Goal: Task Accomplishment & Management: Manage account settings

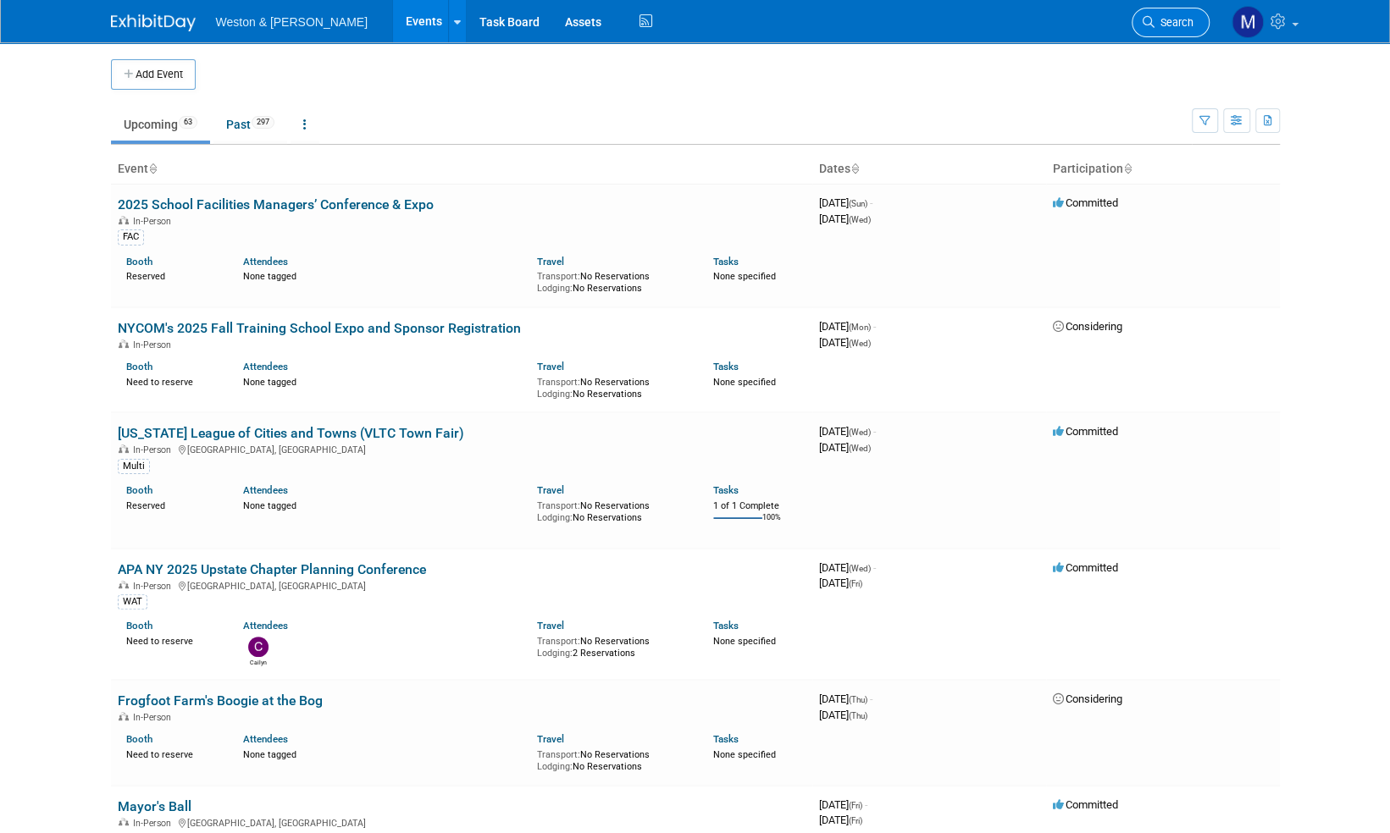
click at [1175, 23] on span "Search" at bounding box center [1173, 22] width 39 height 13
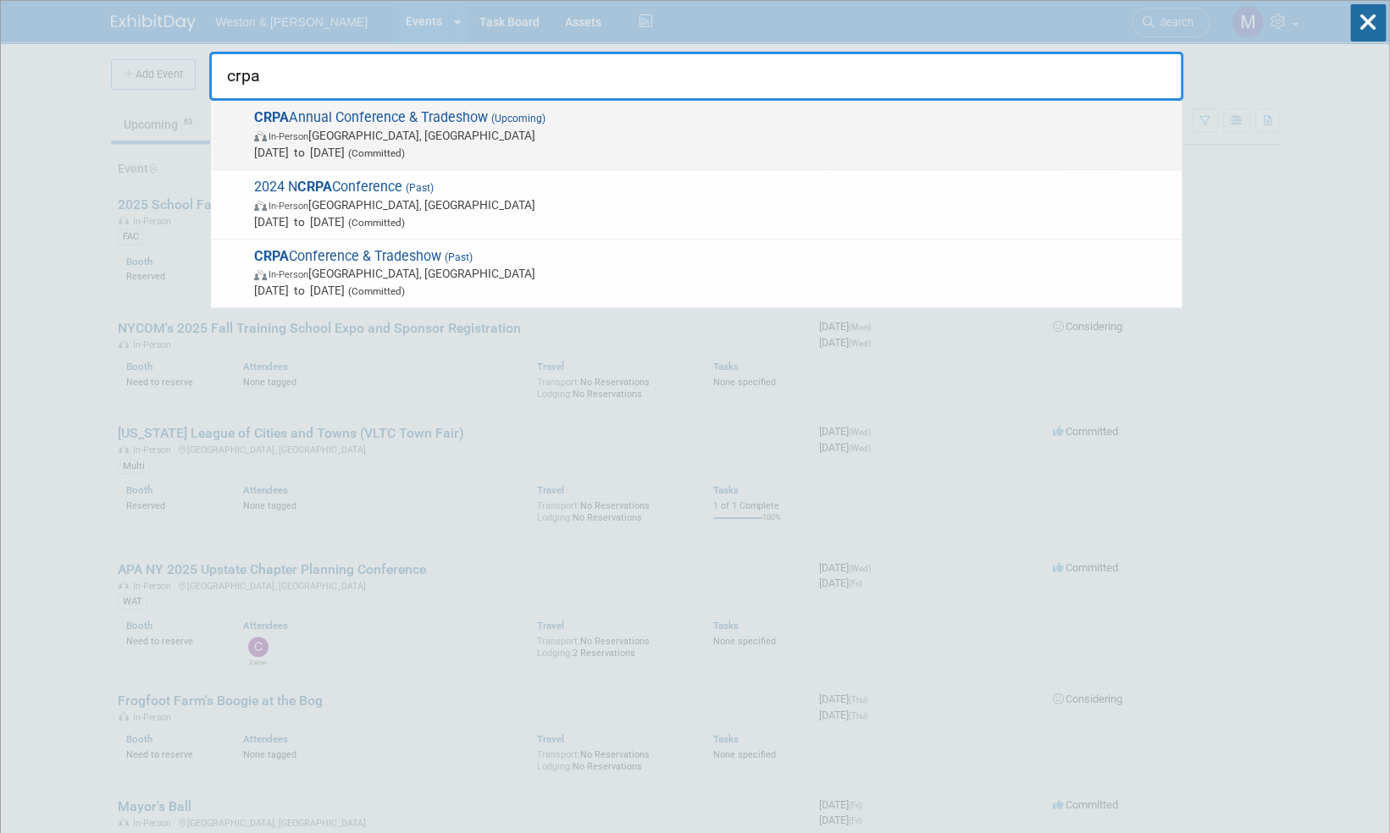
type input "crpa"
click at [432, 116] on span "CRPA Annual Conference & Tradeshow (Upcoming) In-Person Montville, CT Nov 24, 2…" at bounding box center [711, 135] width 924 height 52
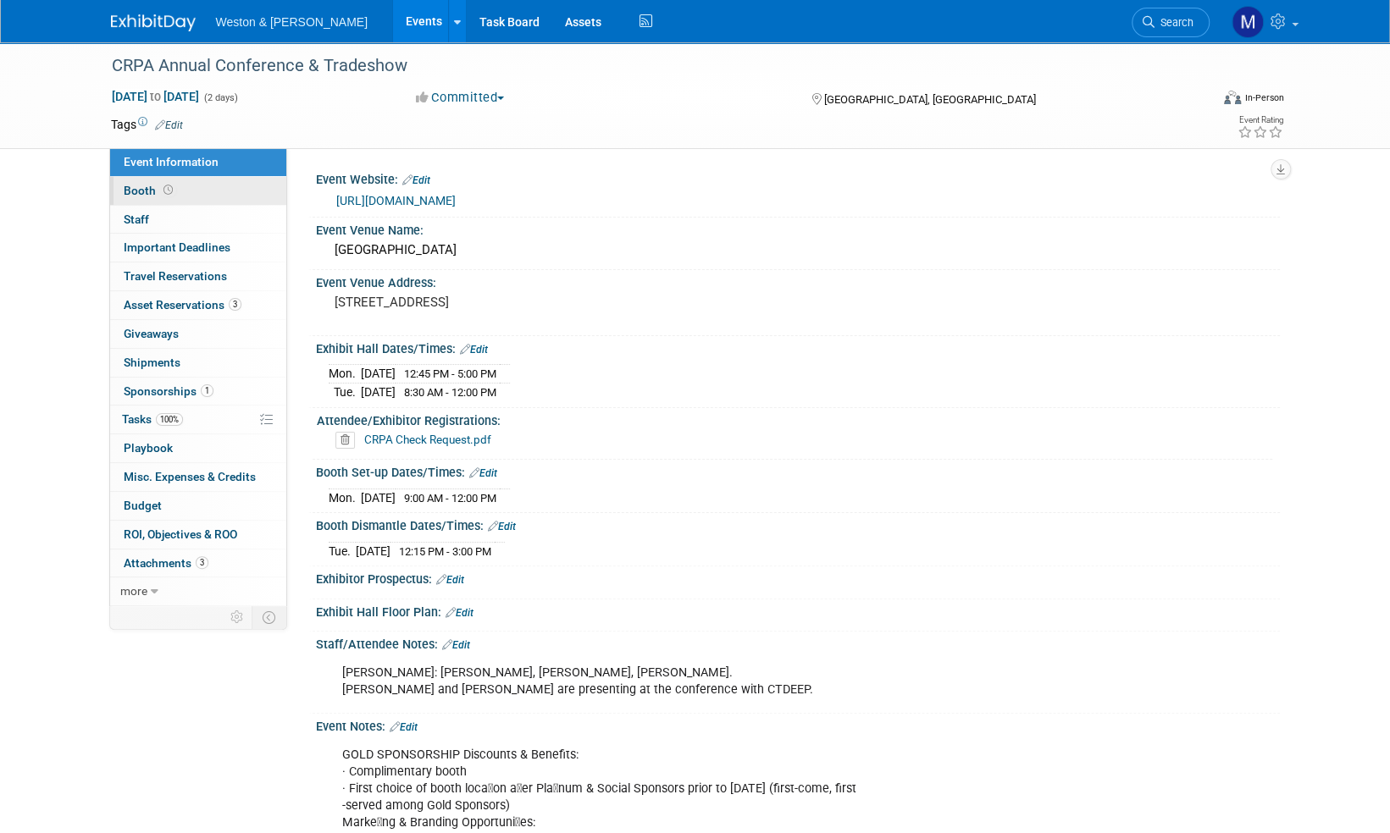
click at [144, 188] on span "Booth" at bounding box center [150, 191] width 52 height 14
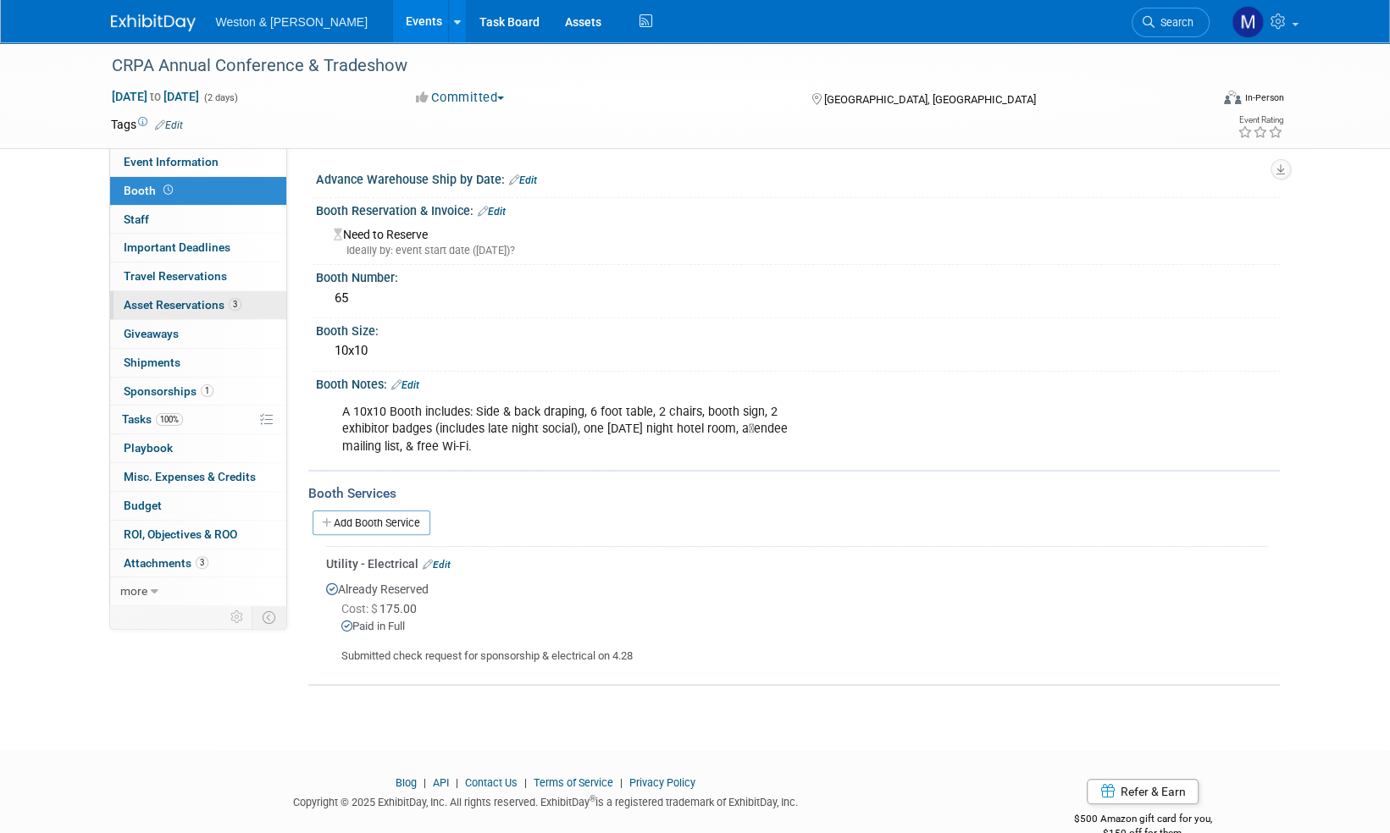
click at [196, 307] on span "Asset Reservations 3" at bounding box center [183, 305] width 118 height 14
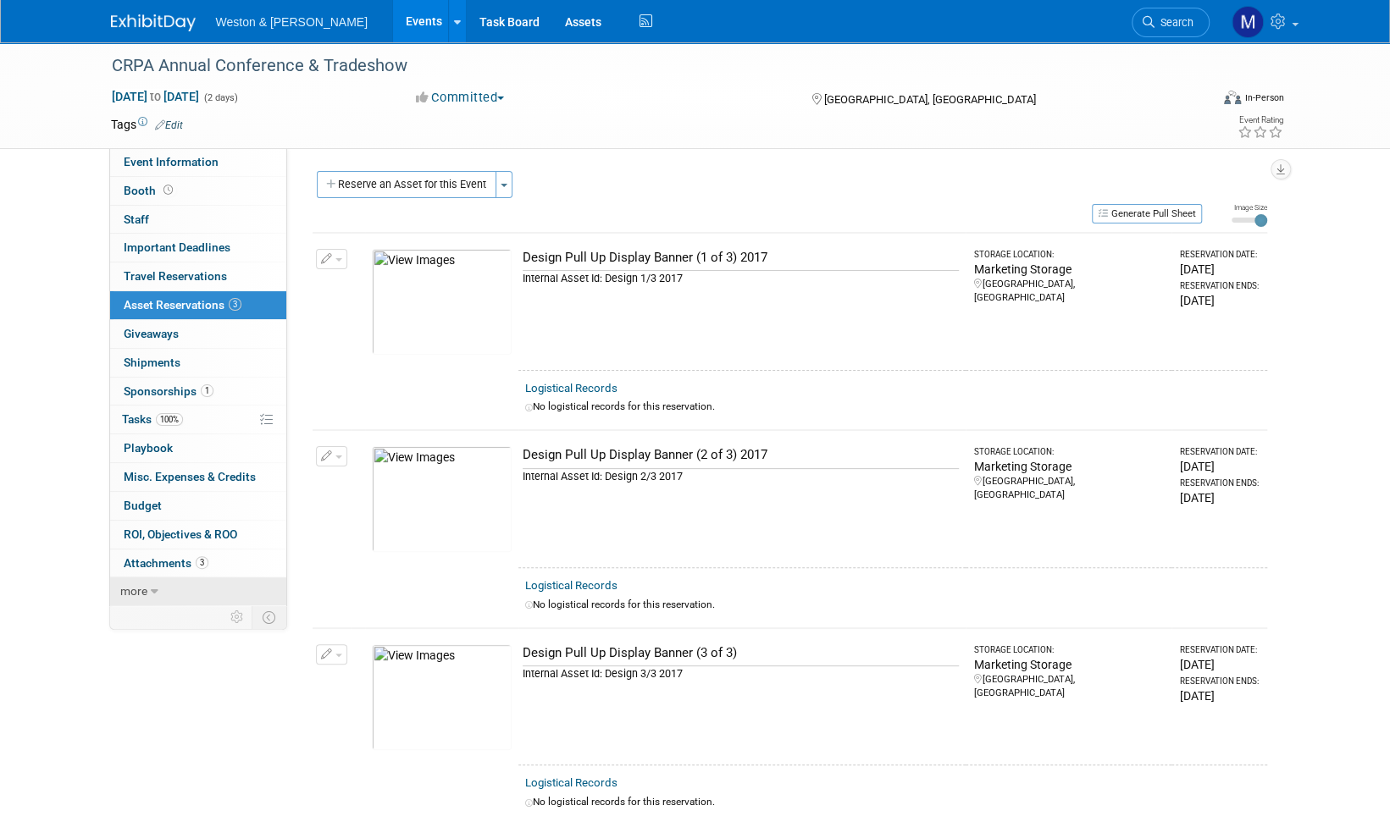
click at [137, 589] on span "more" at bounding box center [133, 591] width 27 height 14
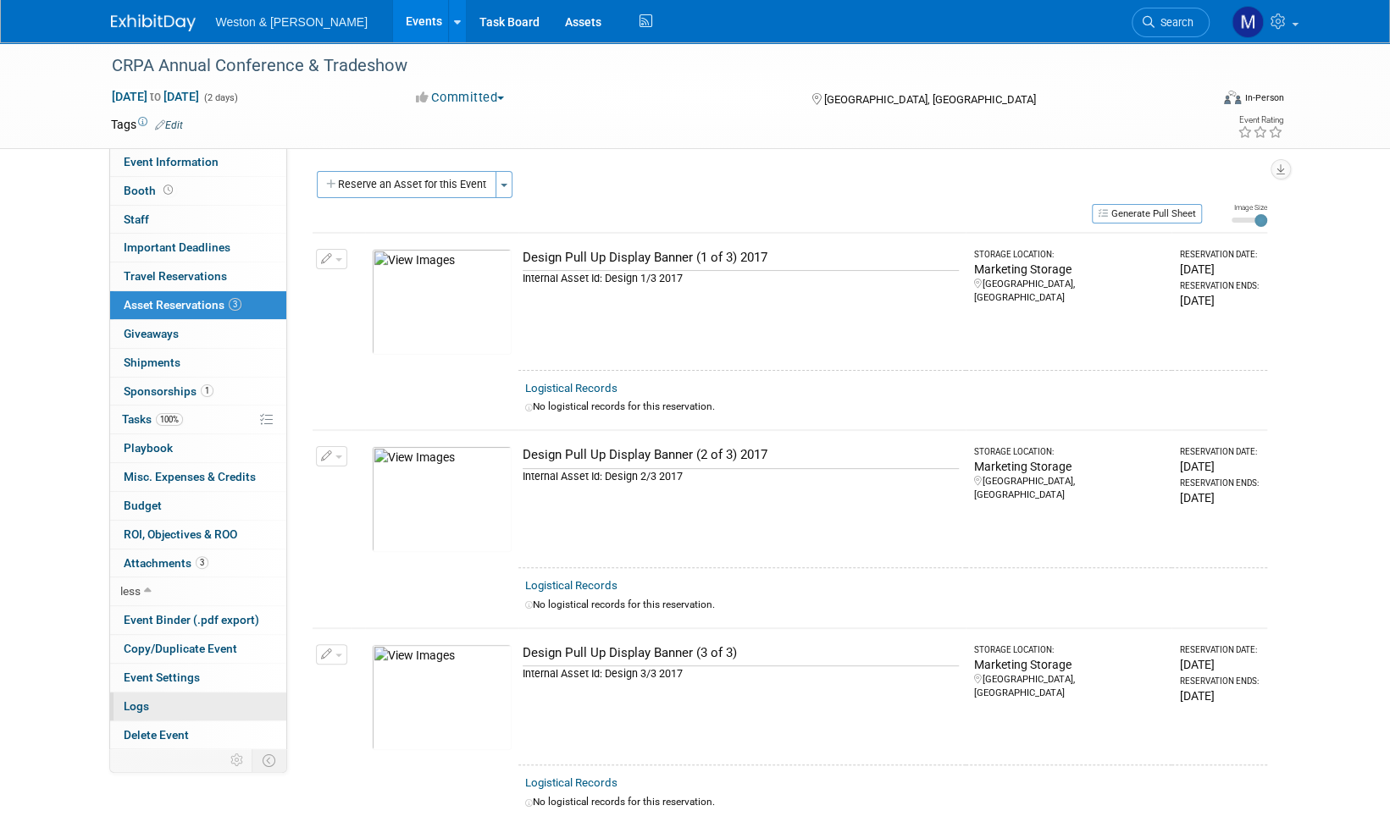
click at [144, 699] on span "Logs" at bounding box center [136, 706] width 25 height 14
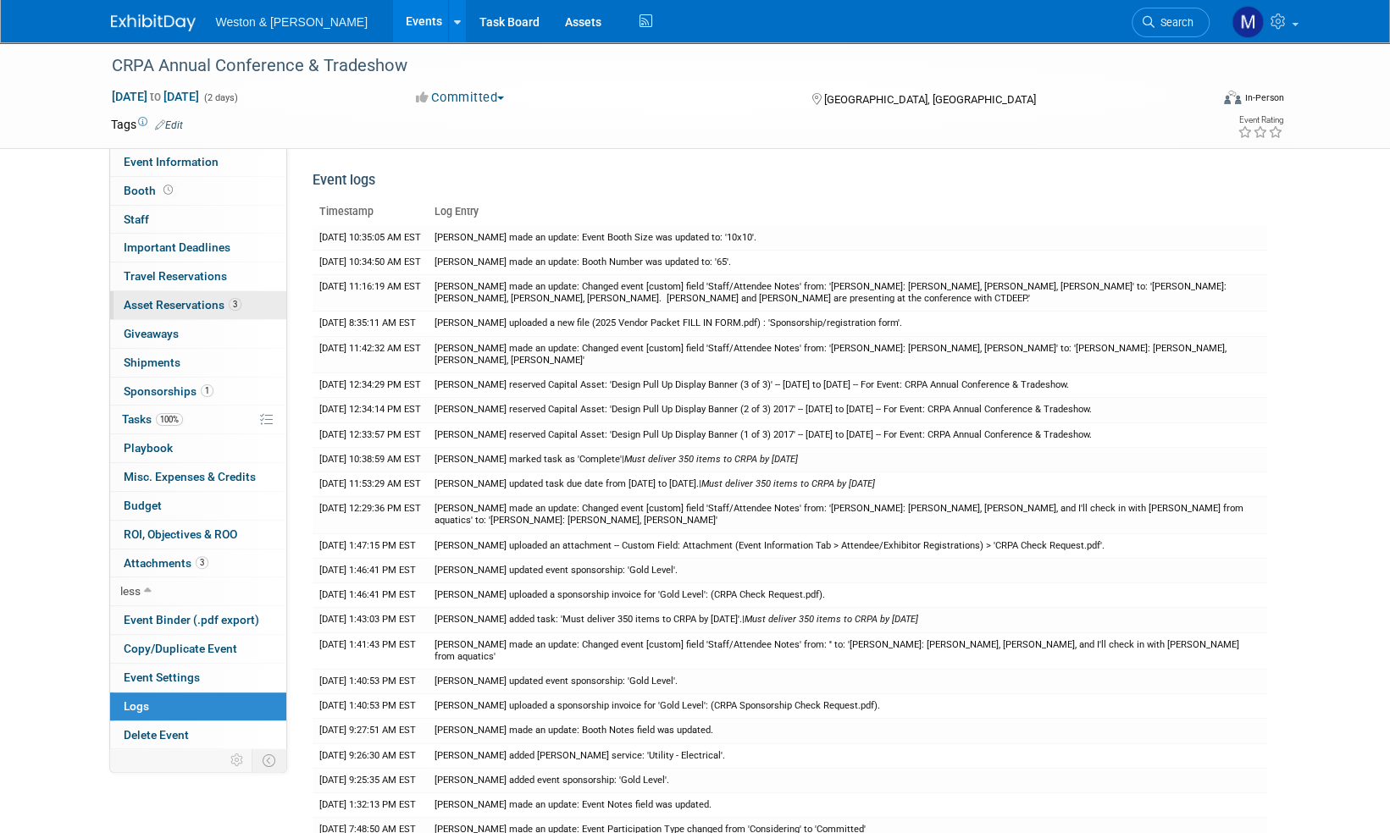
click at [165, 307] on span "Asset Reservations 3" at bounding box center [183, 305] width 118 height 14
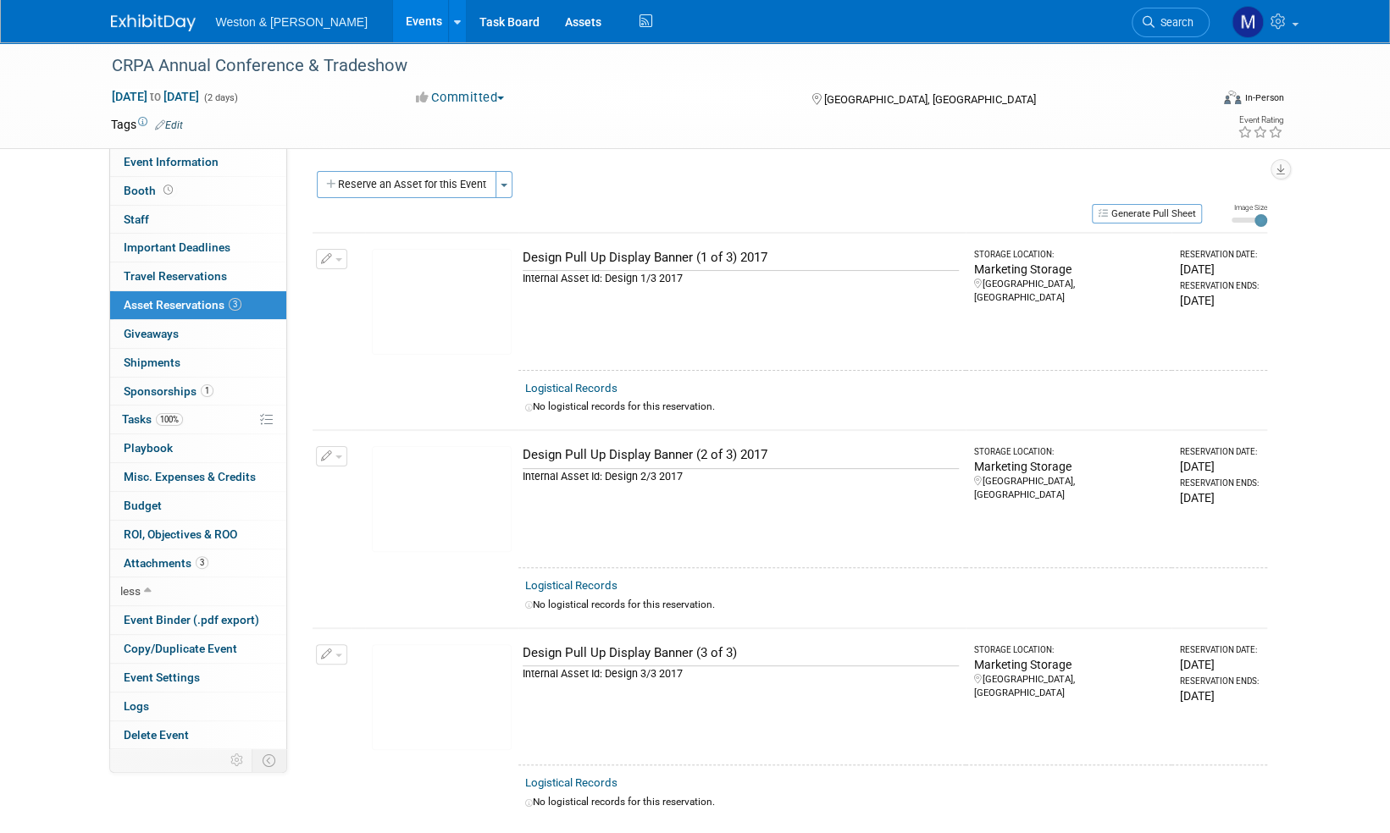
click at [596, 257] on div "Design Pull Up Display Banner (1 of 3) 2017" at bounding box center [740, 258] width 436 height 18
click at [335, 258] on span "button" at bounding box center [338, 259] width 7 height 3
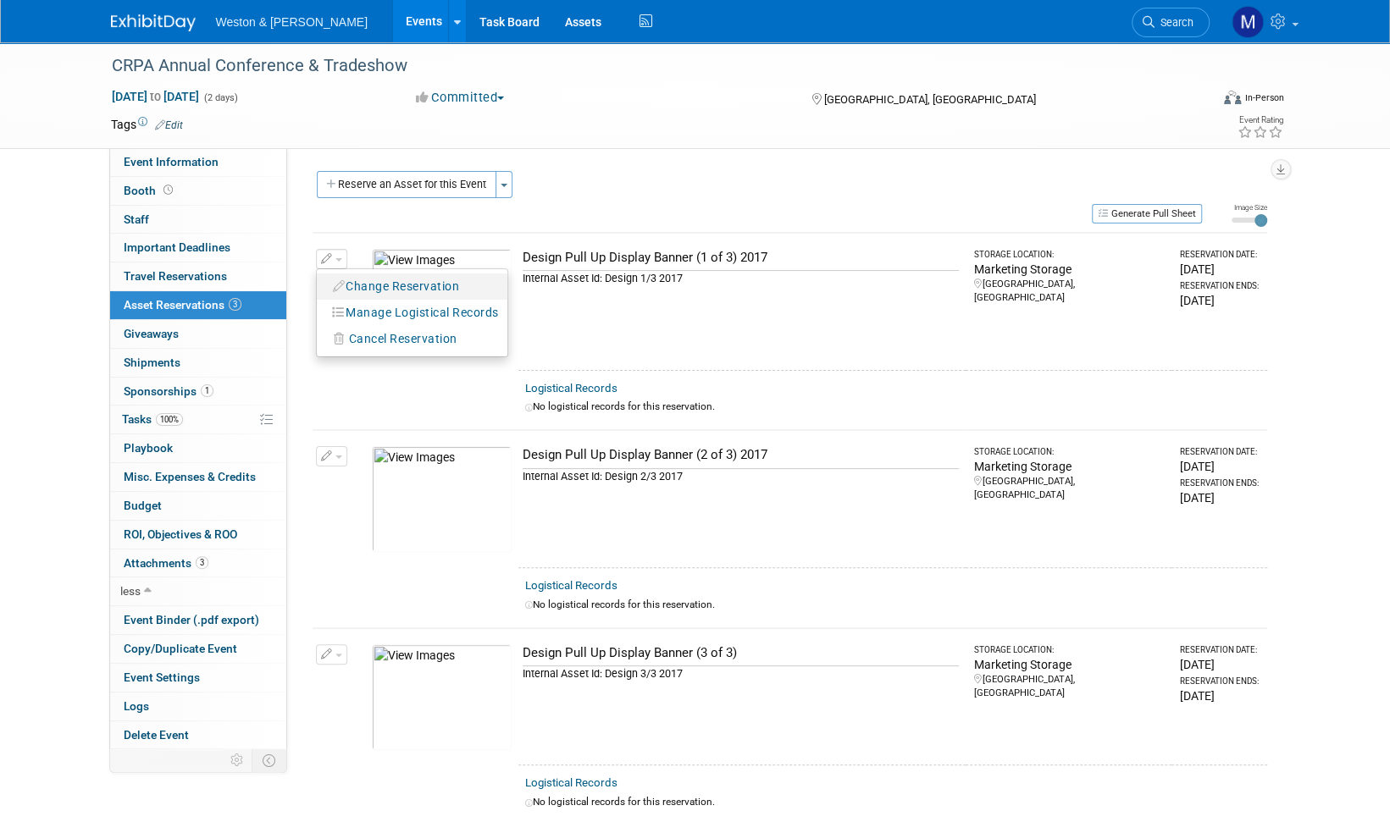
click at [364, 286] on button "Change Reservation" at bounding box center [396, 286] width 143 height 23
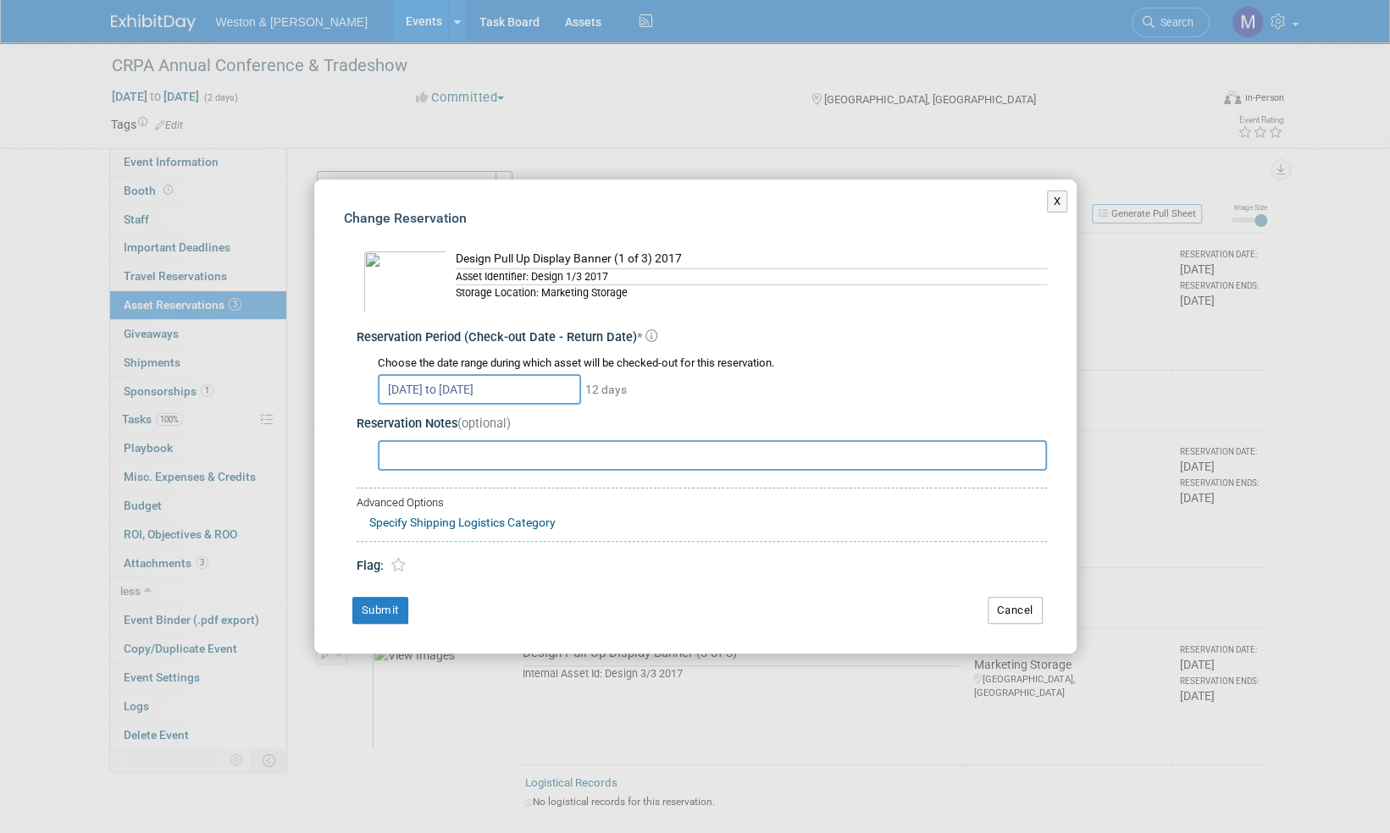
click at [1032, 608] on button "Cancel" at bounding box center [1014, 610] width 55 height 27
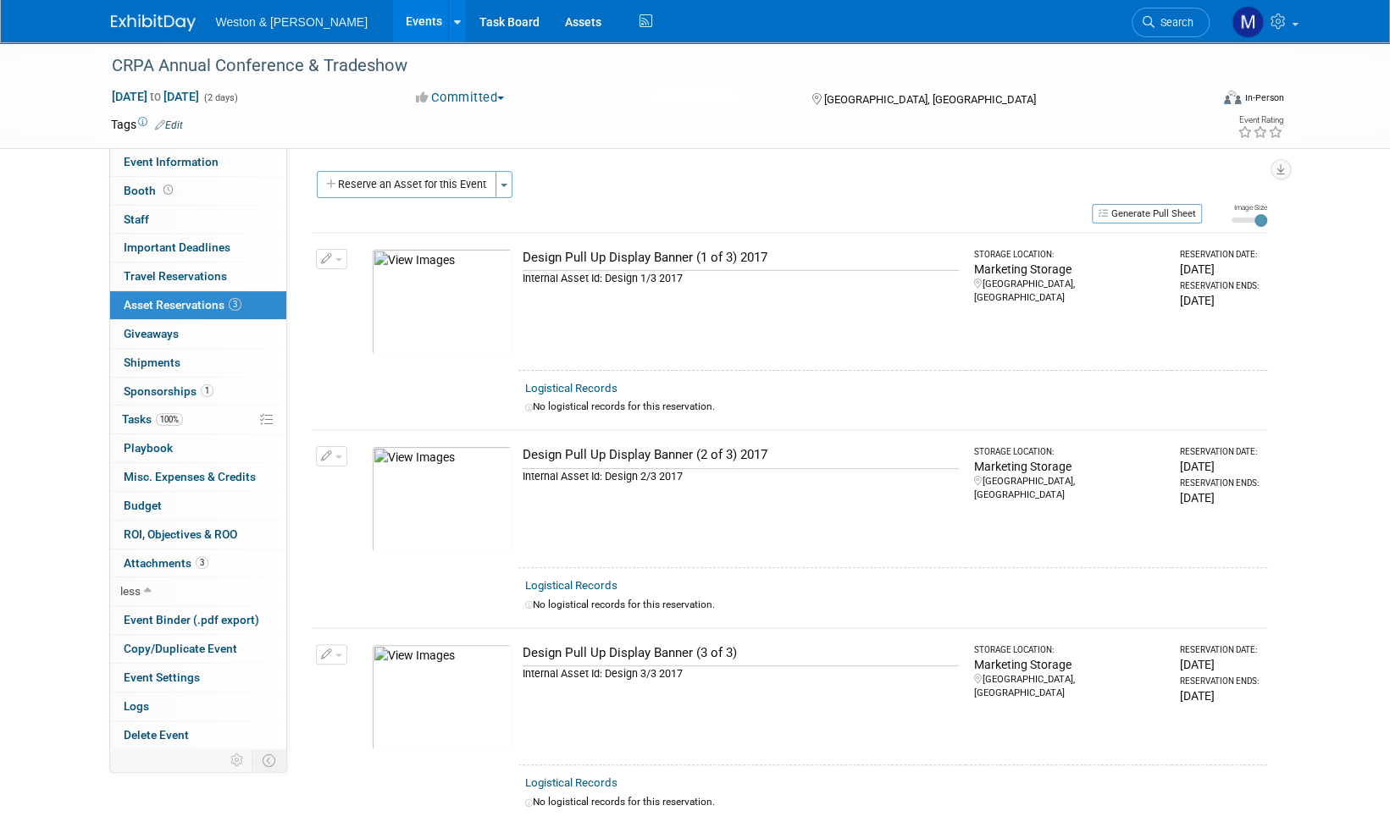
click at [339, 262] on button "button" at bounding box center [331, 259] width 31 height 20
click at [373, 337] on span "Cancel Reservation" at bounding box center [403, 339] width 108 height 14
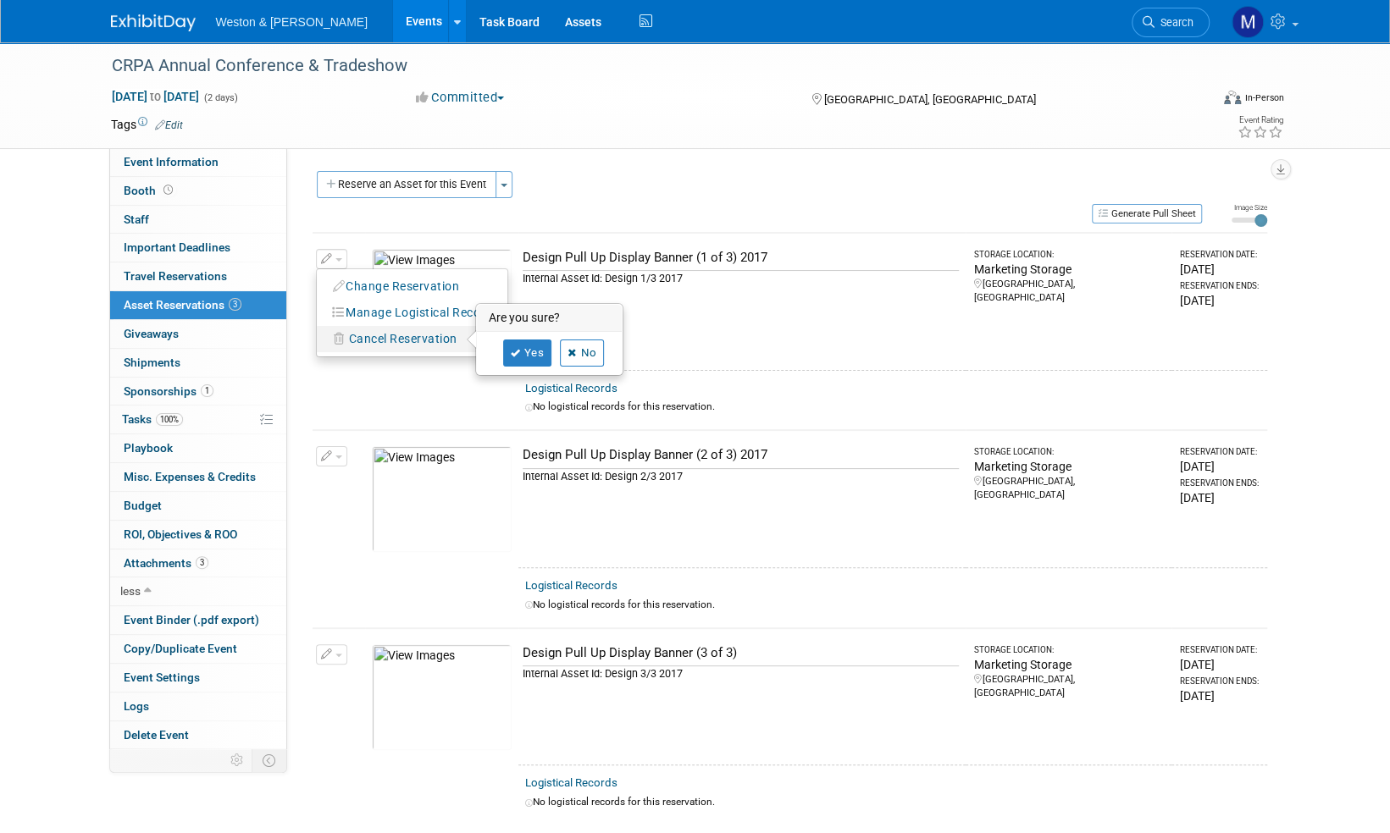
click at [370, 340] on span "Cancel Reservation" at bounding box center [403, 339] width 108 height 14
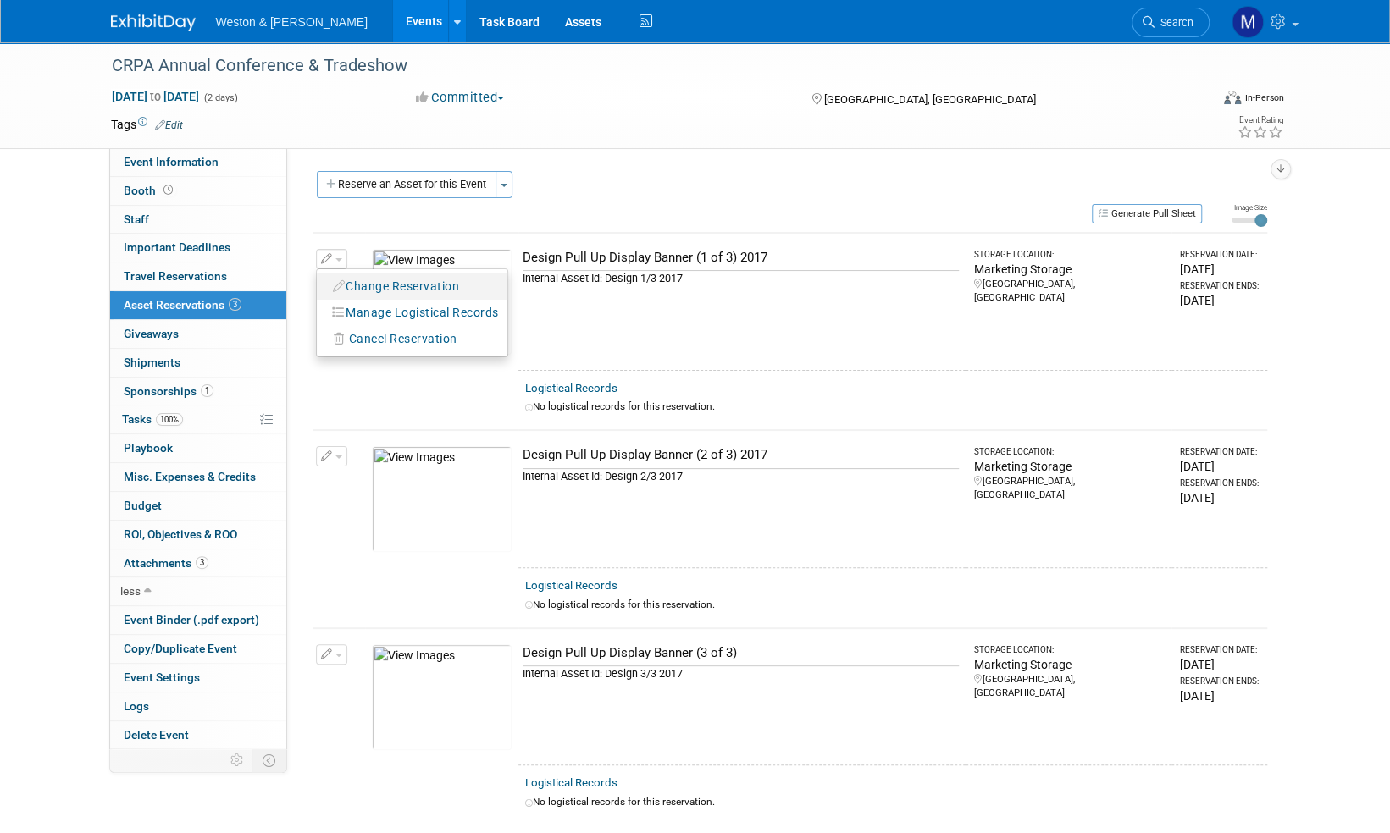
click at [390, 282] on button "Change Reservation" at bounding box center [396, 286] width 143 height 23
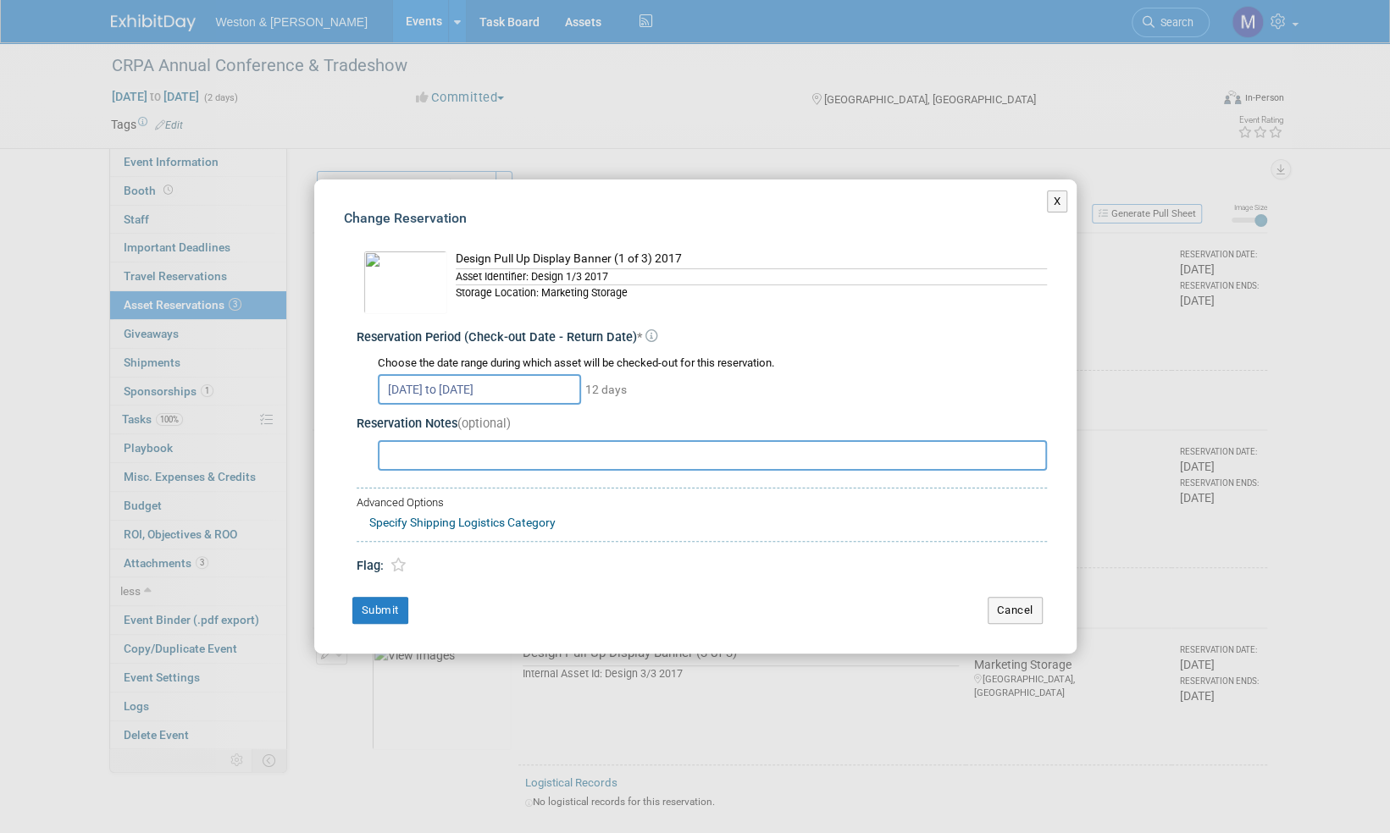
click at [517, 255] on div "Design Pull Up Display Banner (1 of 3) 2017" at bounding box center [751, 260] width 591 height 18
click at [1020, 602] on button "Cancel" at bounding box center [1014, 610] width 55 height 27
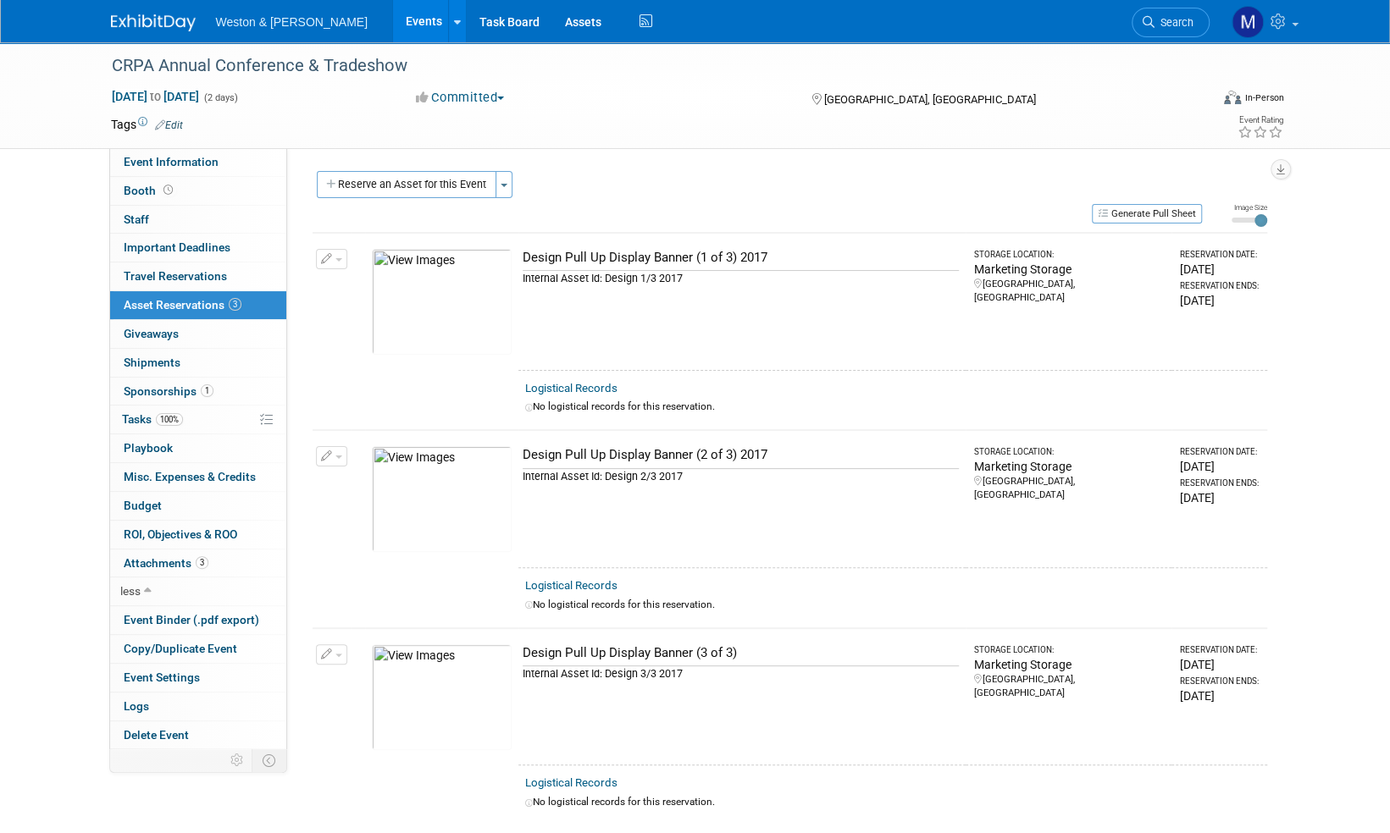
click at [340, 261] on button "button" at bounding box center [331, 259] width 31 height 20
click at [367, 334] on span "Cancel Reservation" at bounding box center [403, 339] width 108 height 14
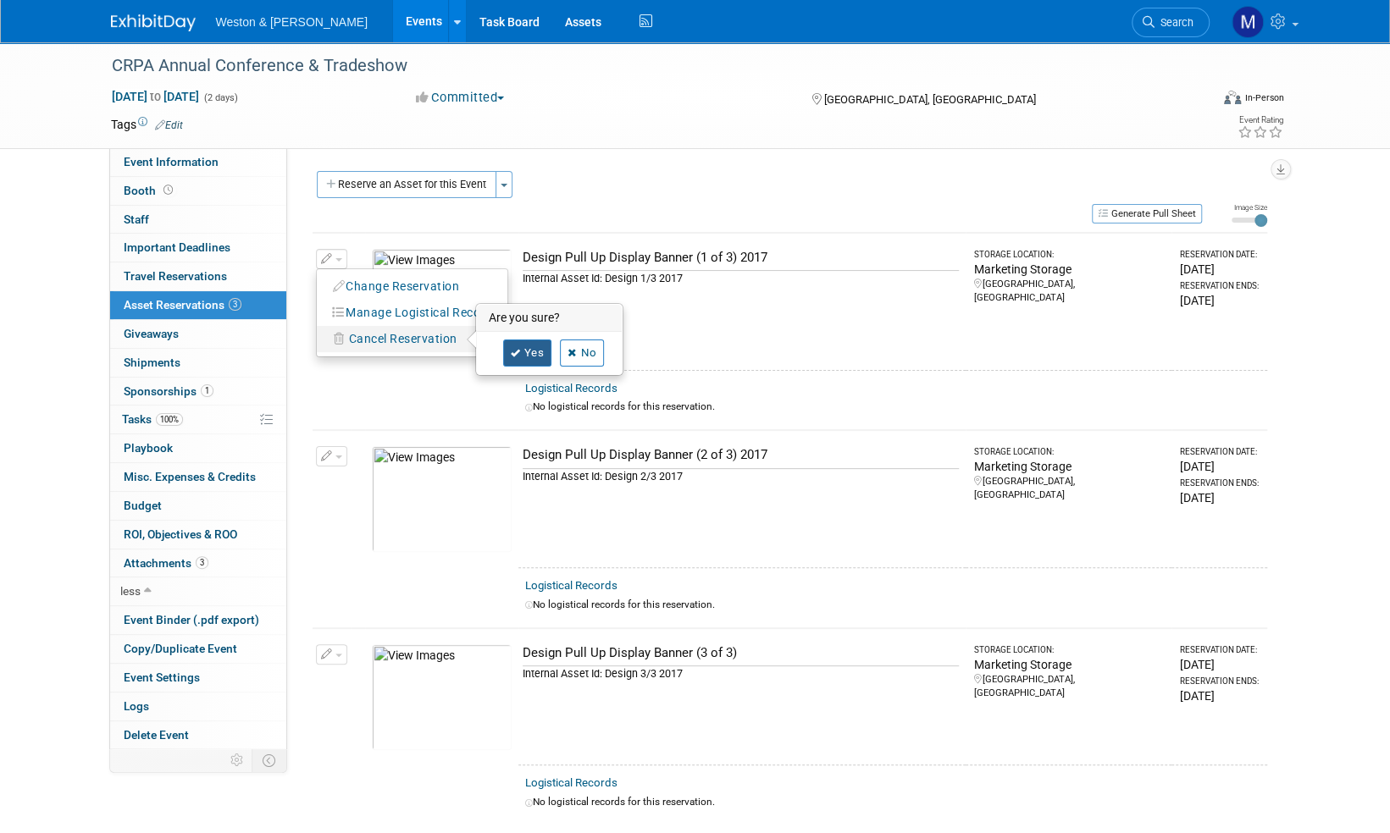
click at [530, 347] on link "Yes" at bounding box center [527, 353] width 49 height 27
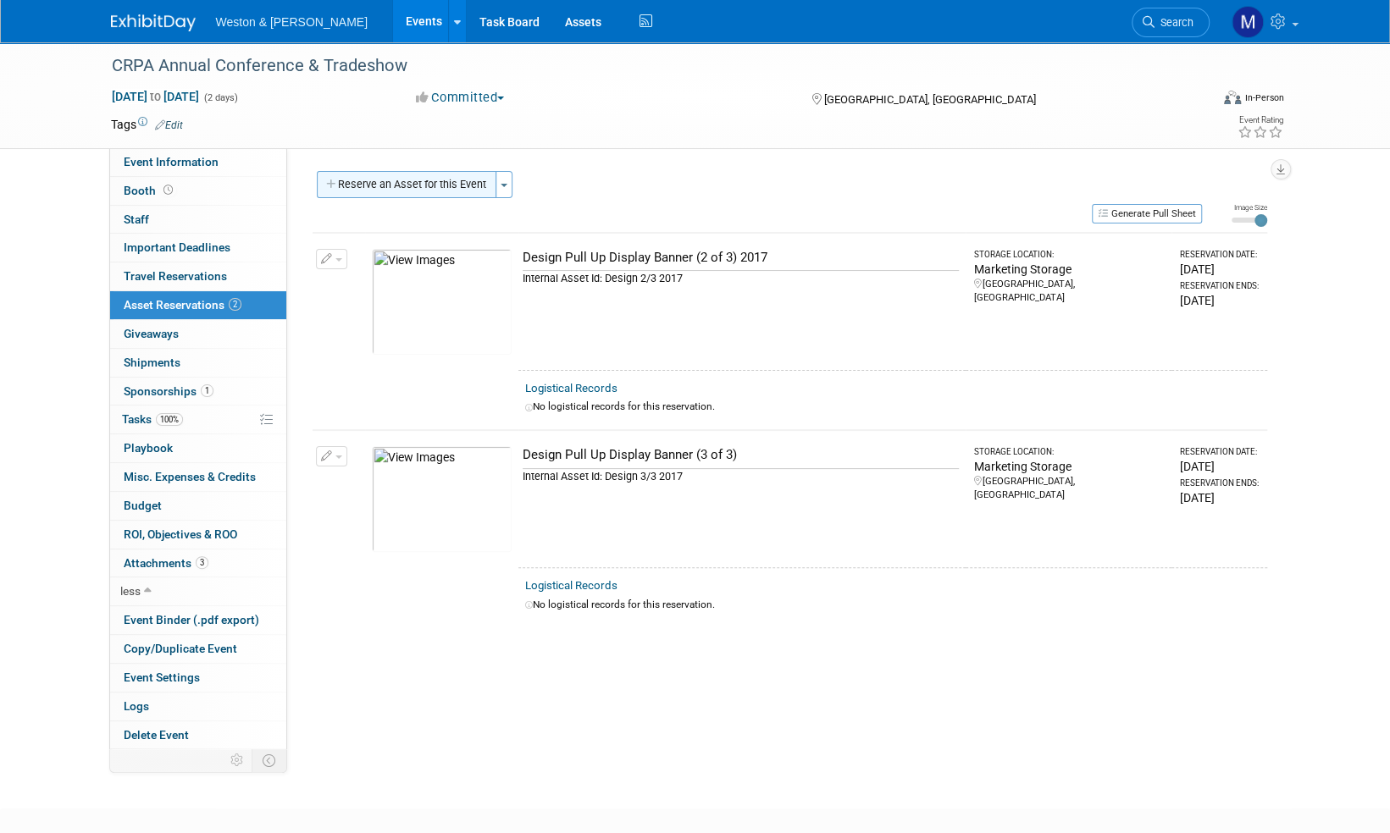
click at [436, 175] on button "Reserve an Asset for this Event" at bounding box center [407, 184] width 180 height 27
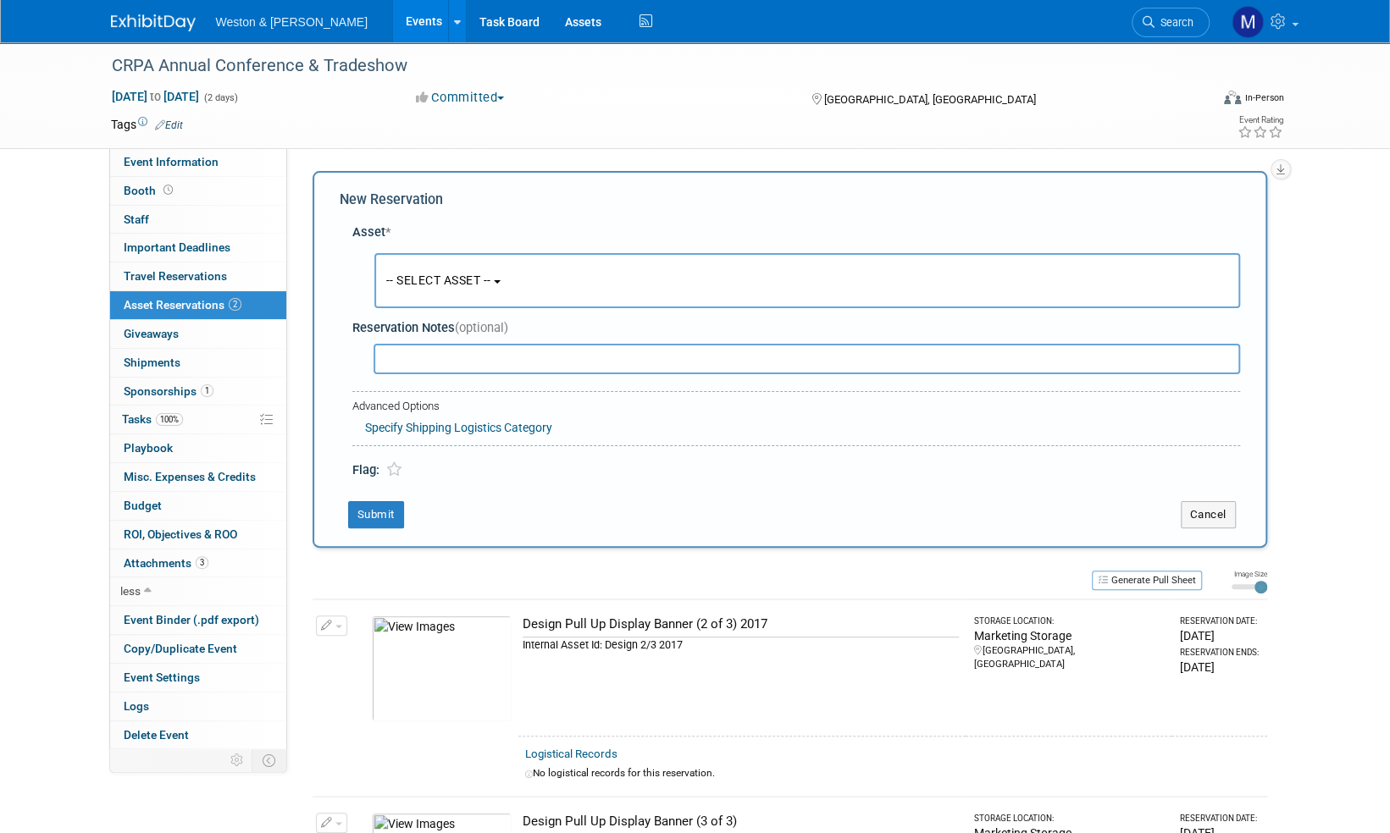
scroll to position [16, 0]
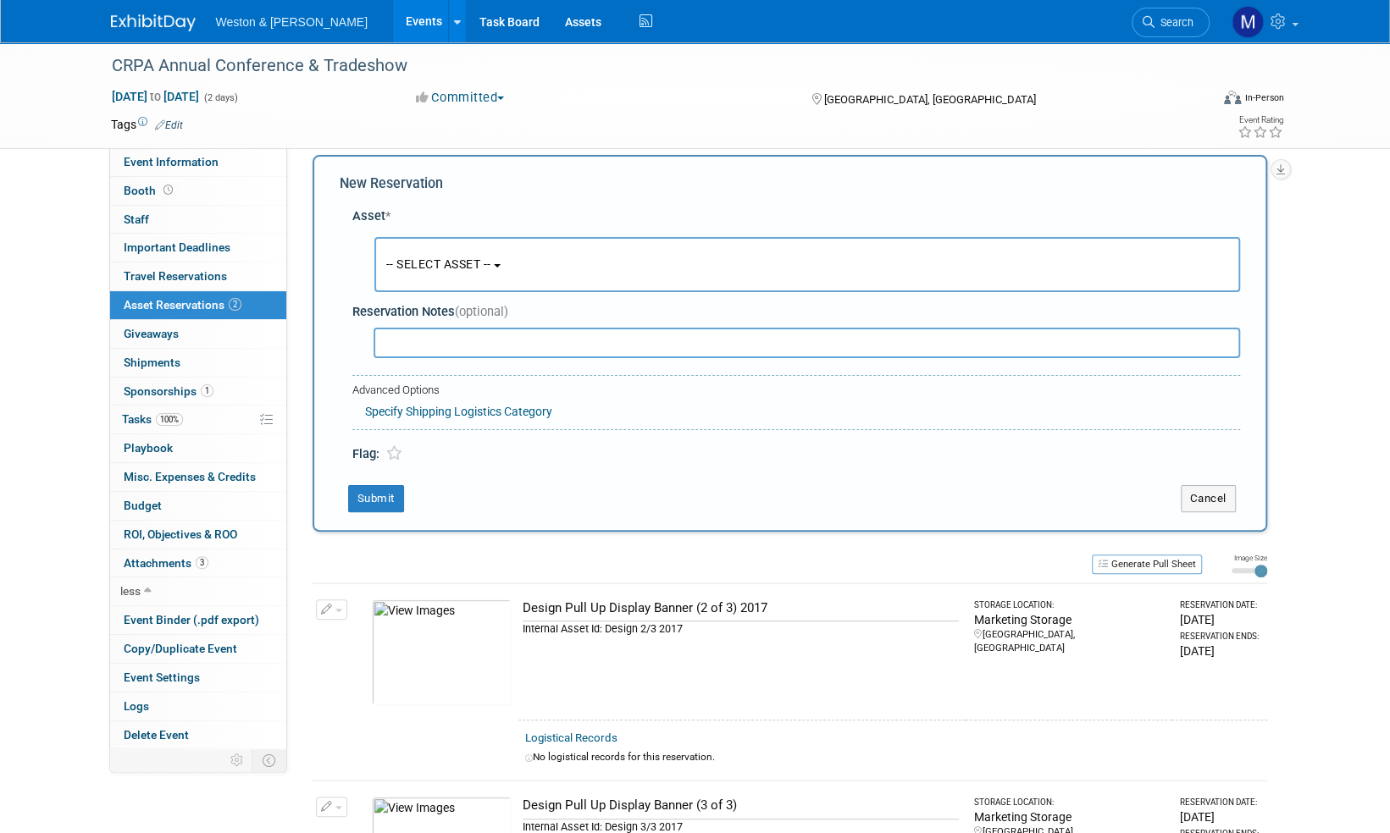
click at [500, 265] on b "button" at bounding box center [497, 265] width 7 height 3
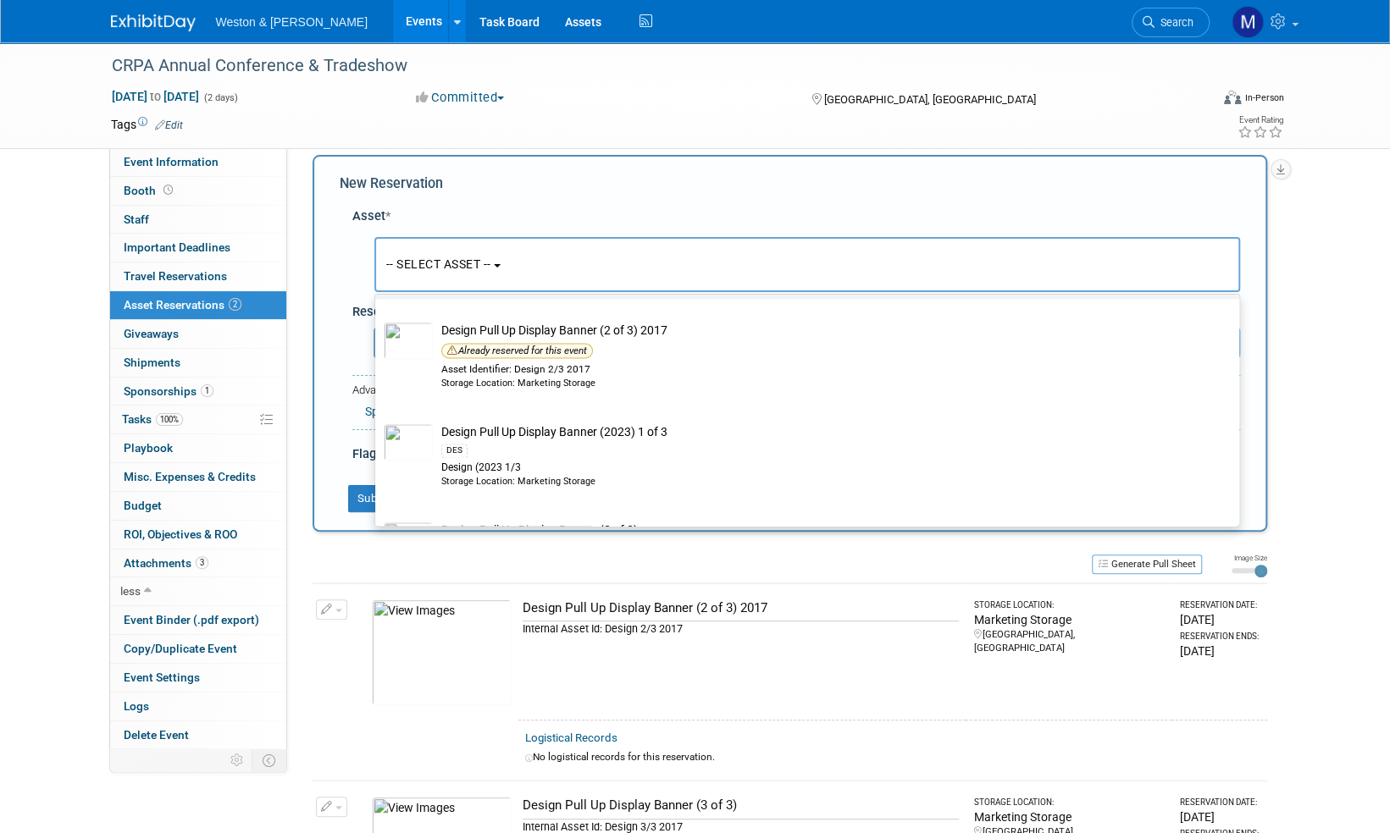
scroll to position [1694, 0]
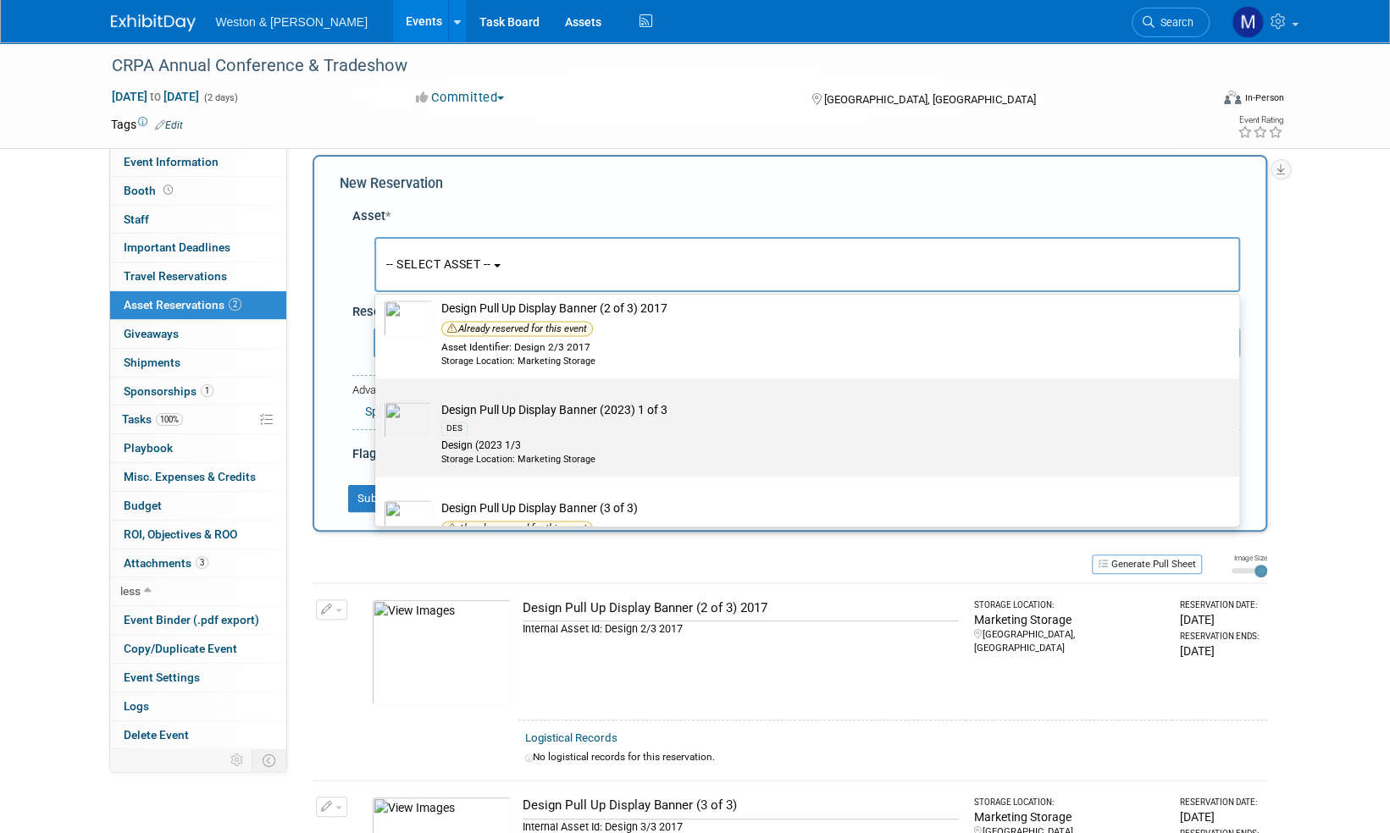
click at [525, 406] on td "Design Pull Up Display Banner (2023) 1 of 3 DES Design (2023 1/3 Storage Locati…" at bounding box center [819, 433] width 772 height 64
click at [378, 399] on input "Design Pull Up Display Banner (2023) 1 of 3 DES Design (2023 1/3 Storage Locati…" at bounding box center [372, 393] width 11 height 11
select select "10716342"
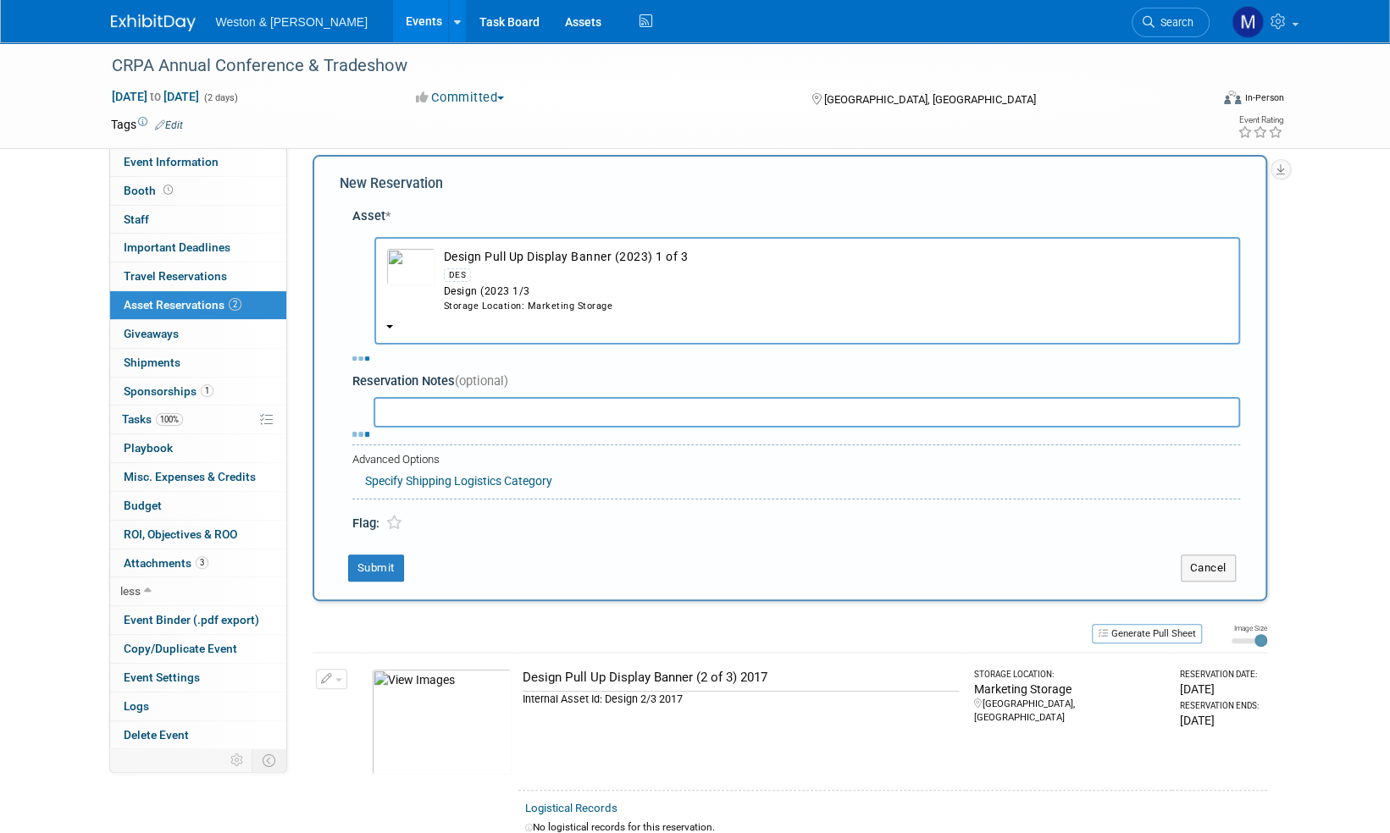
select select "10"
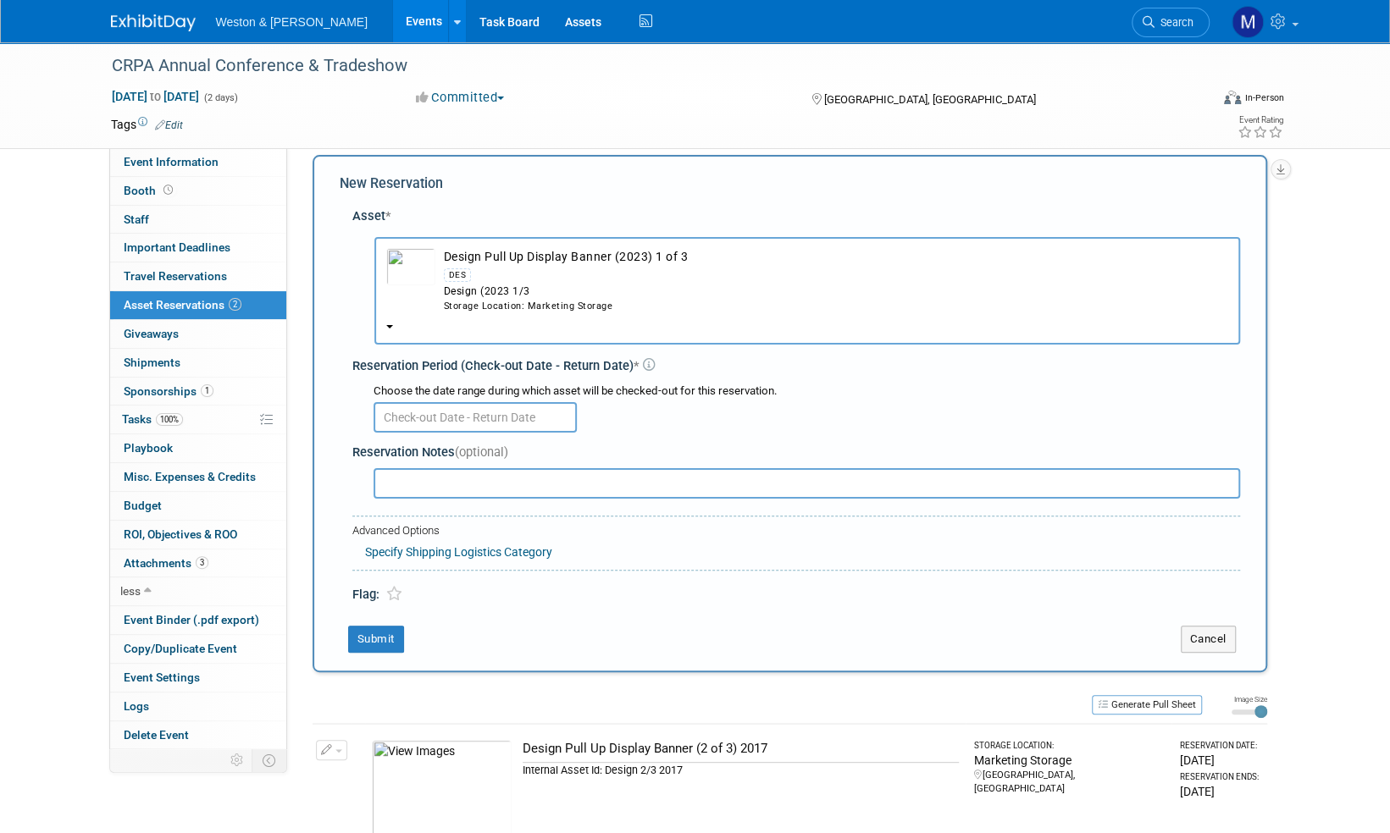
click at [453, 417] on input "text" at bounding box center [474, 417] width 203 height 30
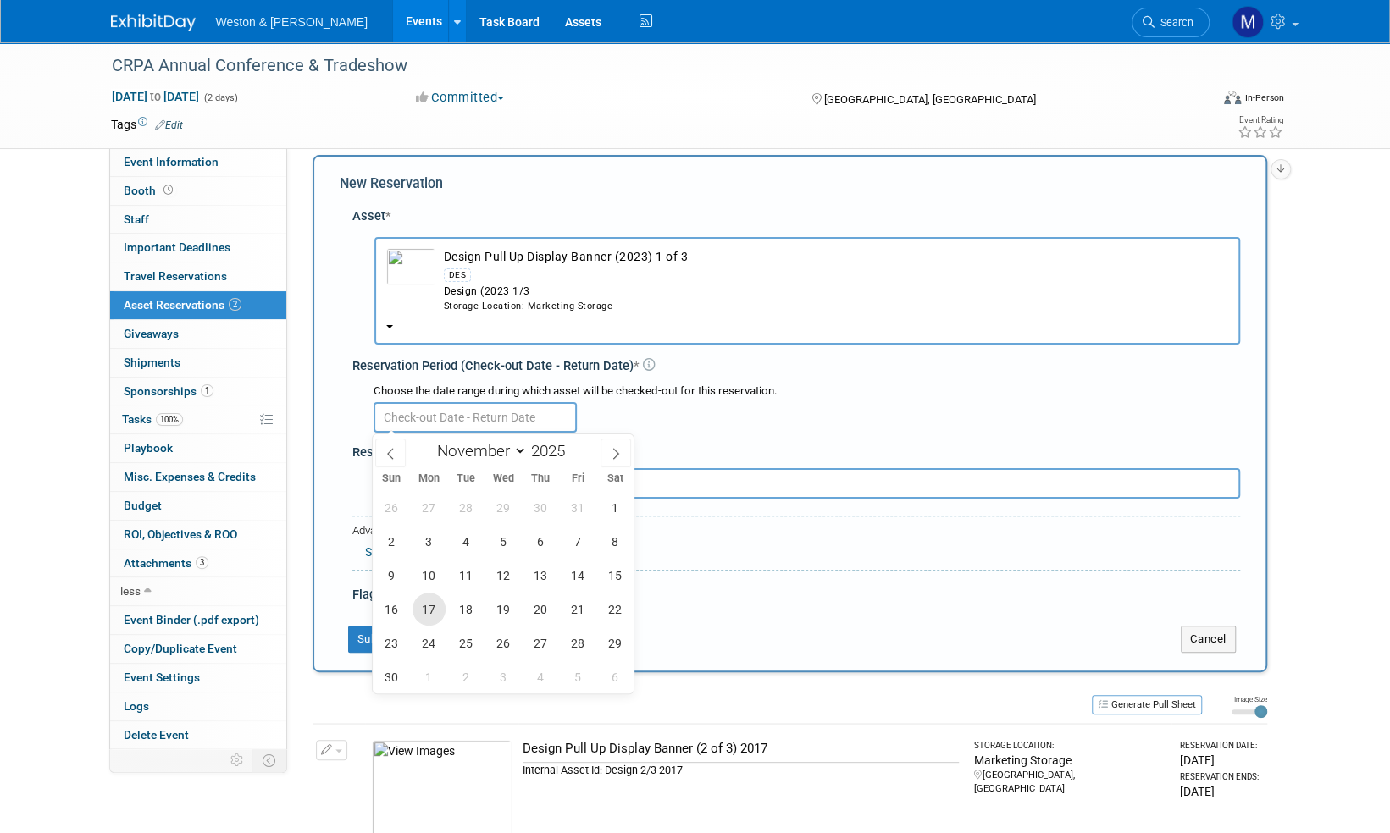
click at [428, 609] on span "17" at bounding box center [428, 609] width 33 height 33
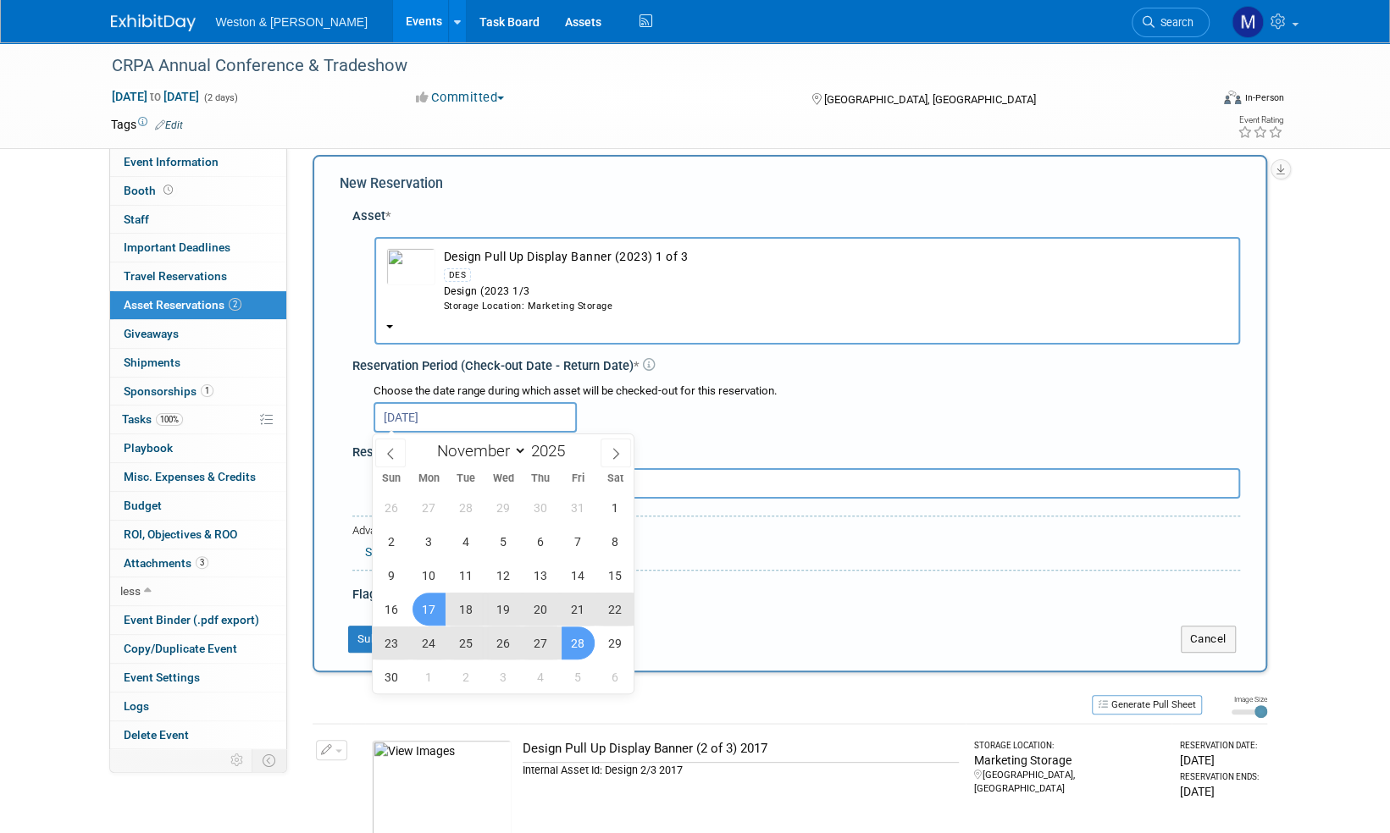
click at [583, 640] on span "28" at bounding box center [577, 643] width 33 height 33
type input "Nov 17, 2025 to Nov 28, 2025"
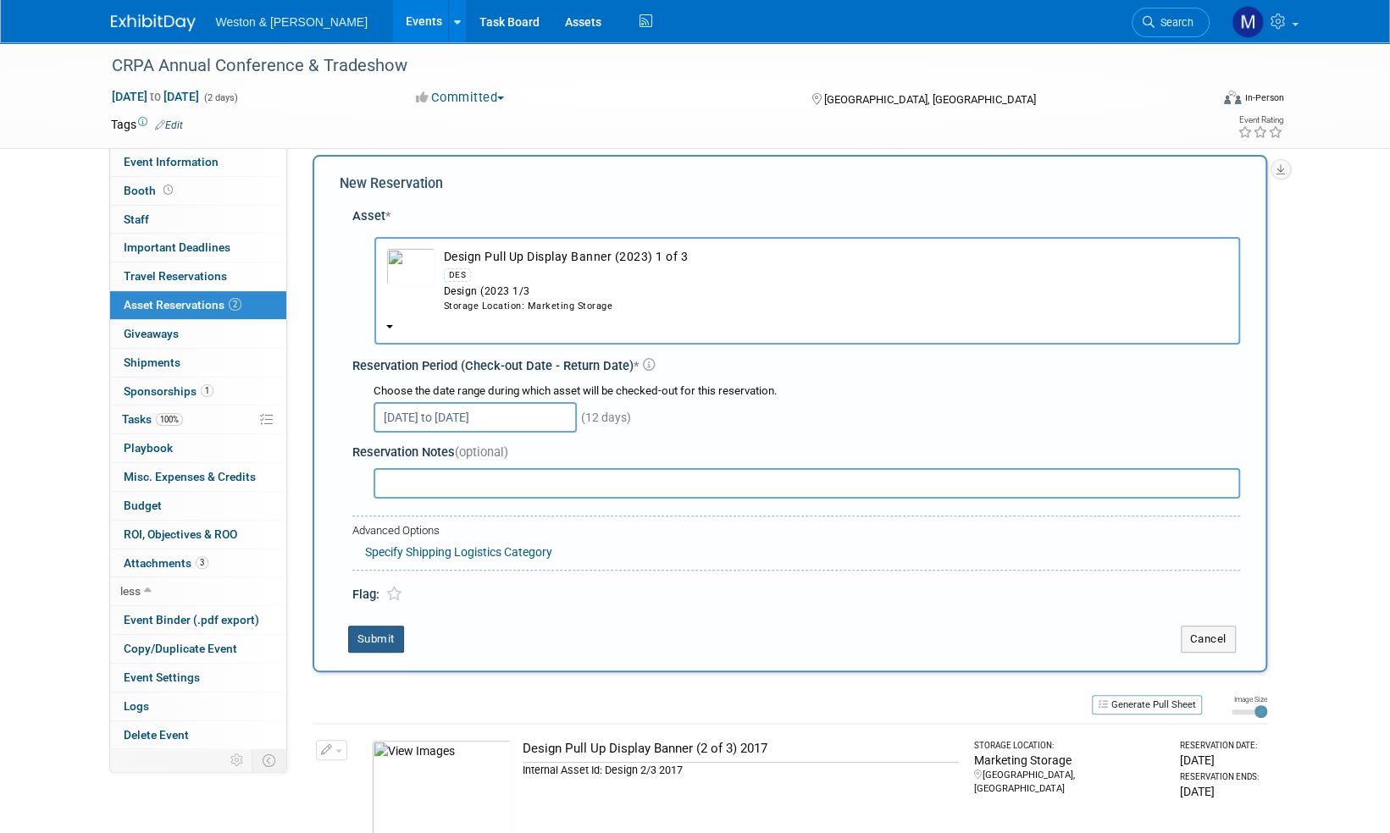
click at [367, 637] on button "Submit" at bounding box center [376, 639] width 56 height 27
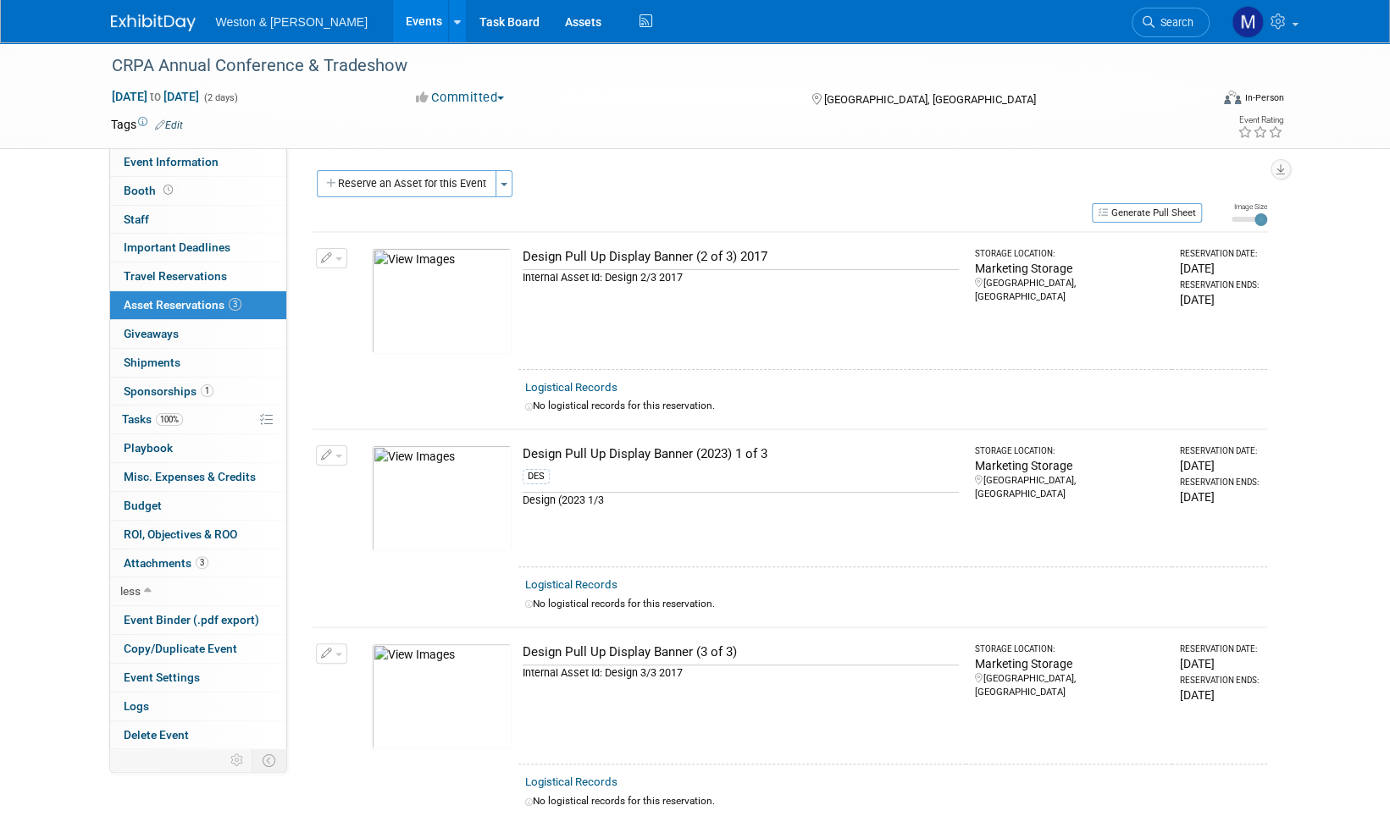
scroll to position [0, 0]
click at [336, 258] on span "button" at bounding box center [338, 259] width 7 height 3
click at [378, 342] on span "Cancel Reservation" at bounding box center [403, 339] width 108 height 14
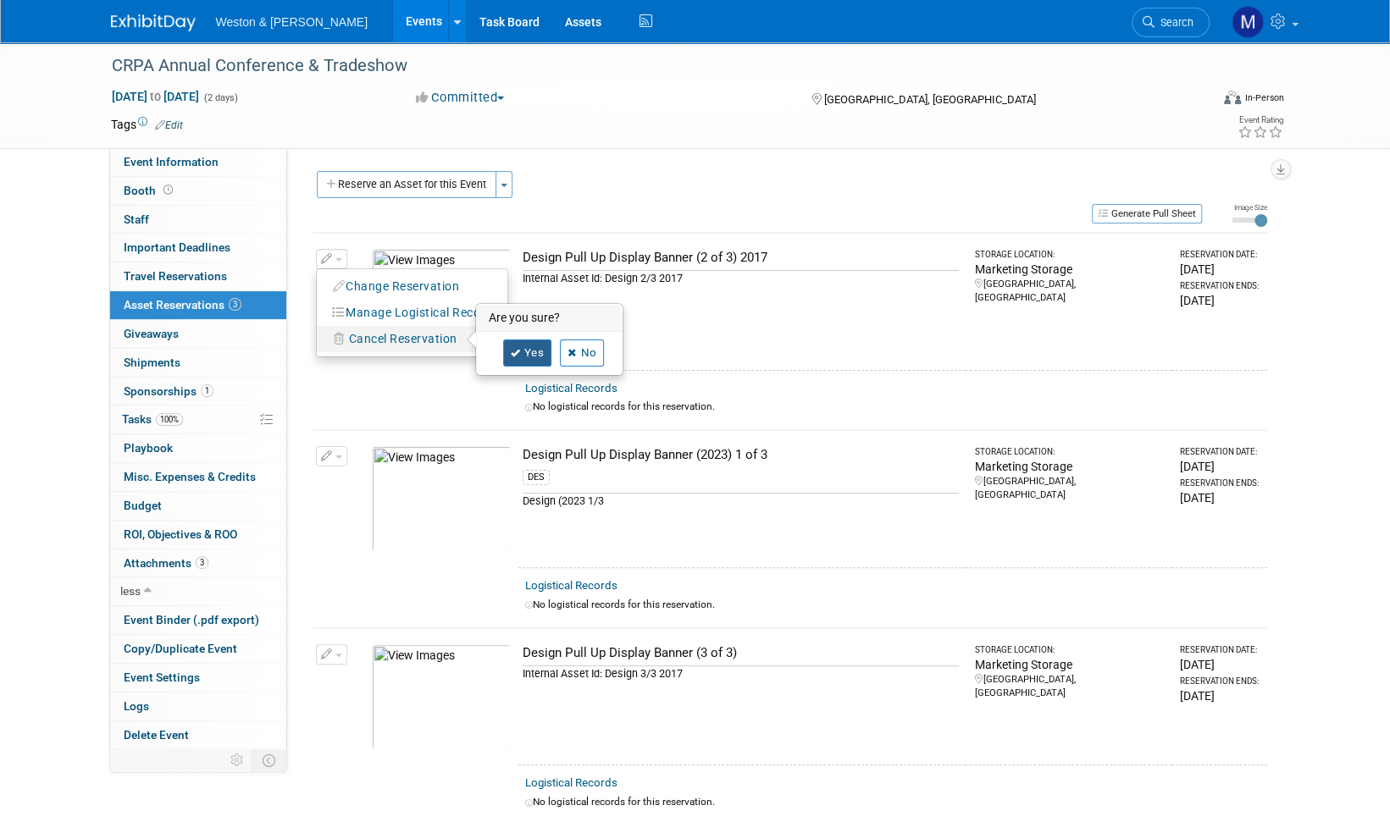
click at [533, 356] on link "Yes" at bounding box center [527, 353] width 49 height 27
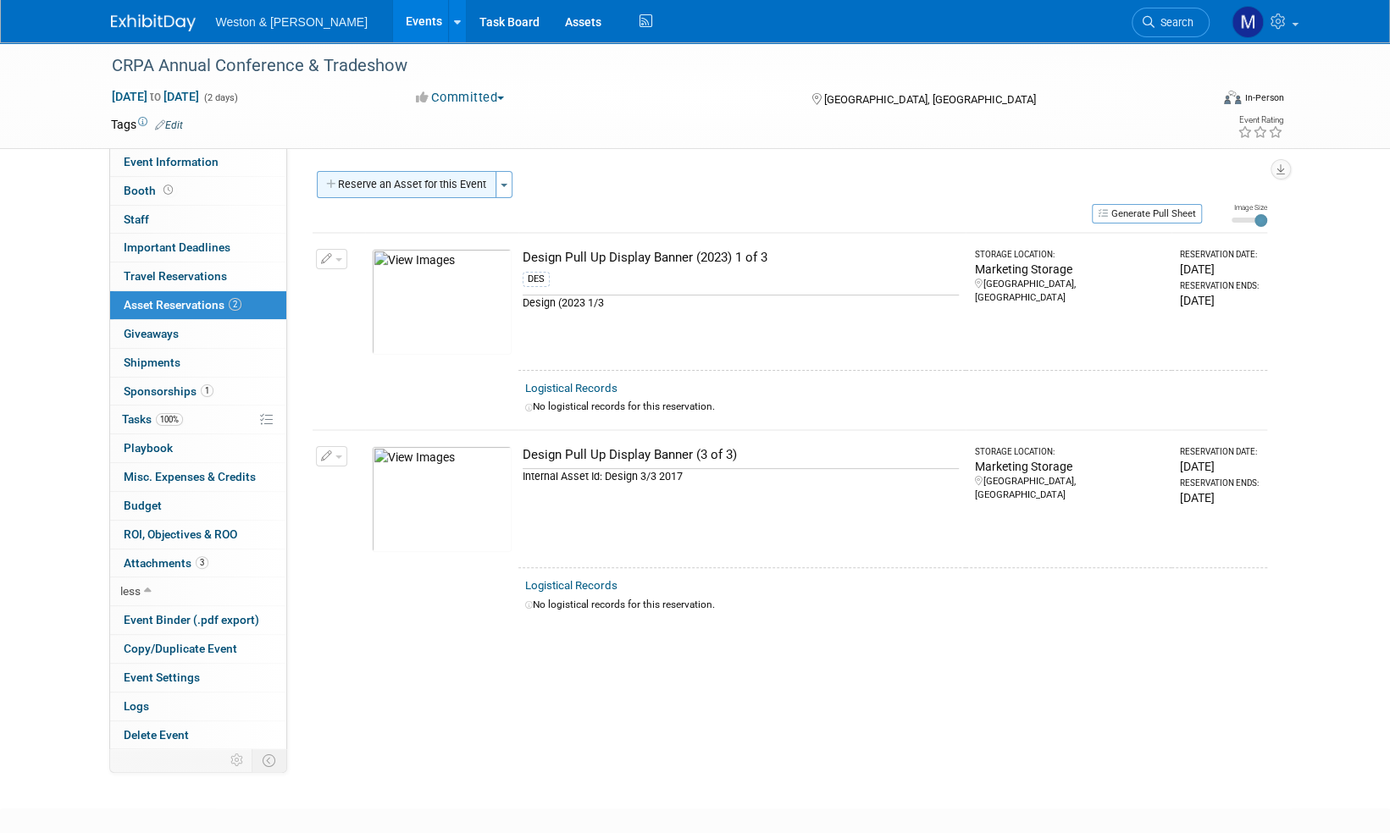
click at [412, 190] on button "Reserve an Asset for this Event" at bounding box center [407, 184] width 180 height 27
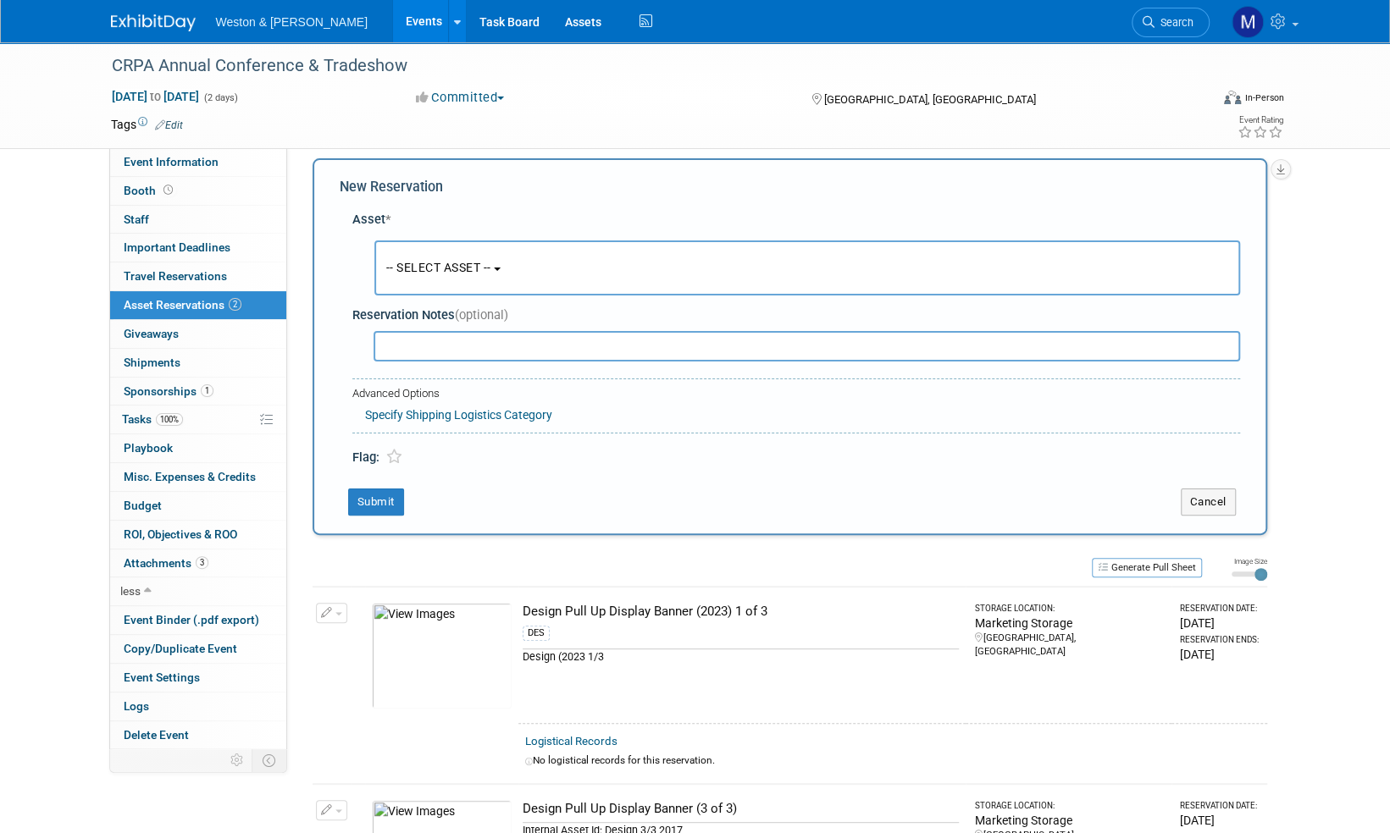
scroll to position [16, 0]
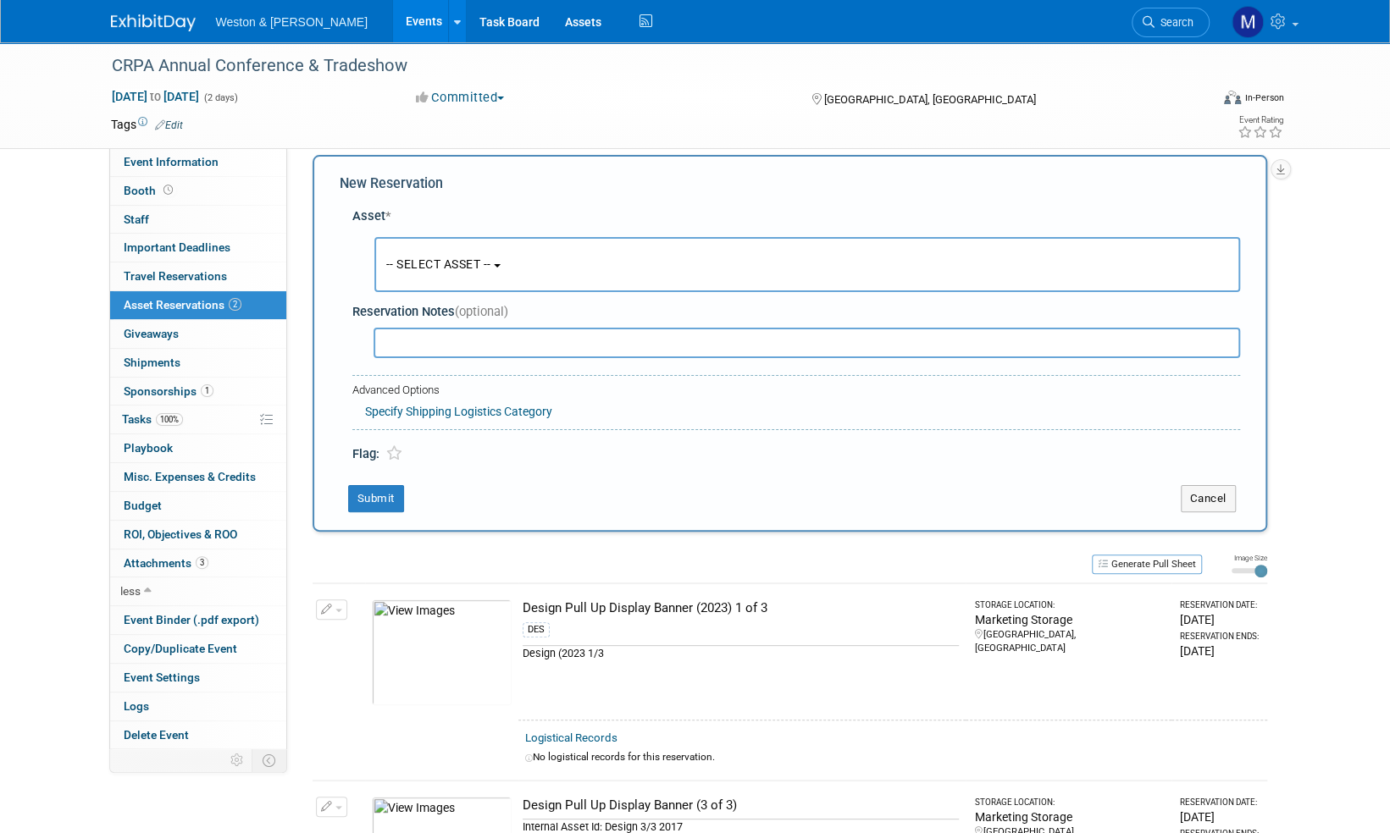
click at [501, 263] on button "-- SELECT ASSET --" at bounding box center [806, 264] width 865 height 55
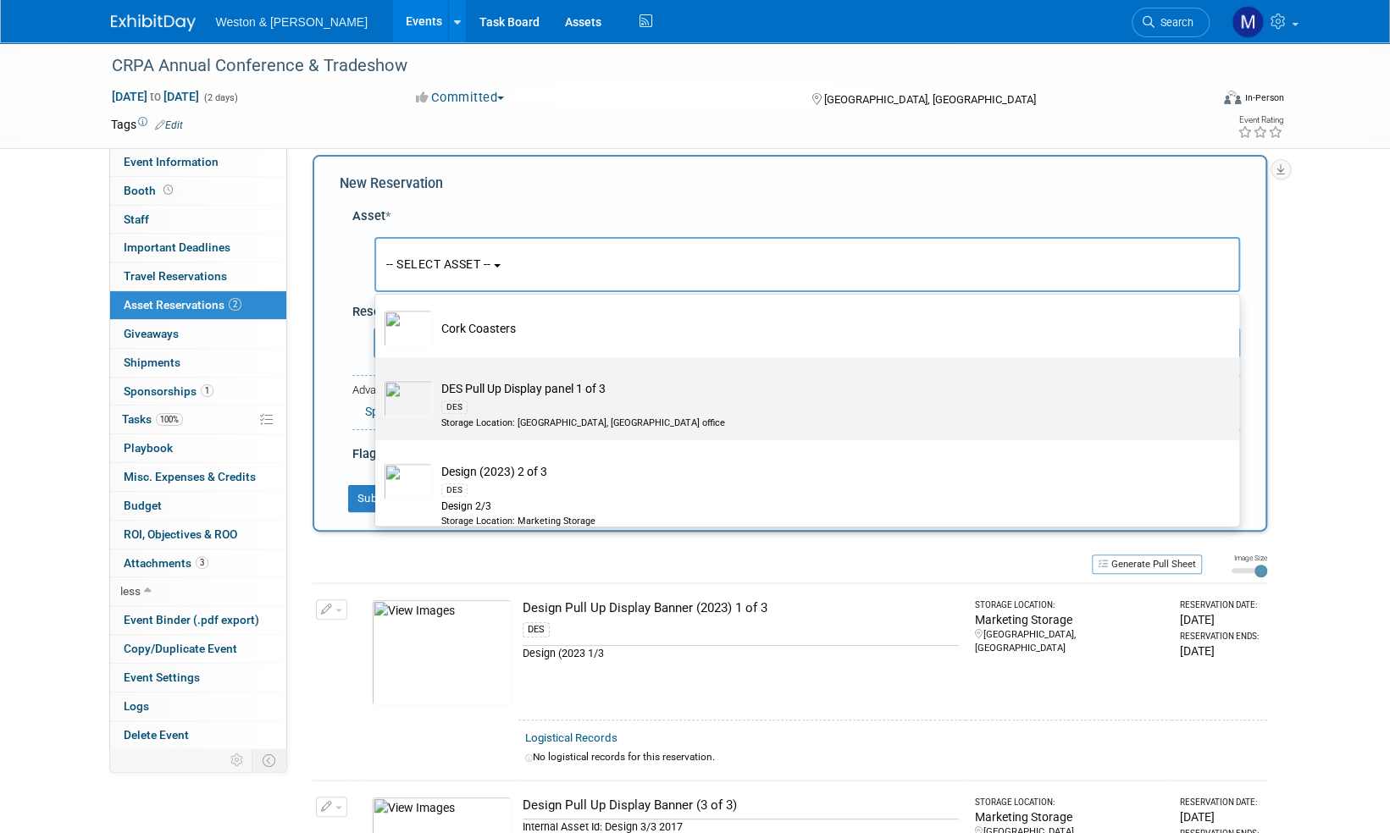
scroll to position [1440, 0]
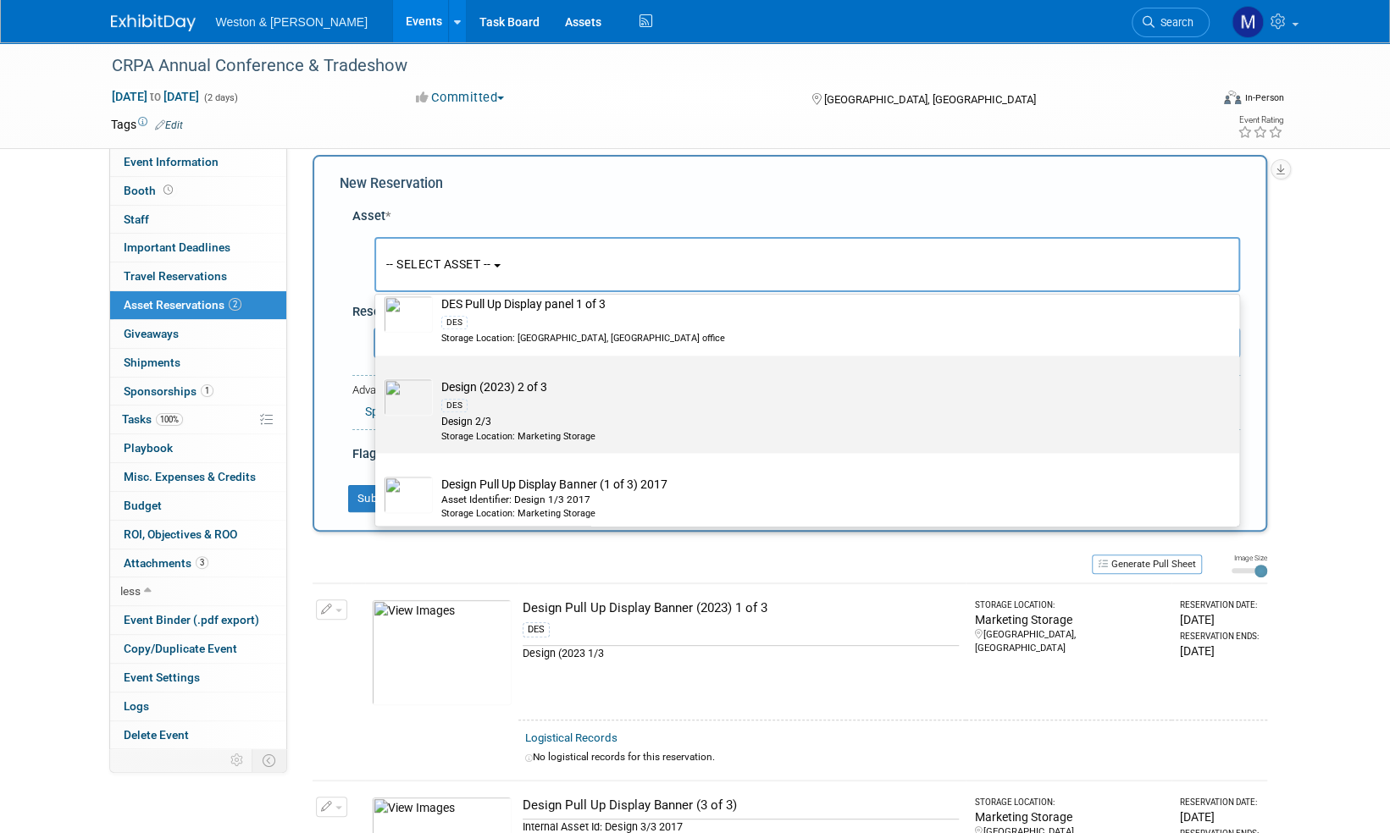
click at [520, 383] on td "Design (2023) 2 of 3 DES Design 2/3 Storage Location: Marketing Storage" at bounding box center [819, 411] width 772 height 64
click at [378, 376] on input "Design (2023) 2 of 3 DES Design 2/3 Storage Location: Marketing Storage" at bounding box center [372, 370] width 11 height 11
select select "10716343"
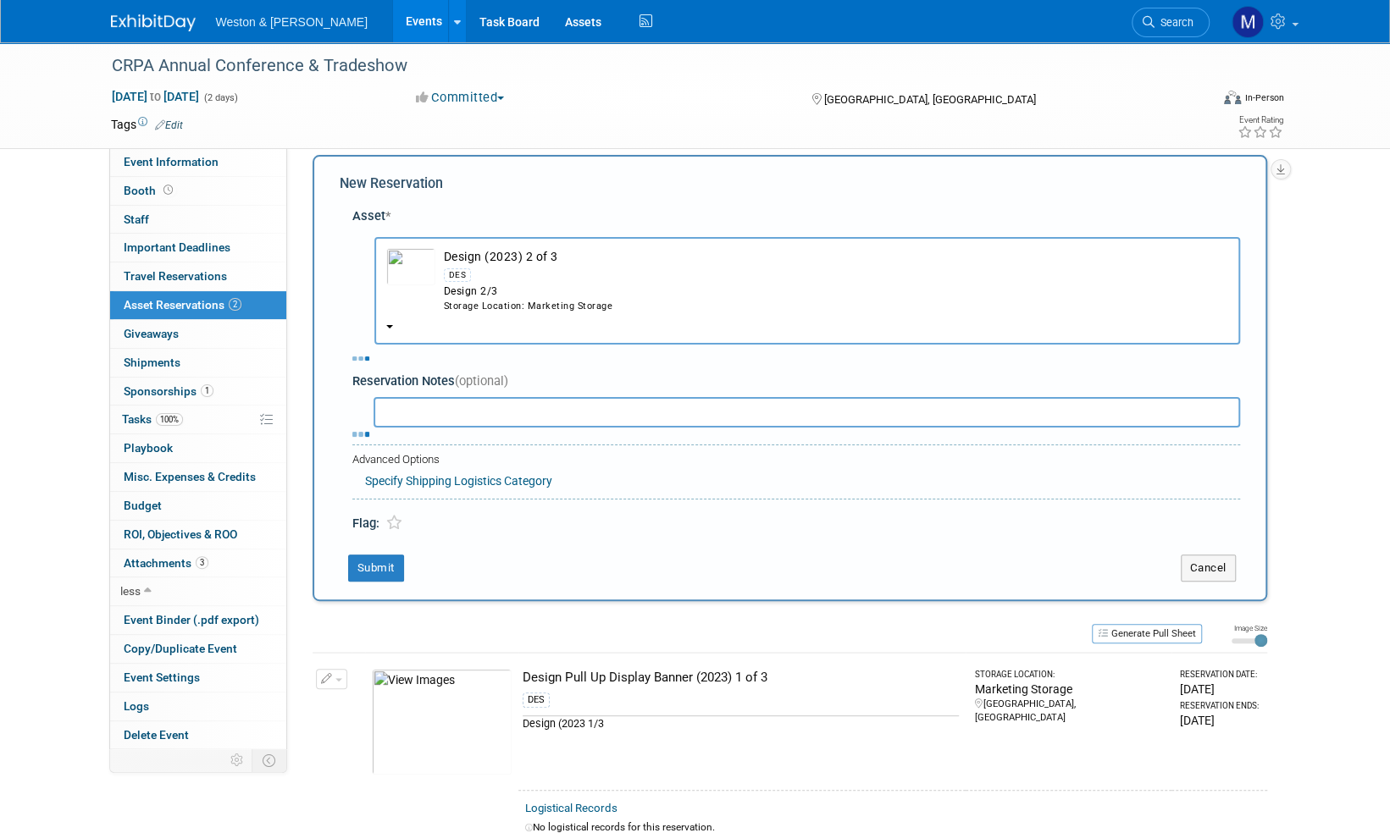
select select "10"
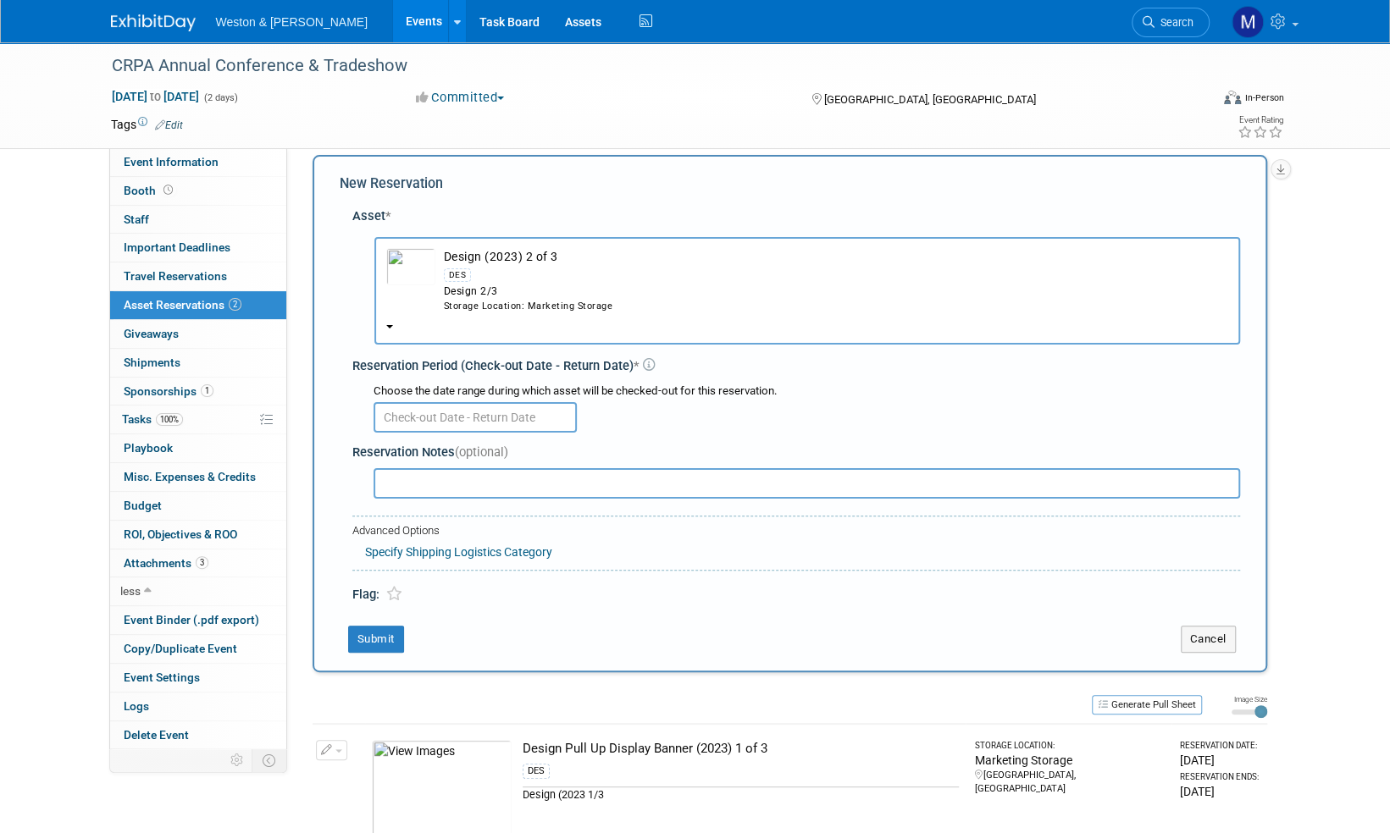
click at [481, 417] on input "text" at bounding box center [474, 417] width 203 height 30
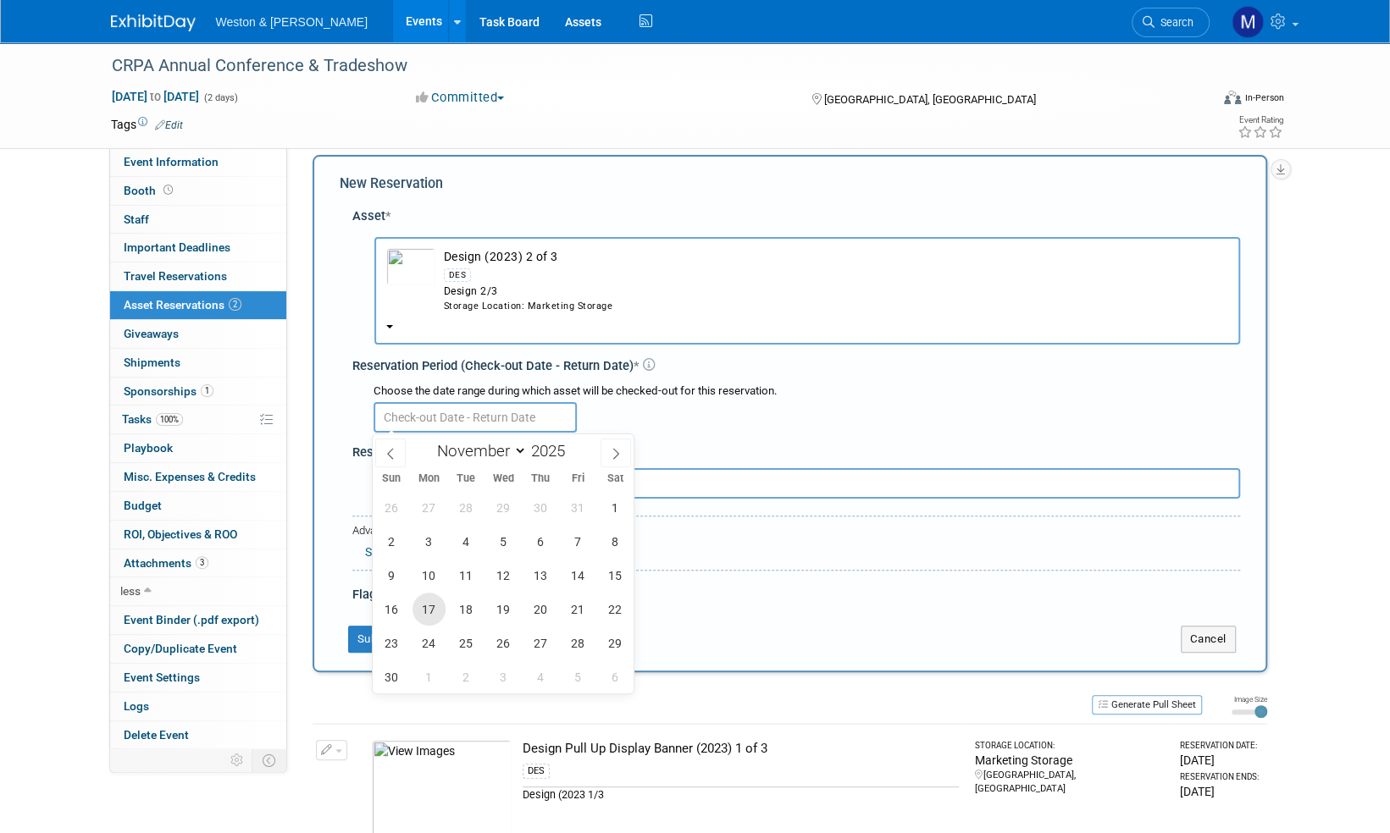
click at [432, 606] on span "17" at bounding box center [428, 609] width 33 height 33
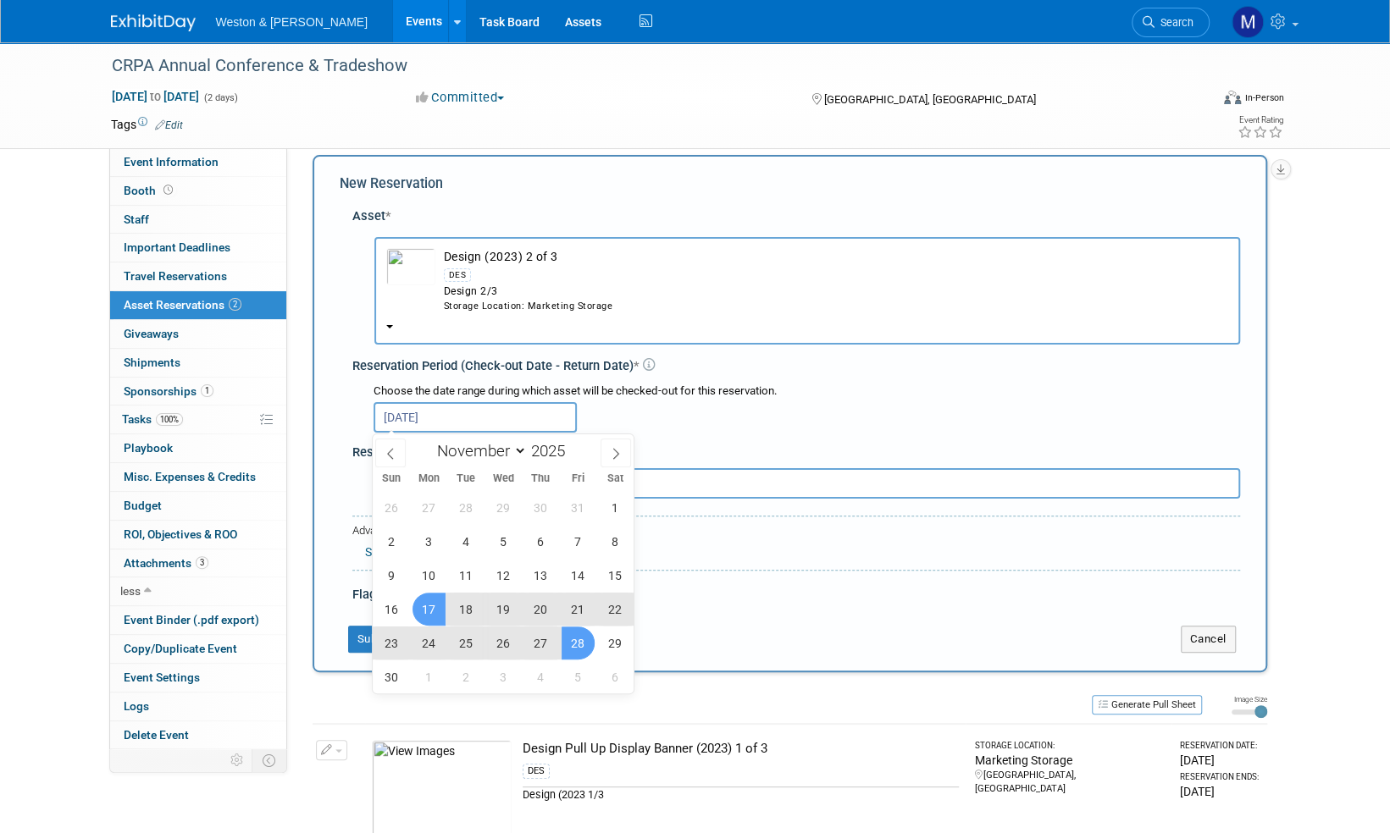
click at [575, 649] on span "28" at bounding box center [577, 643] width 33 height 33
type input "Nov 17, 2025 to Nov 28, 2025"
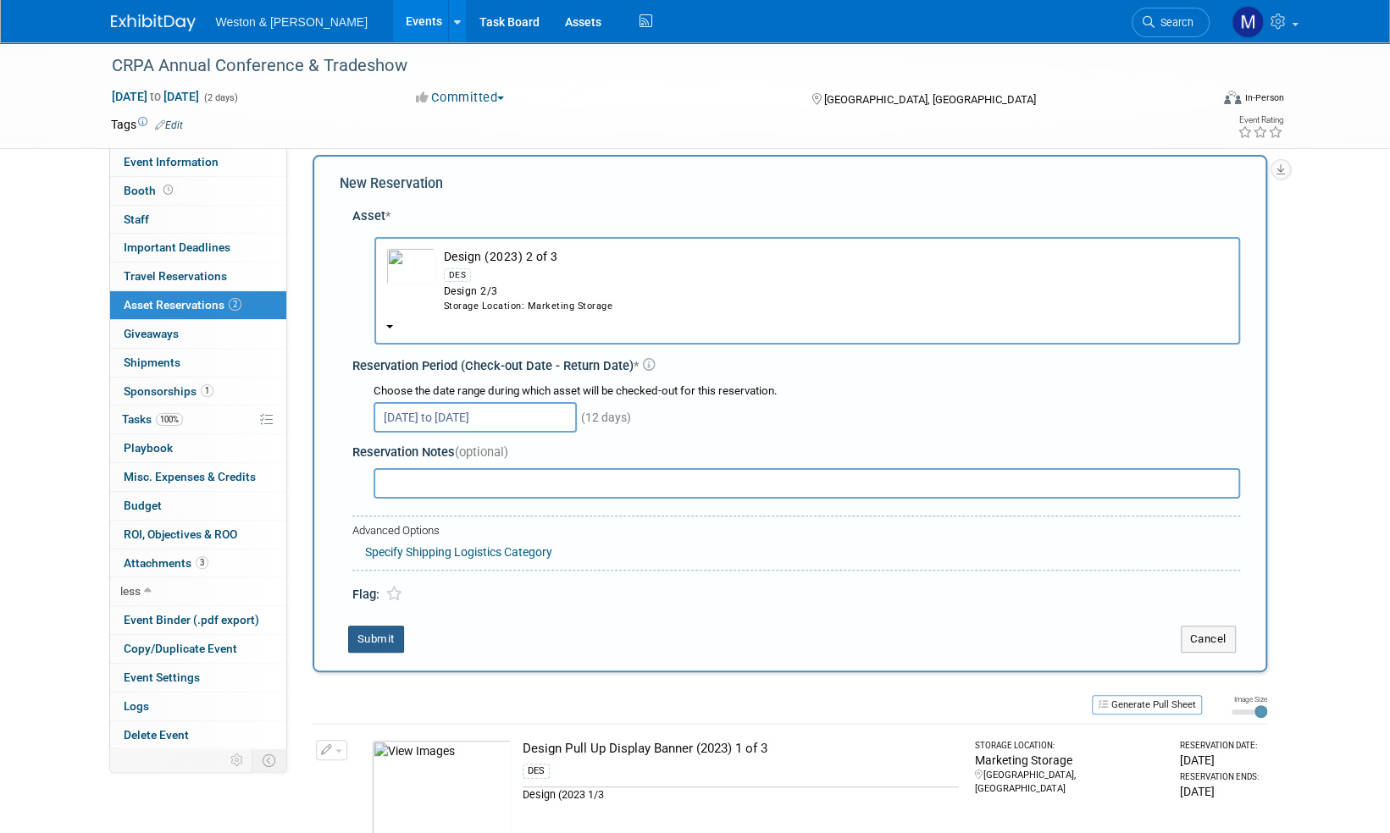
click at [373, 641] on button "Submit" at bounding box center [376, 639] width 56 height 27
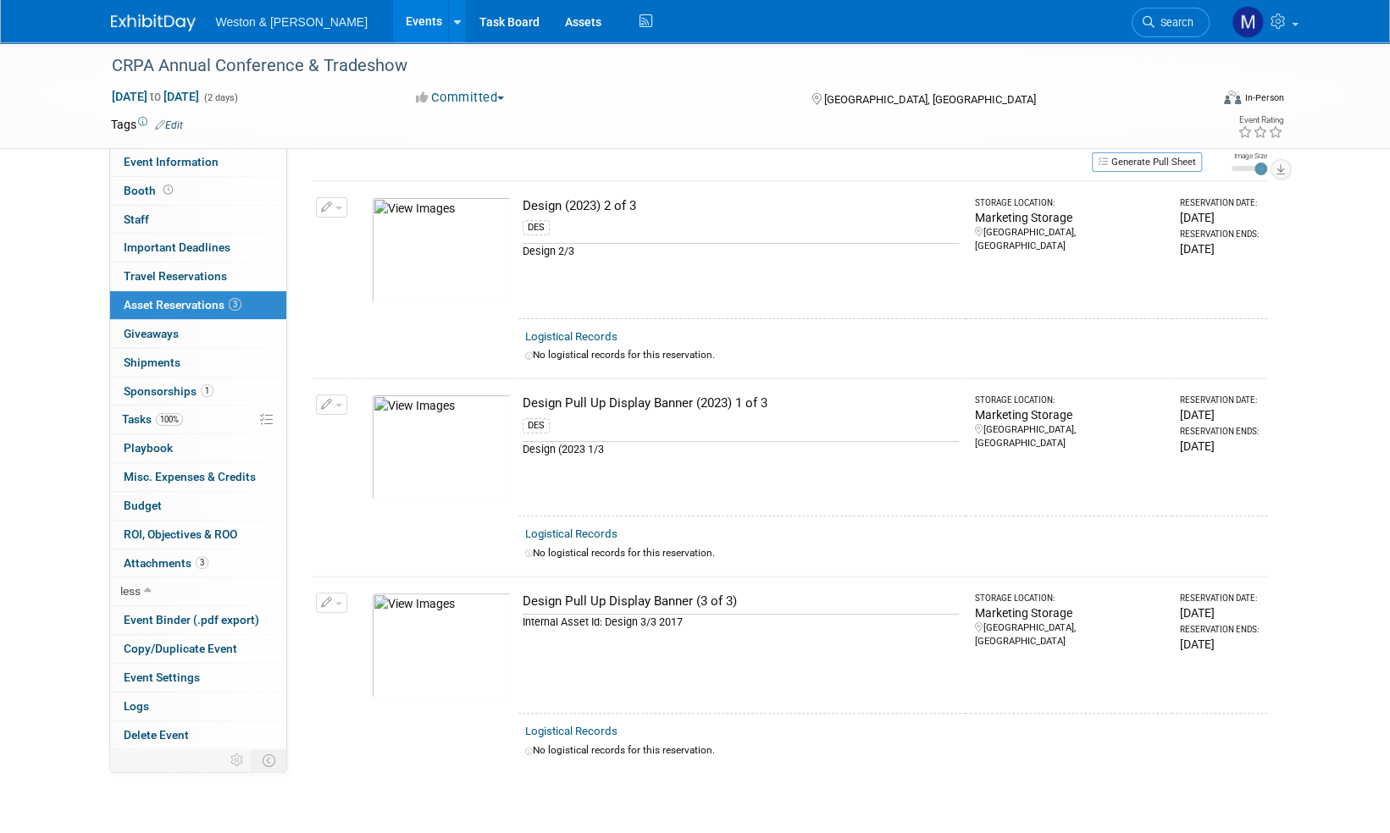
scroll to position [0, 0]
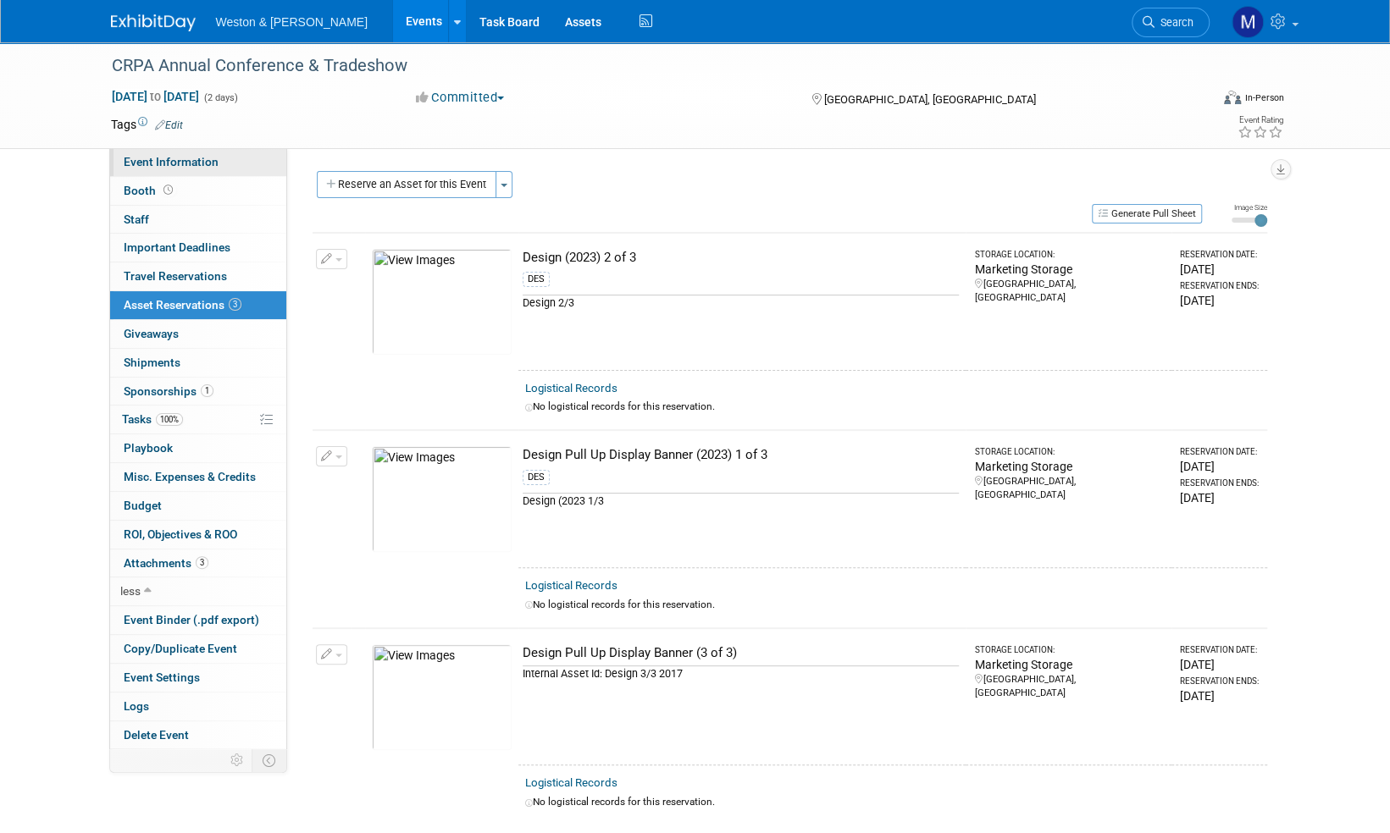
click at [174, 167] on span "Event Information" at bounding box center [171, 162] width 95 height 14
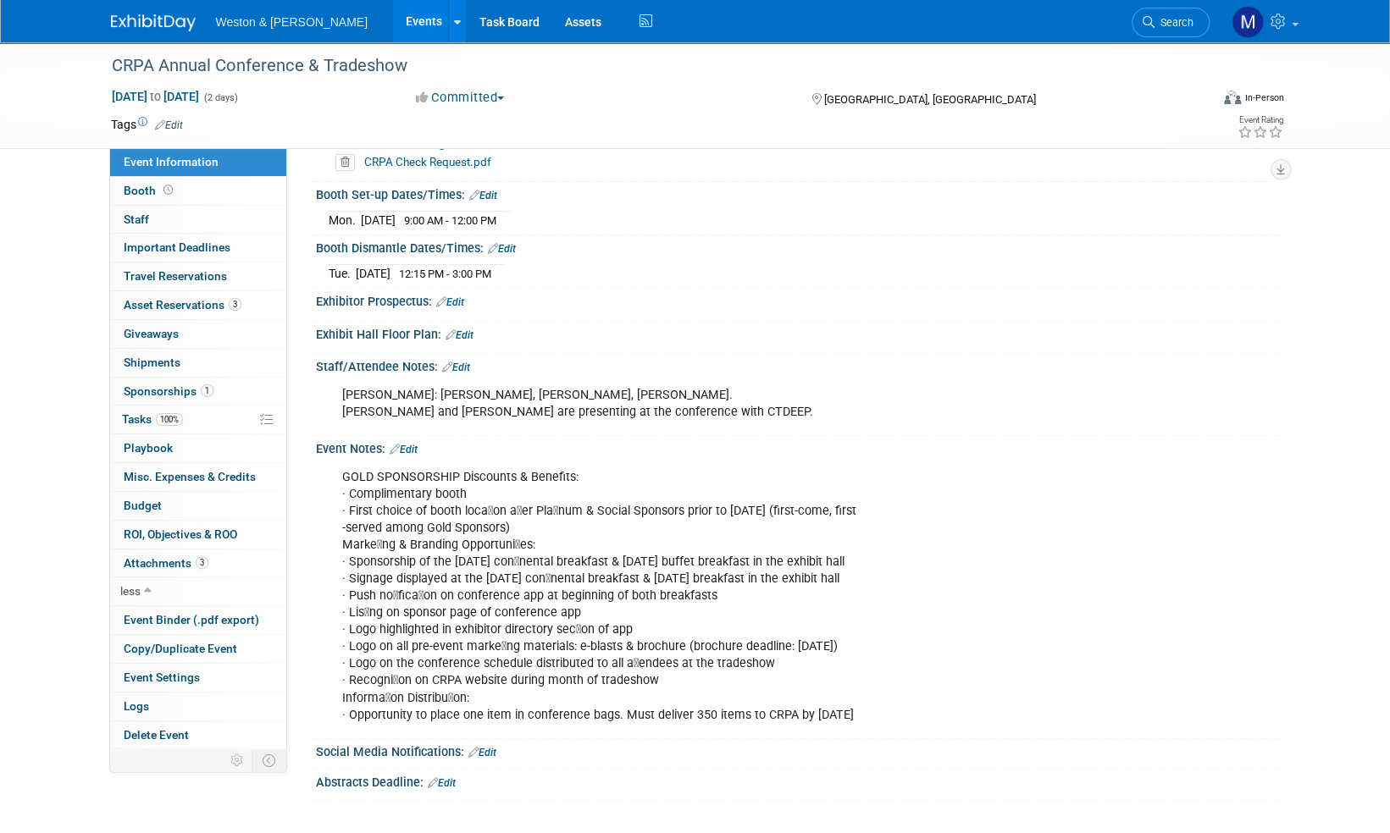
scroll to position [339, 0]
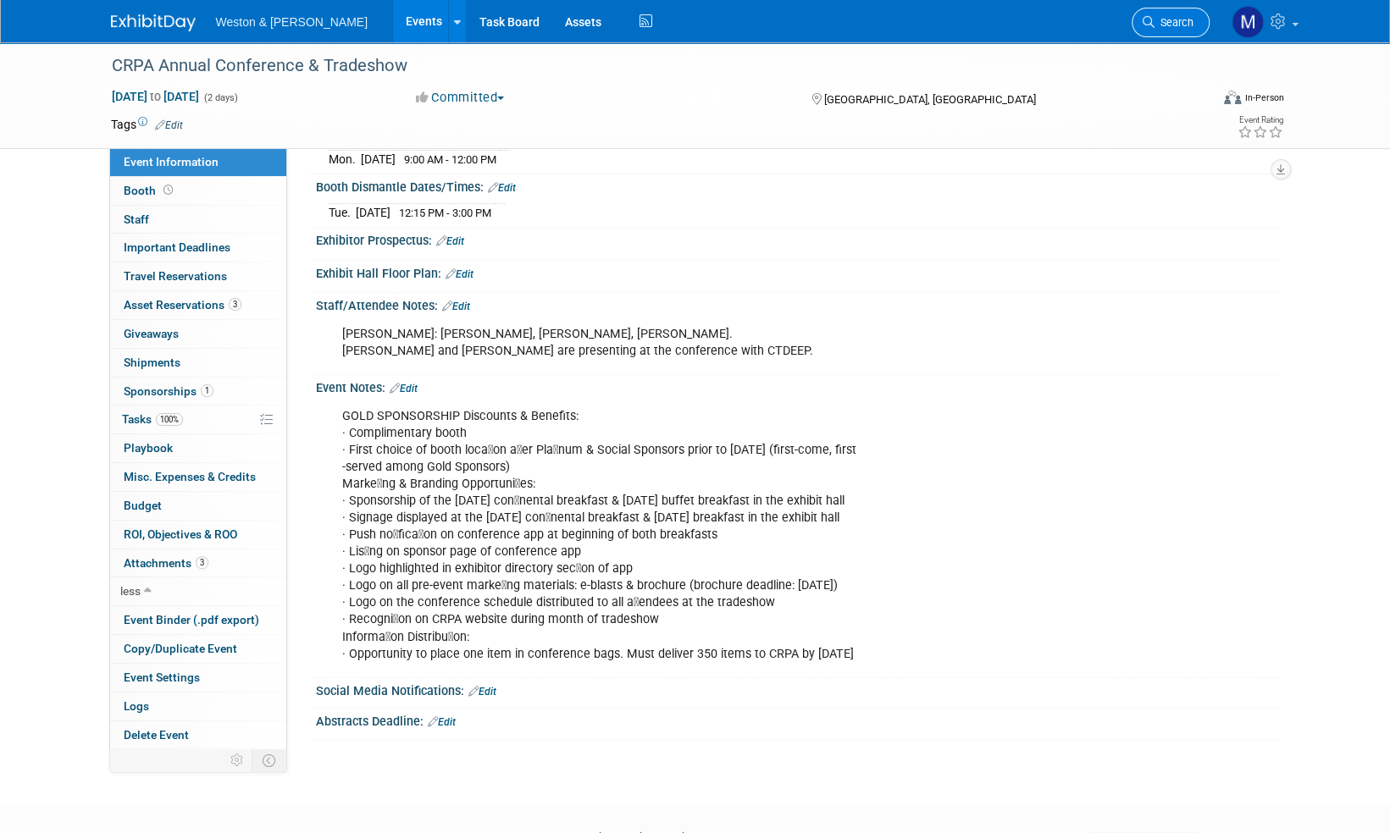
click at [1180, 24] on span "Search" at bounding box center [1173, 22] width 39 height 13
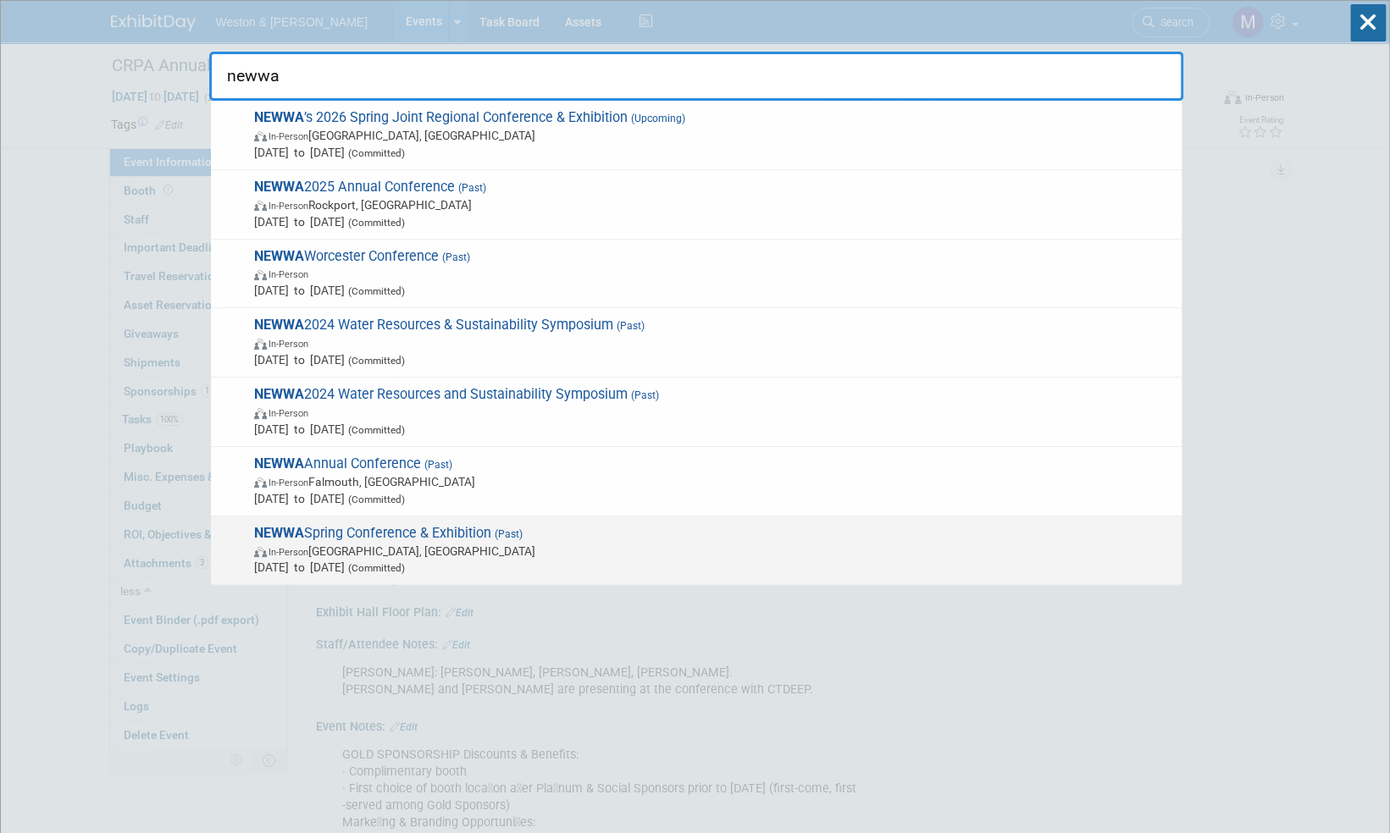
type input "newwa"
click at [365, 535] on span "NEWWA Spring Conference & Exhibition (Past) In-Person Worcester, MA Apr 3, 2024…" at bounding box center [711, 551] width 924 height 52
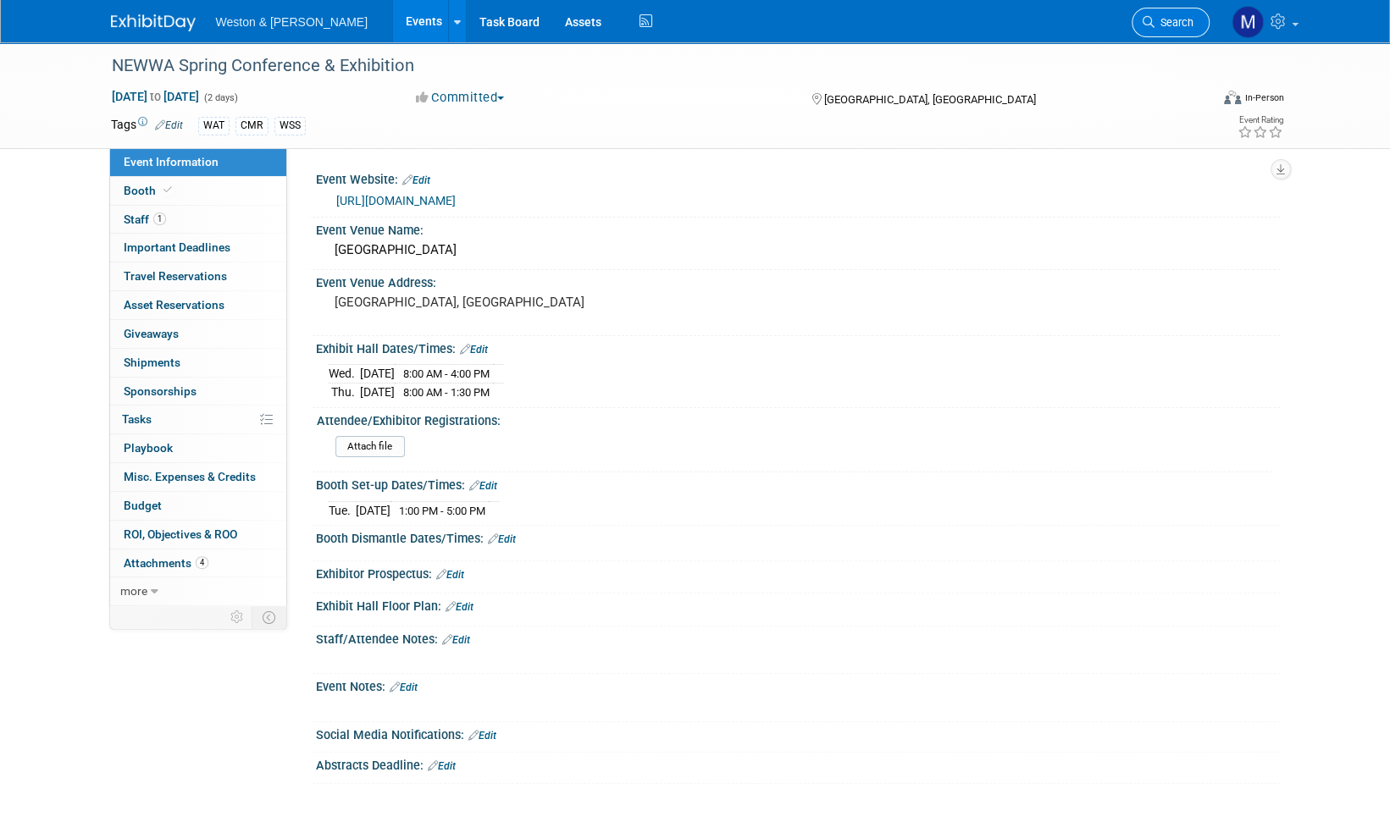
click at [1181, 23] on span "Search" at bounding box center [1173, 22] width 39 height 13
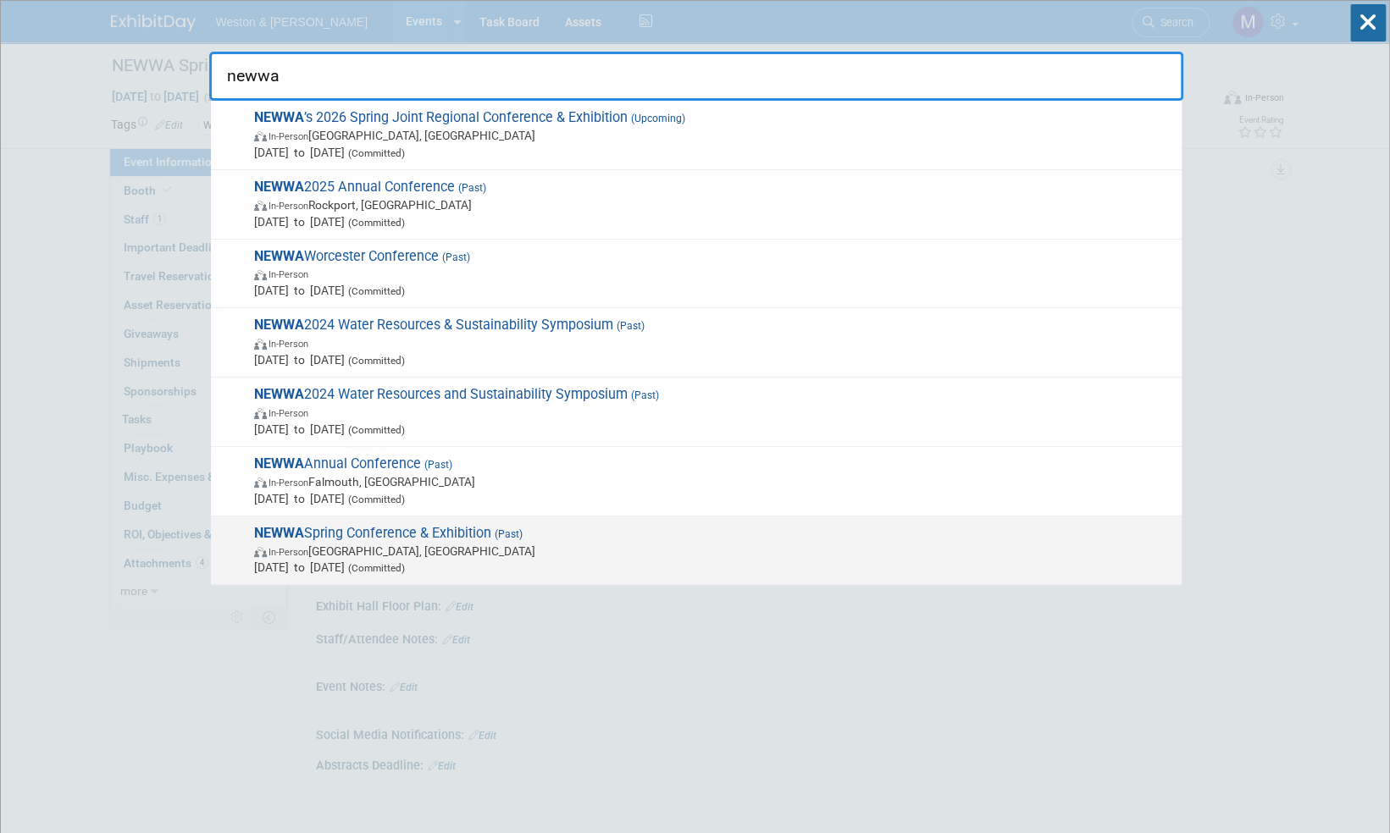
type input "newwa"
click at [412, 534] on span "NEWWA Spring Conference & Exhibition (Past) In-Person Worcester, MA Apr 3, 2024…" at bounding box center [711, 551] width 924 height 52
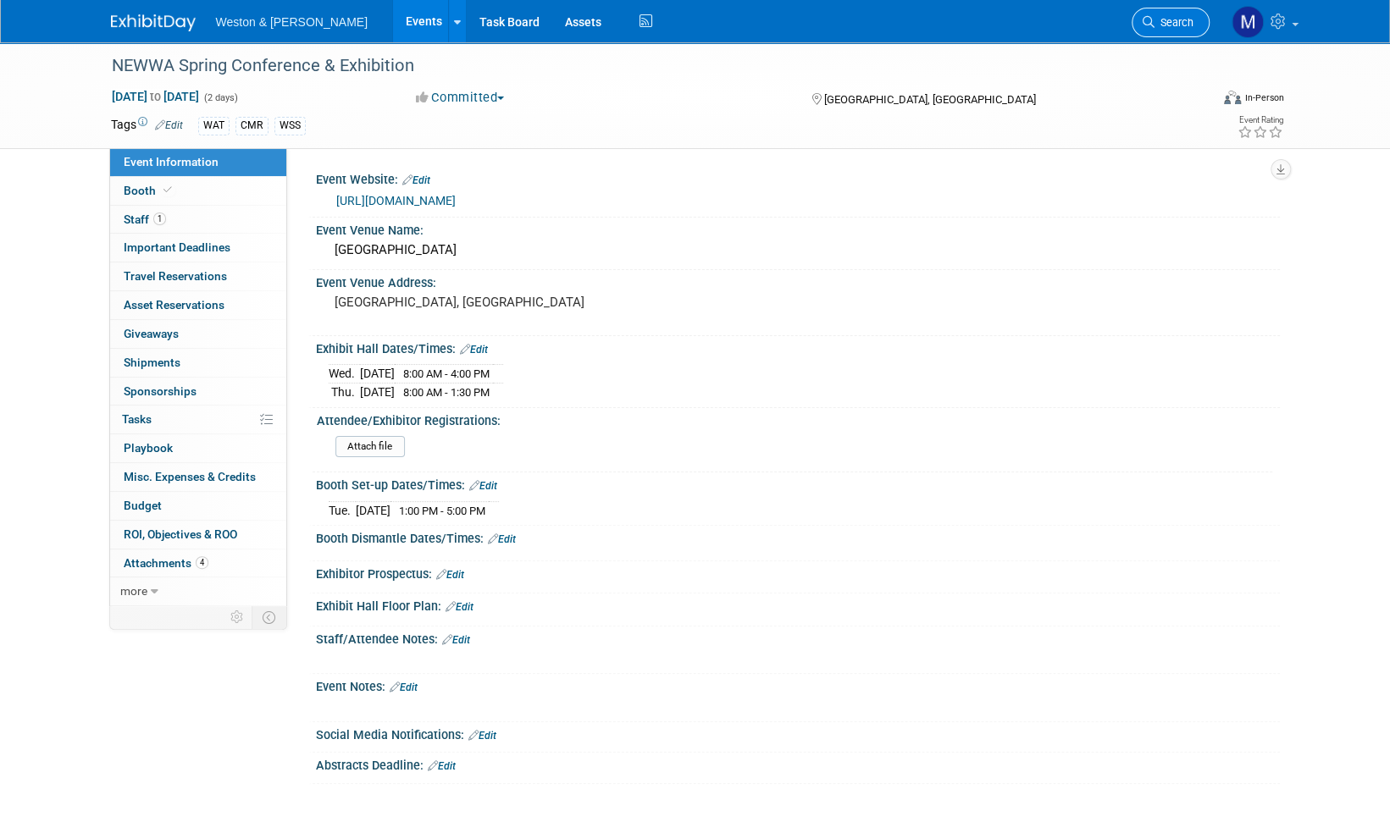
click at [1187, 23] on span "Search" at bounding box center [1173, 22] width 39 height 13
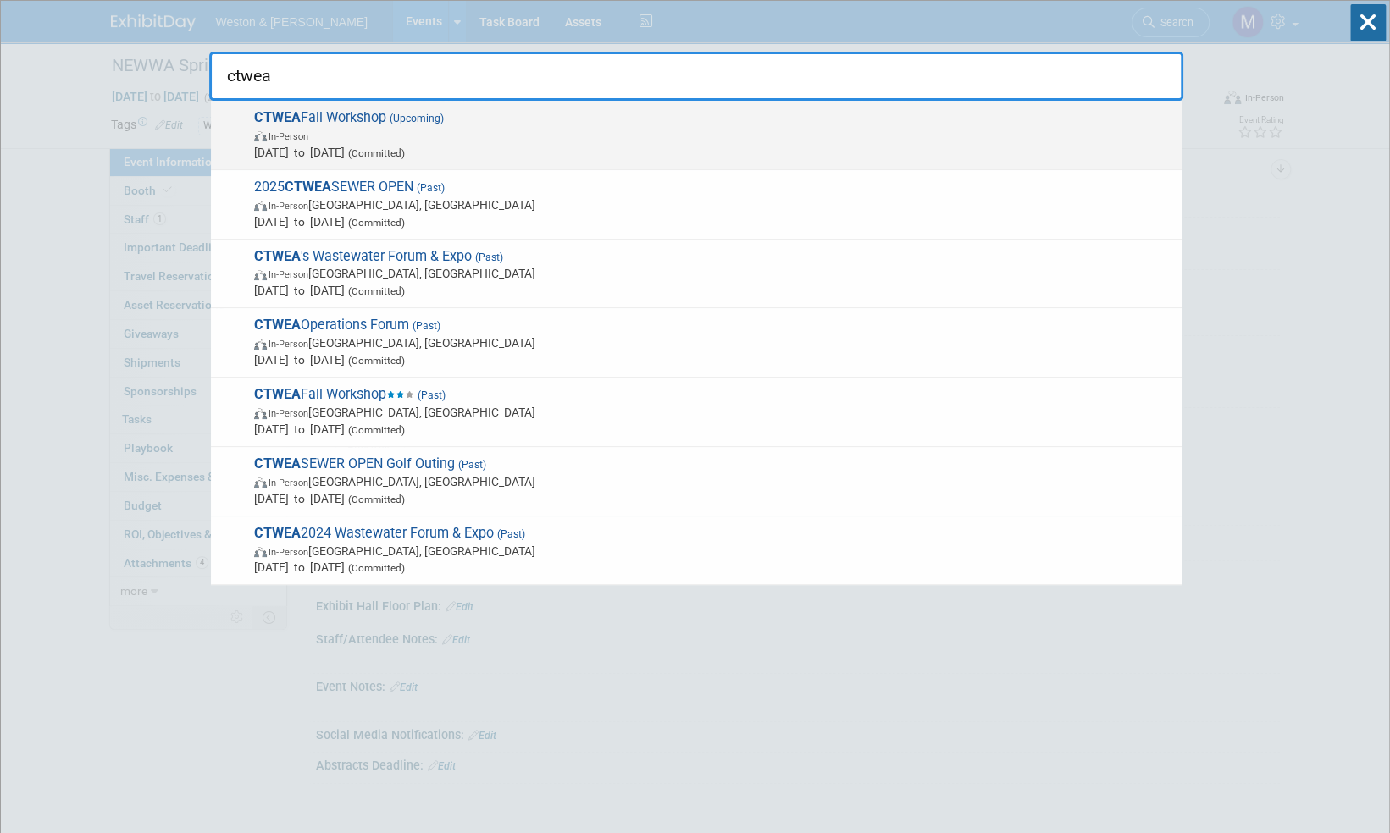
type input "ctwea"
click at [356, 119] on span "CTWEA Fall Workshop (Upcoming) In-Person Oct 17, 2025 to Oct 17, 2025 (Committe…" at bounding box center [711, 135] width 924 height 52
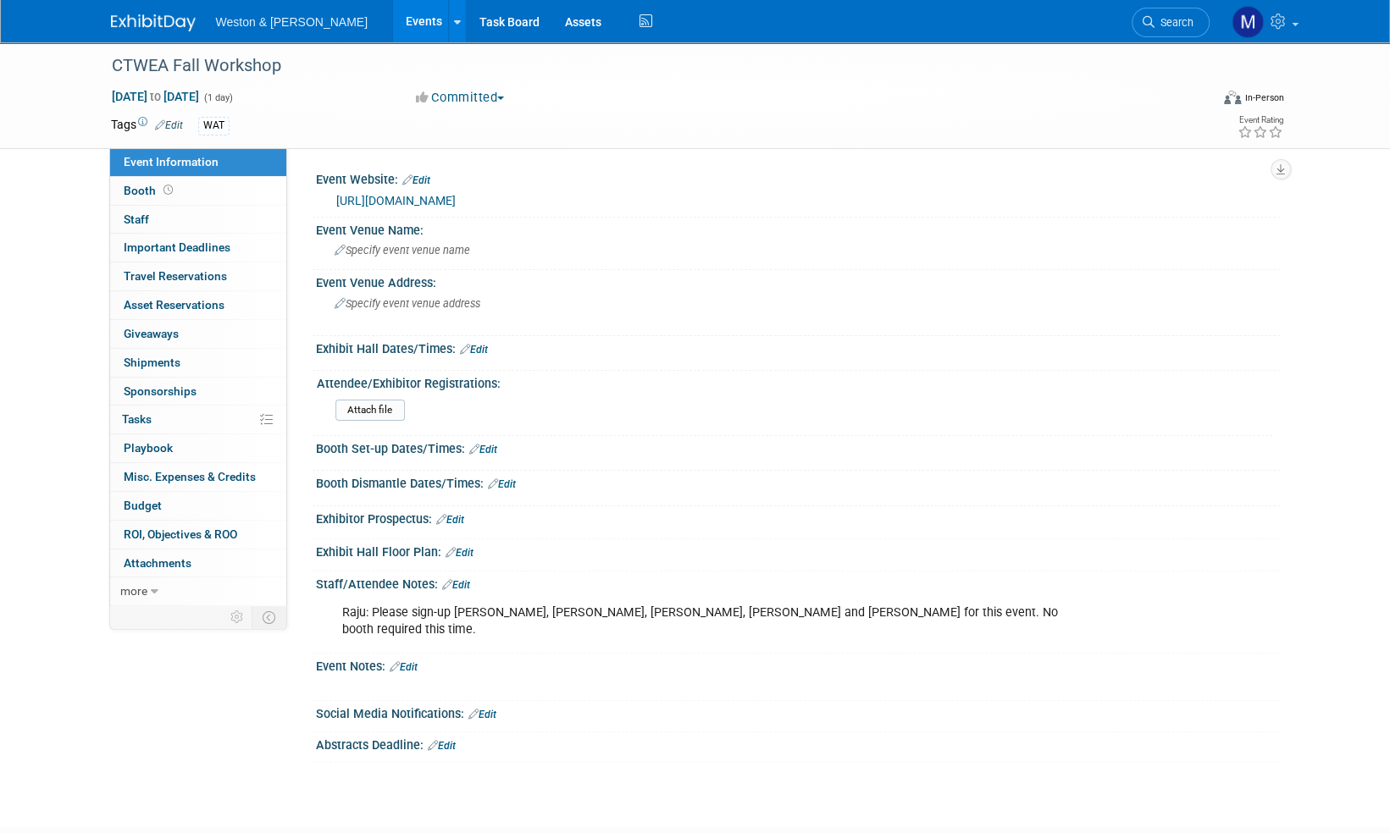
click at [456, 200] on link "[URL][DOMAIN_NAME]" at bounding box center [395, 201] width 119 height 14
click at [456, 195] on link "[URL][DOMAIN_NAME]" at bounding box center [395, 201] width 119 height 14
click at [138, 191] on span "Booth" at bounding box center [150, 191] width 52 height 14
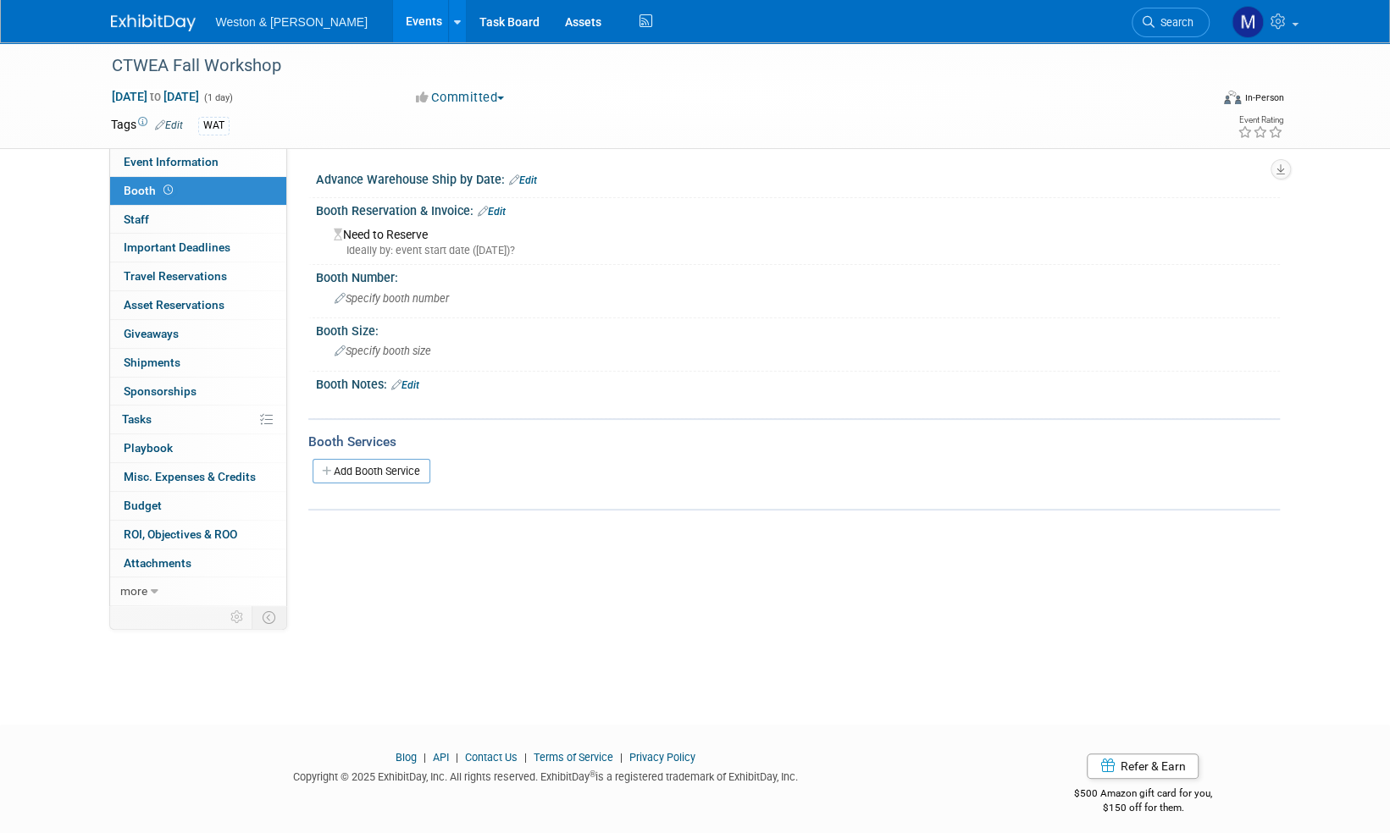
click at [498, 212] on link "Edit" at bounding box center [492, 212] width 28 height 12
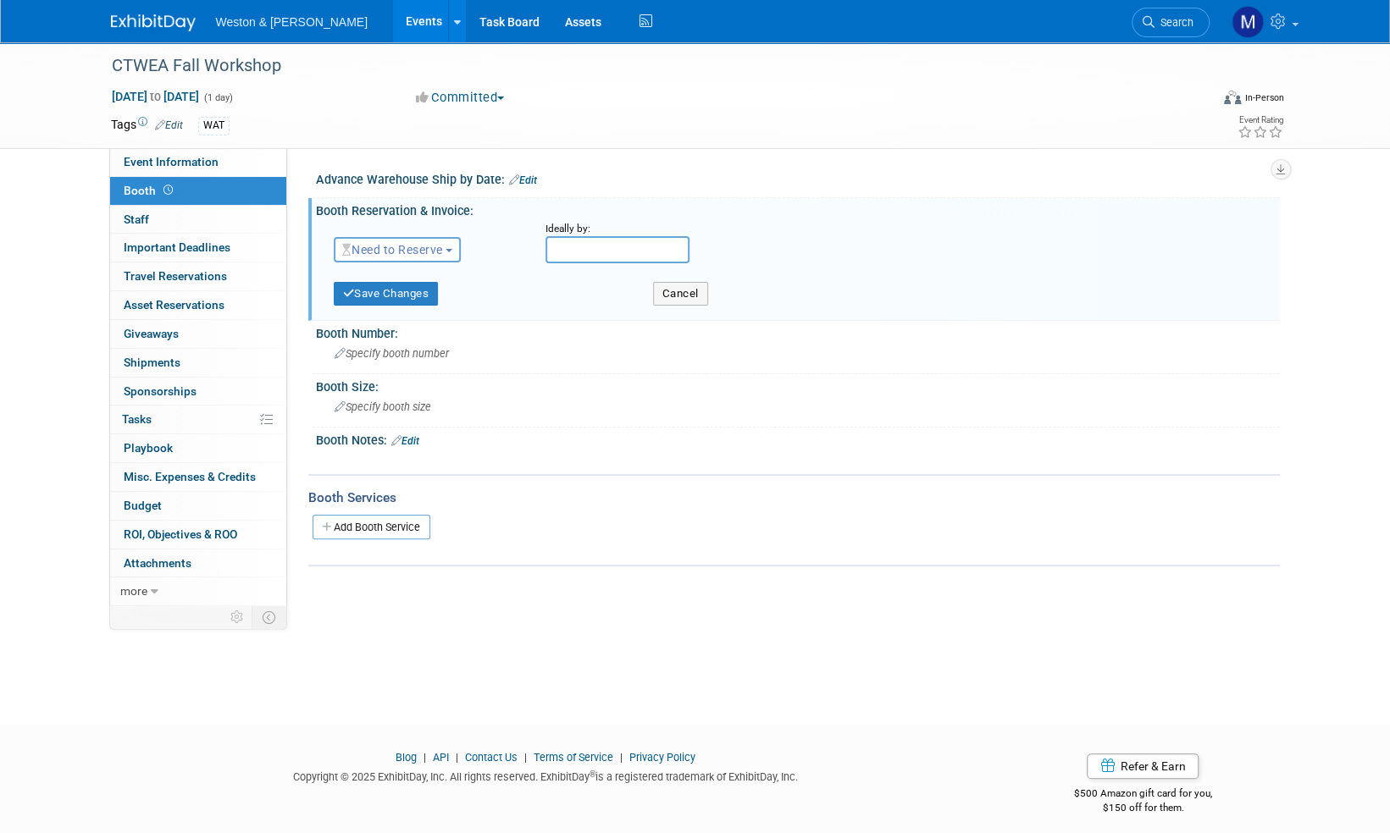
click at [456, 244] on button "Need to Reserve" at bounding box center [398, 249] width 128 height 25
click at [393, 304] on link "Reserved" at bounding box center [424, 302] width 181 height 24
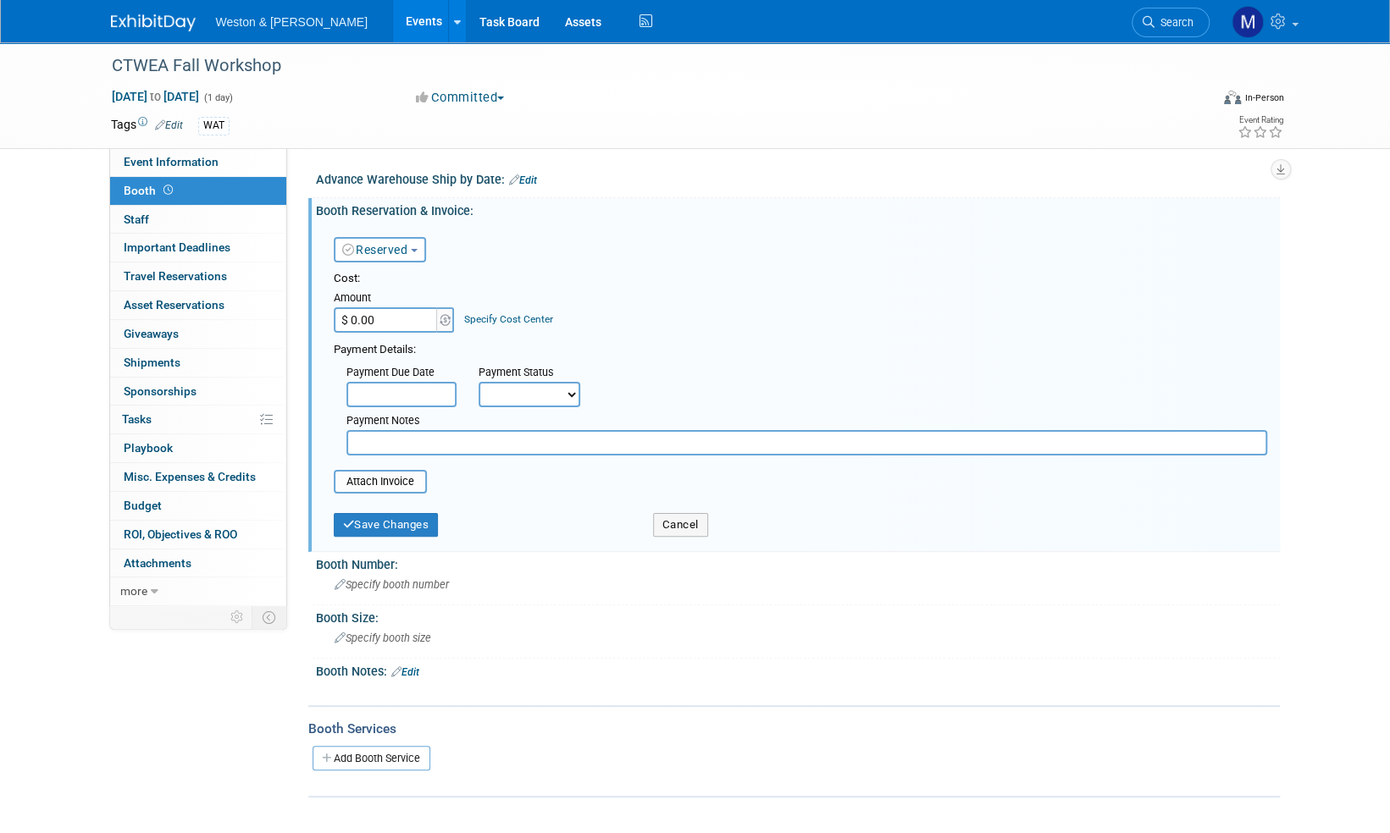
click at [569, 391] on select "Not Paid Yet Partially Paid Paid in Full" at bounding box center [529, 394] width 102 height 25
select select "1"
click at [478, 382] on select "Not Paid Yet Partially Paid Paid in Full" at bounding box center [529, 394] width 102 height 25
click at [384, 318] on input "$ 0.00" at bounding box center [387, 319] width 106 height 25
type input "$ 300.00"
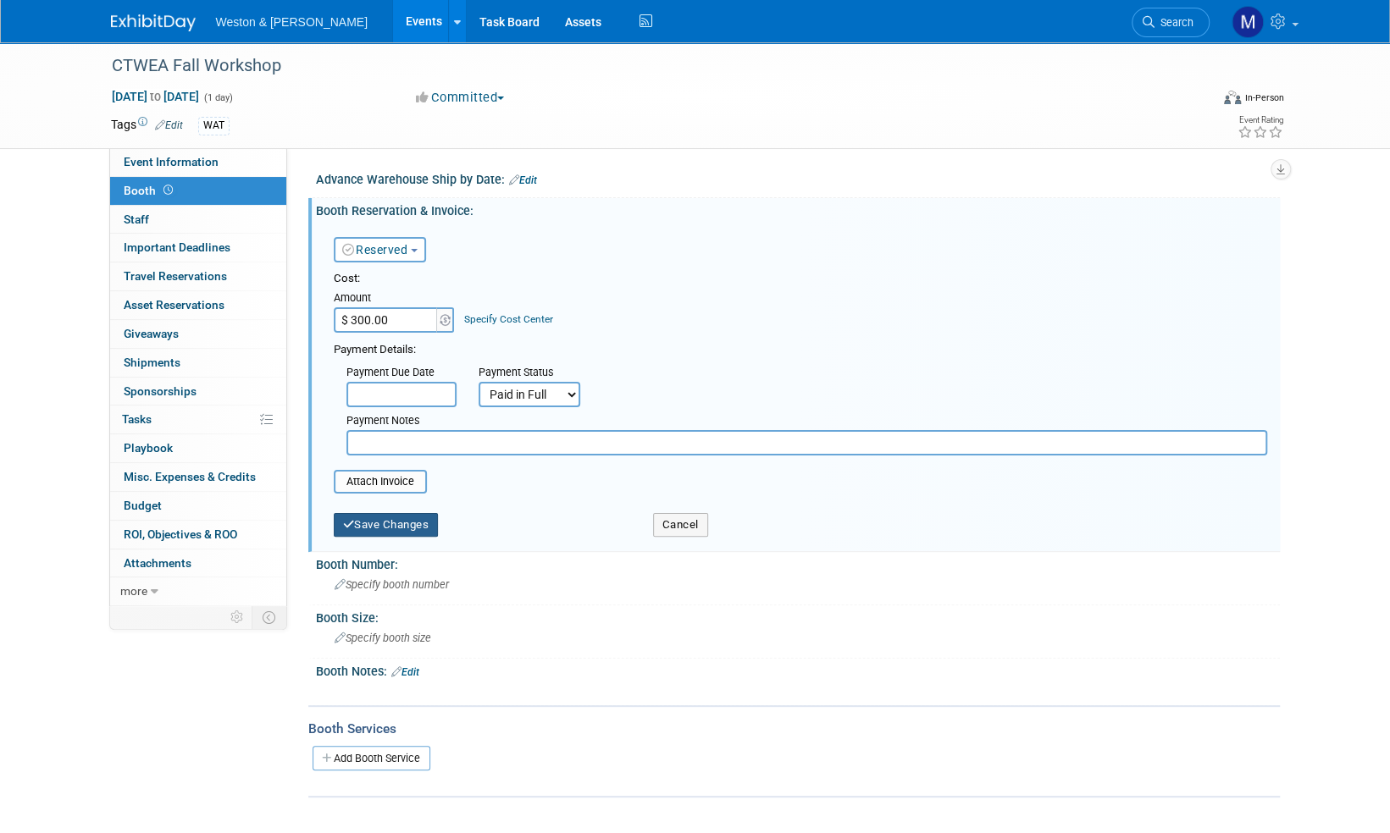
click at [408, 523] on button "Save Changes" at bounding box center [386, 525] width 105 height 24
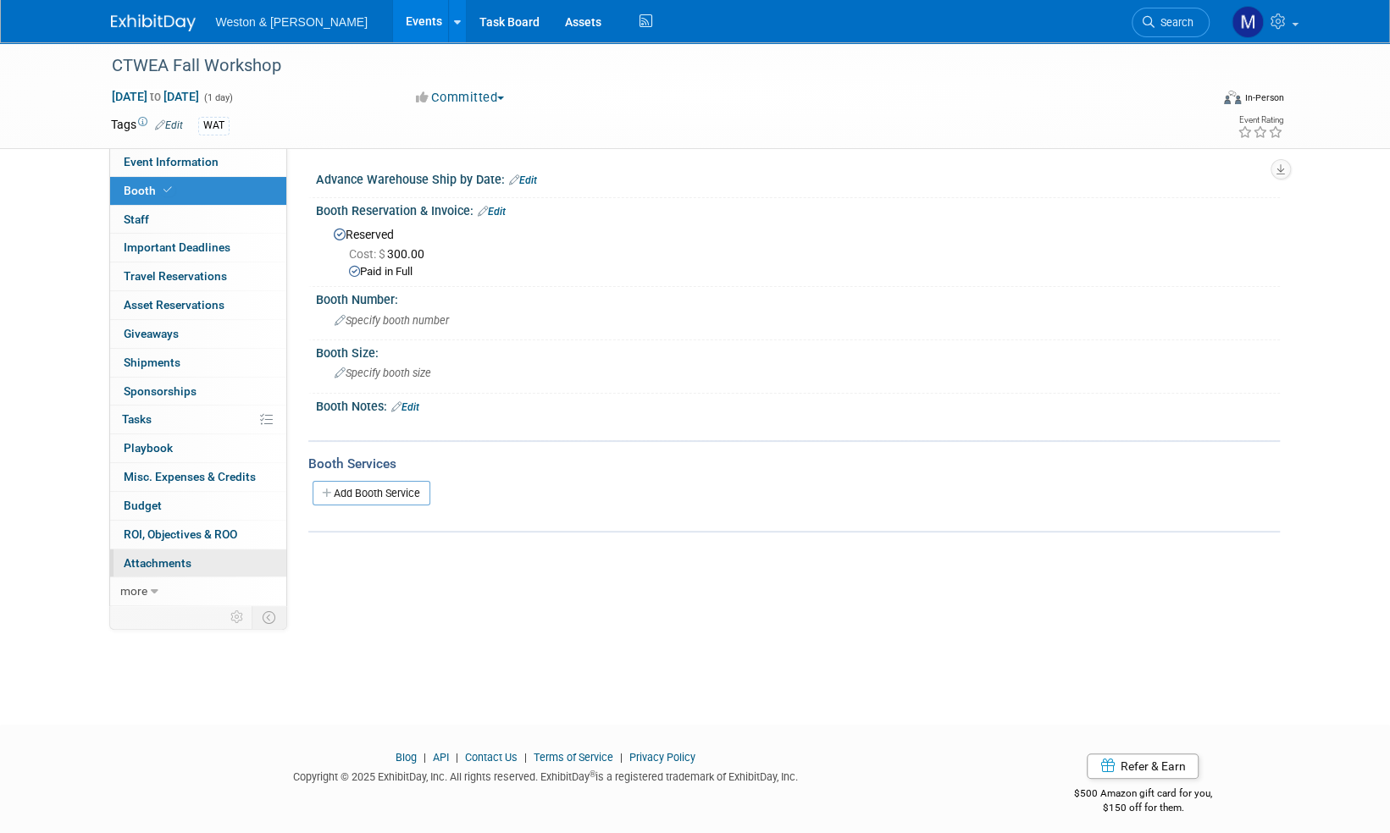
click at [171, 563] on span "Attachments 0" at bounding box center [158, 563] width 68 height 14
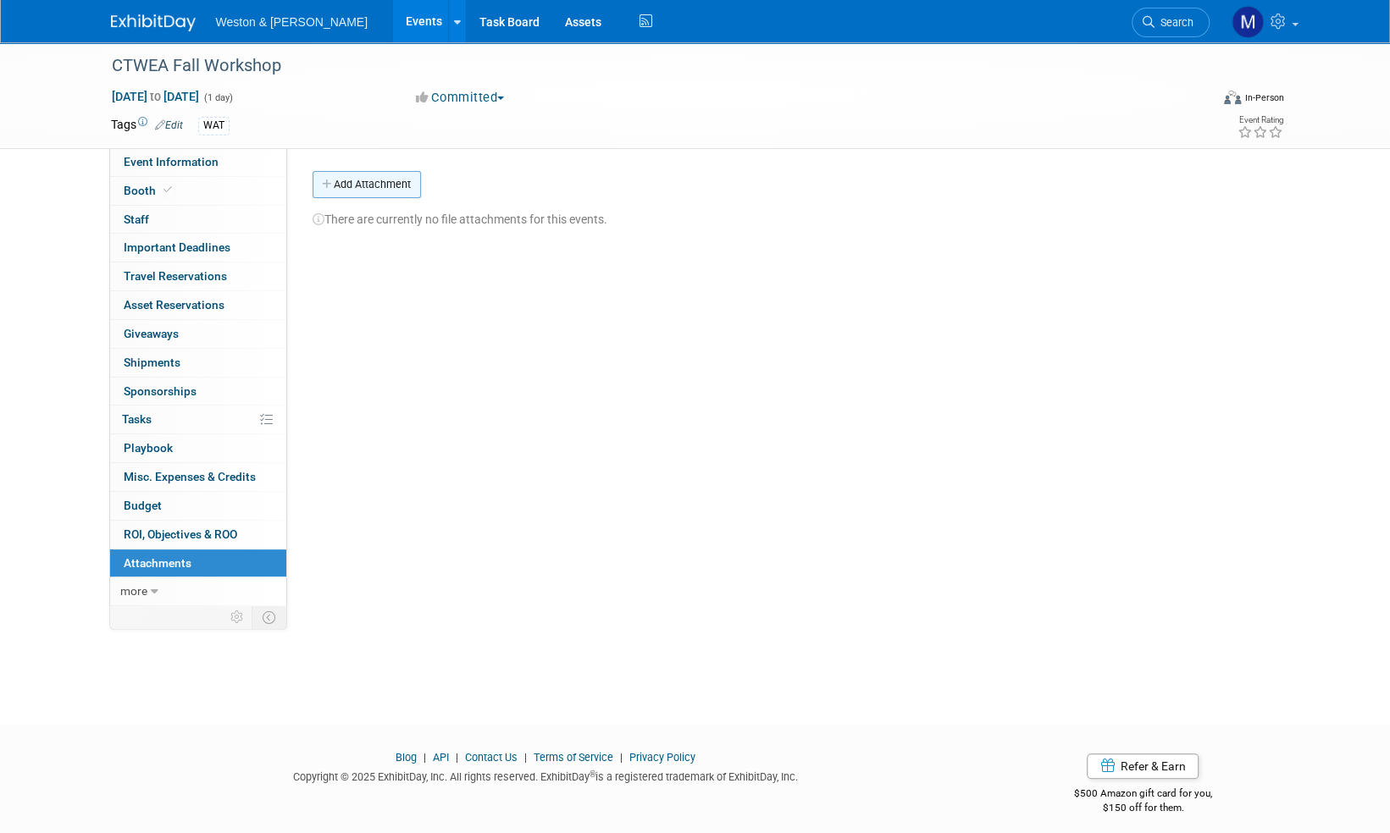
click at [393, 186] on button "Add Attachment" at bounding box center [366, 184] width 108 height 27
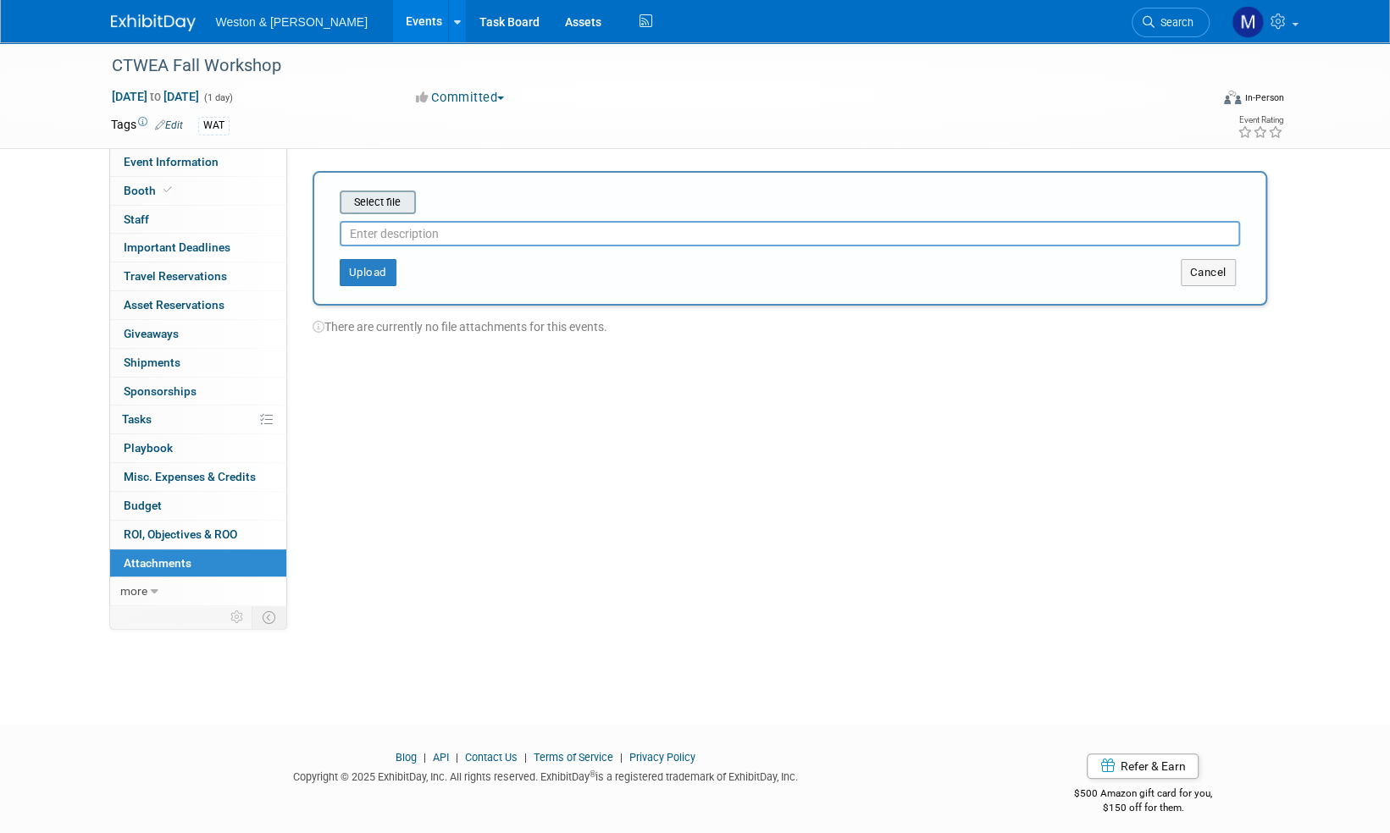
click at [393, 202] on input "file" at bounding box center [314, 202] width 202 height 20
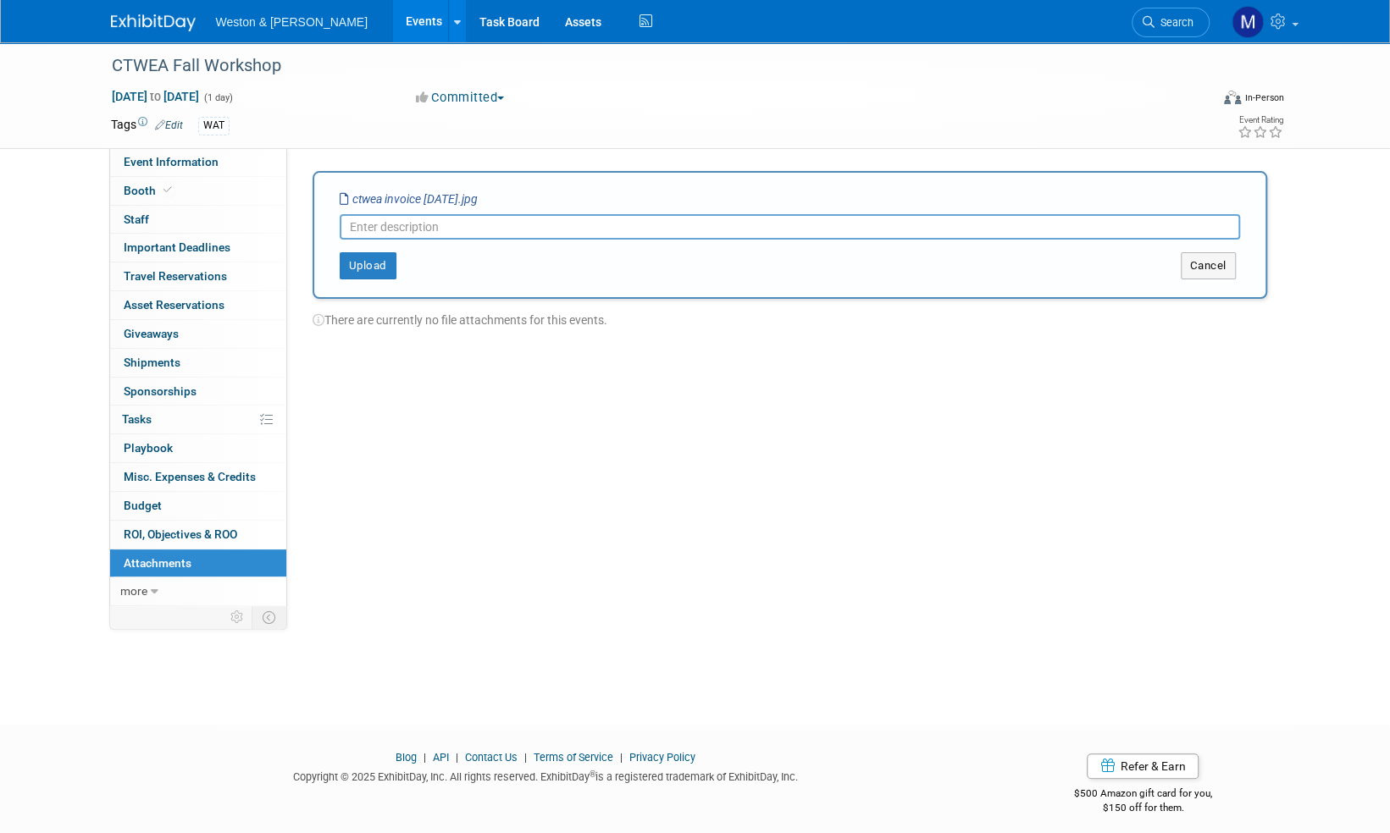
click at [373, 229] on input "text" at bounding box center [790, 226] width 900 height 25
type input "invoice"
click at [371, 257] on button "Upload" at bounding box center [368, 265] width 57 height 27
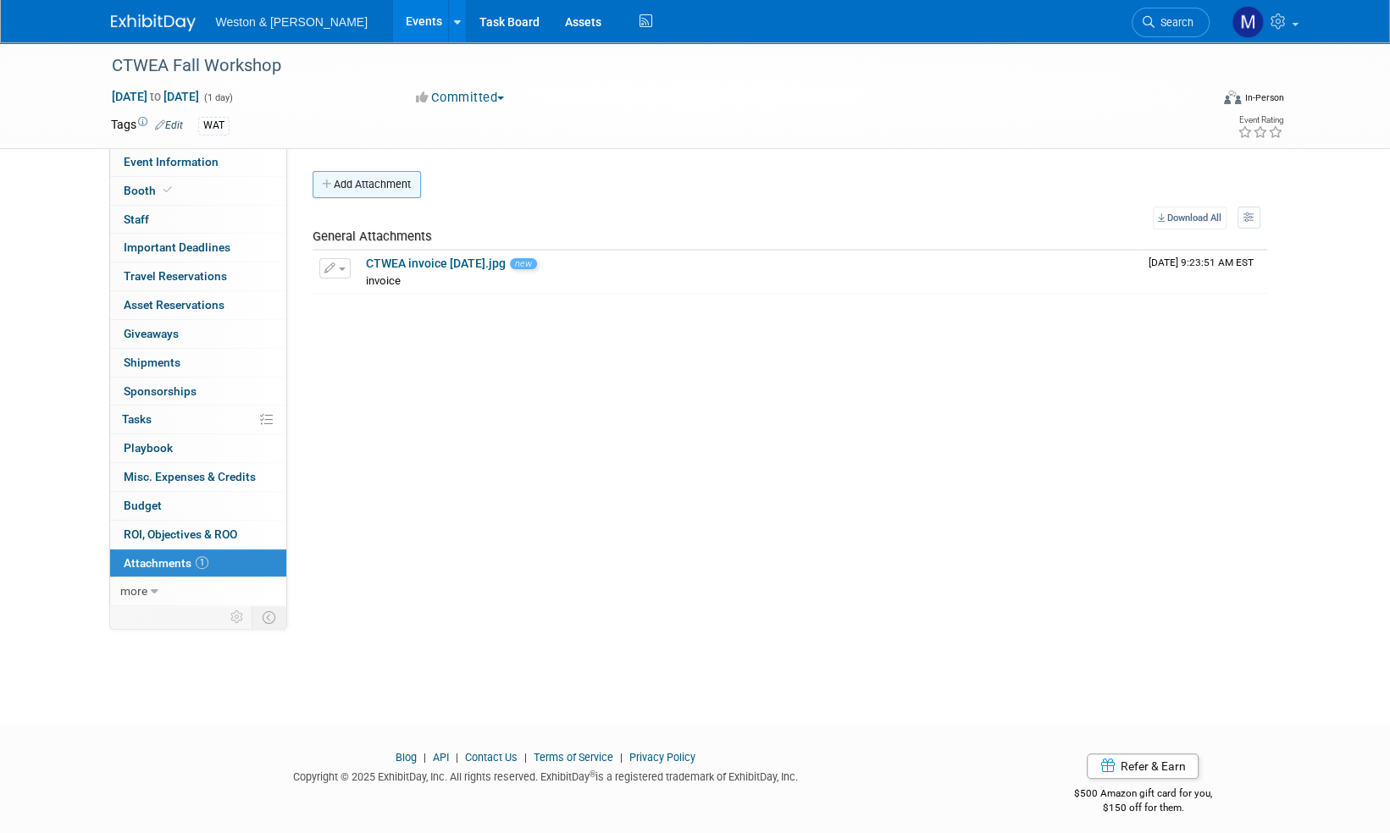
click at [386, 189] on button "Add Attachment" at bounding box center [366, 184] width 108 height 27
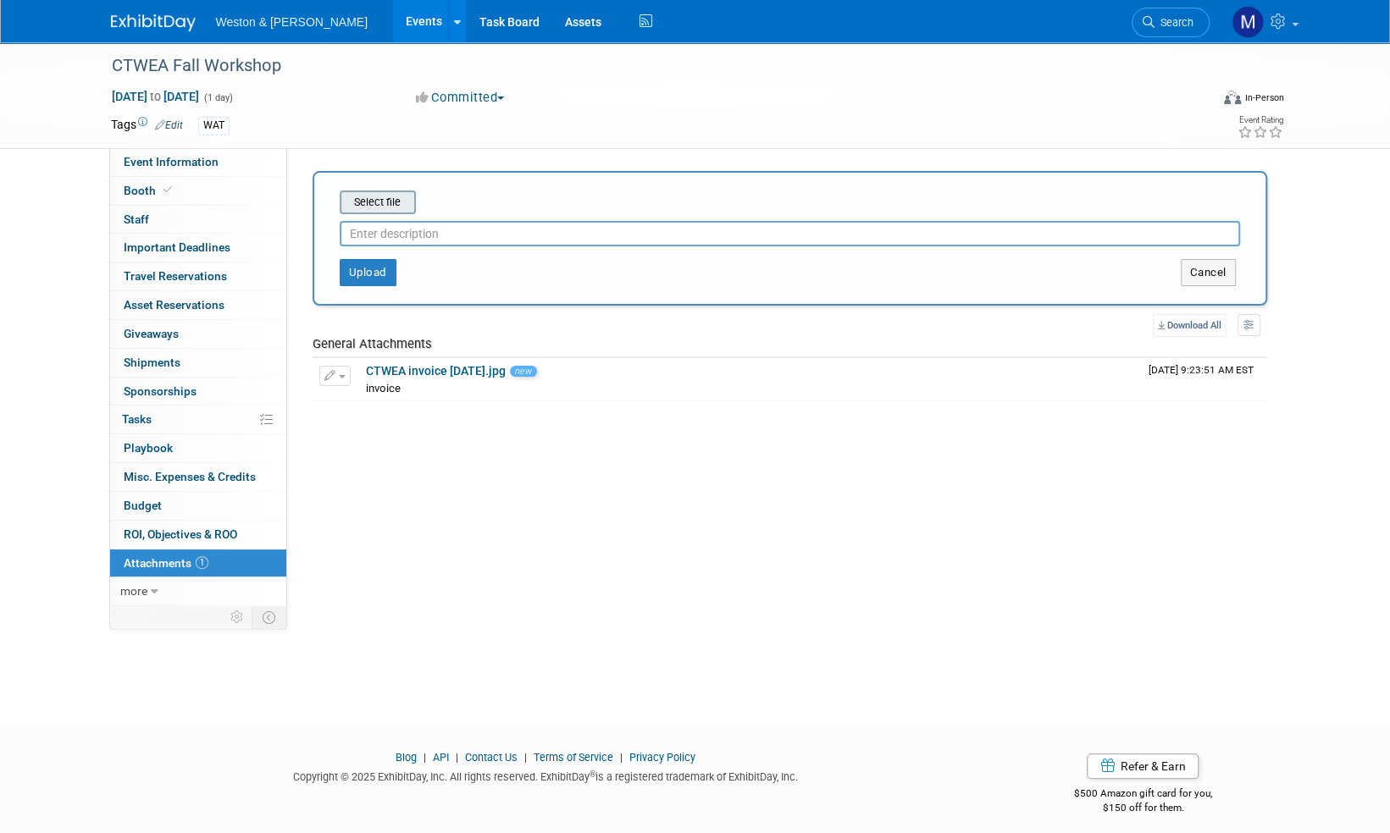
click at [386, 198] on input "file" at bounding box center [314, 202] width 202 height 20
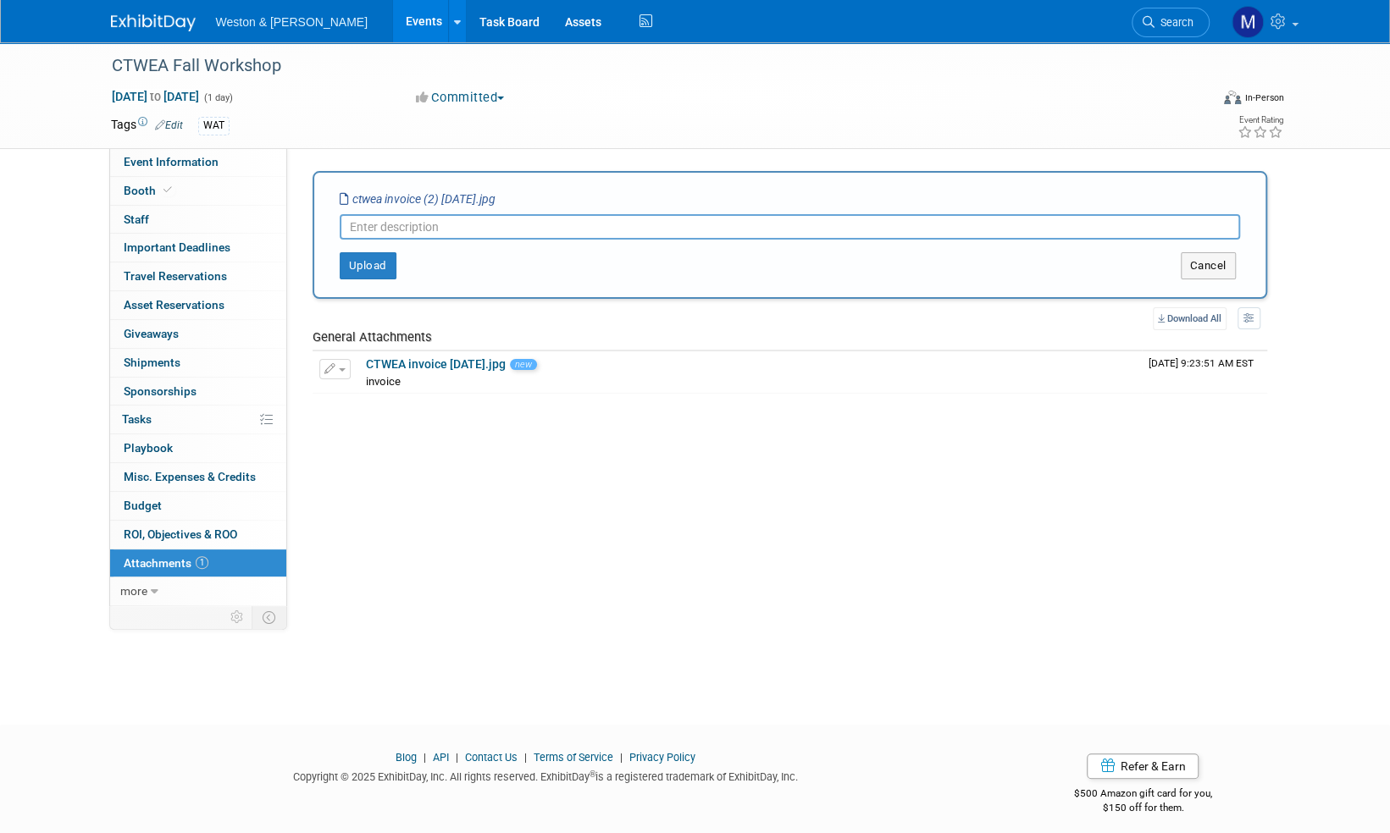
click at [367, 222] on input "text" at bounding box center [790, 226] width 900 height 25
click at [368, 263] on button "Upload" at bounding box center [368, 265] width 57 height 27
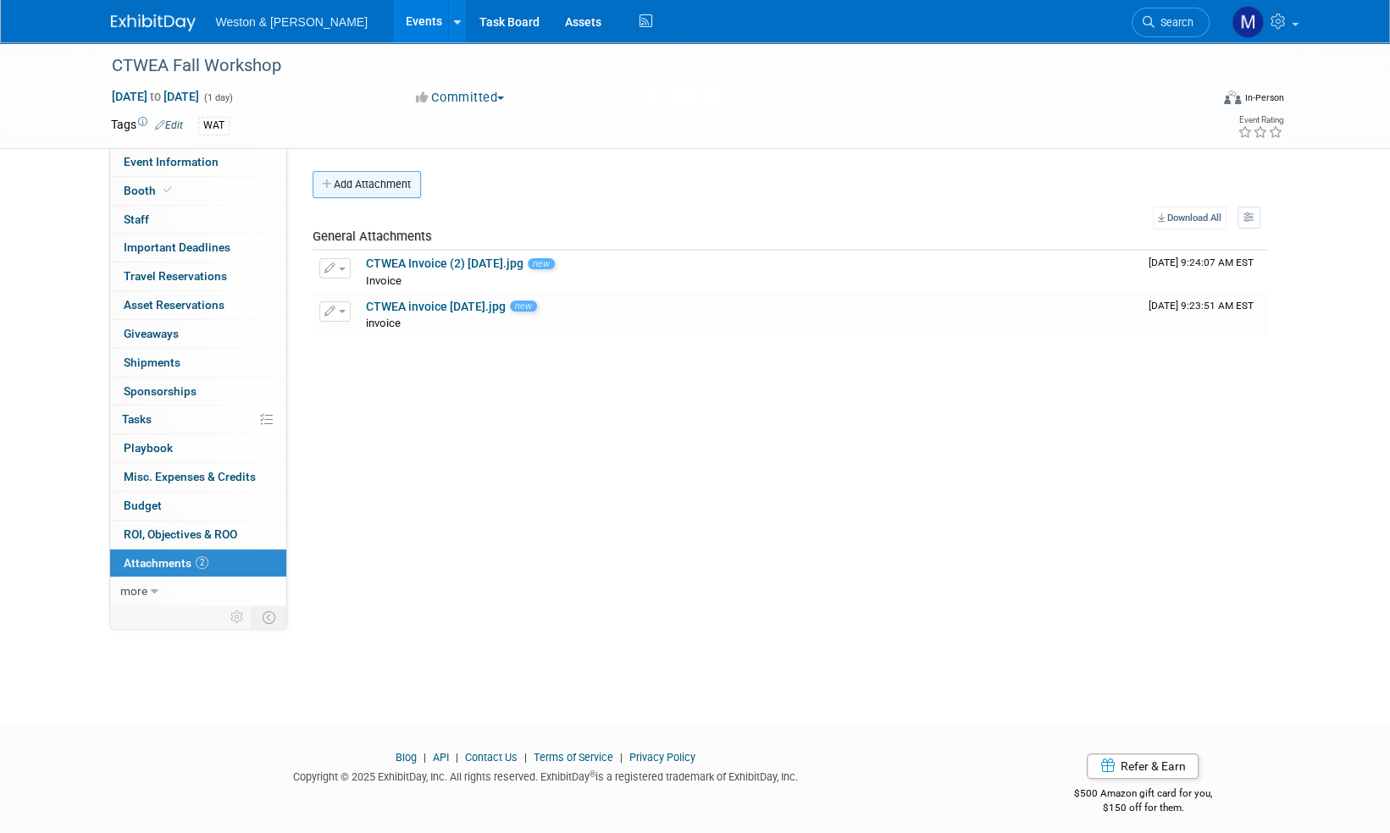
click at [399, 179] on button "Add Attachment" at bounding box center [366, 184] width 108 height 27
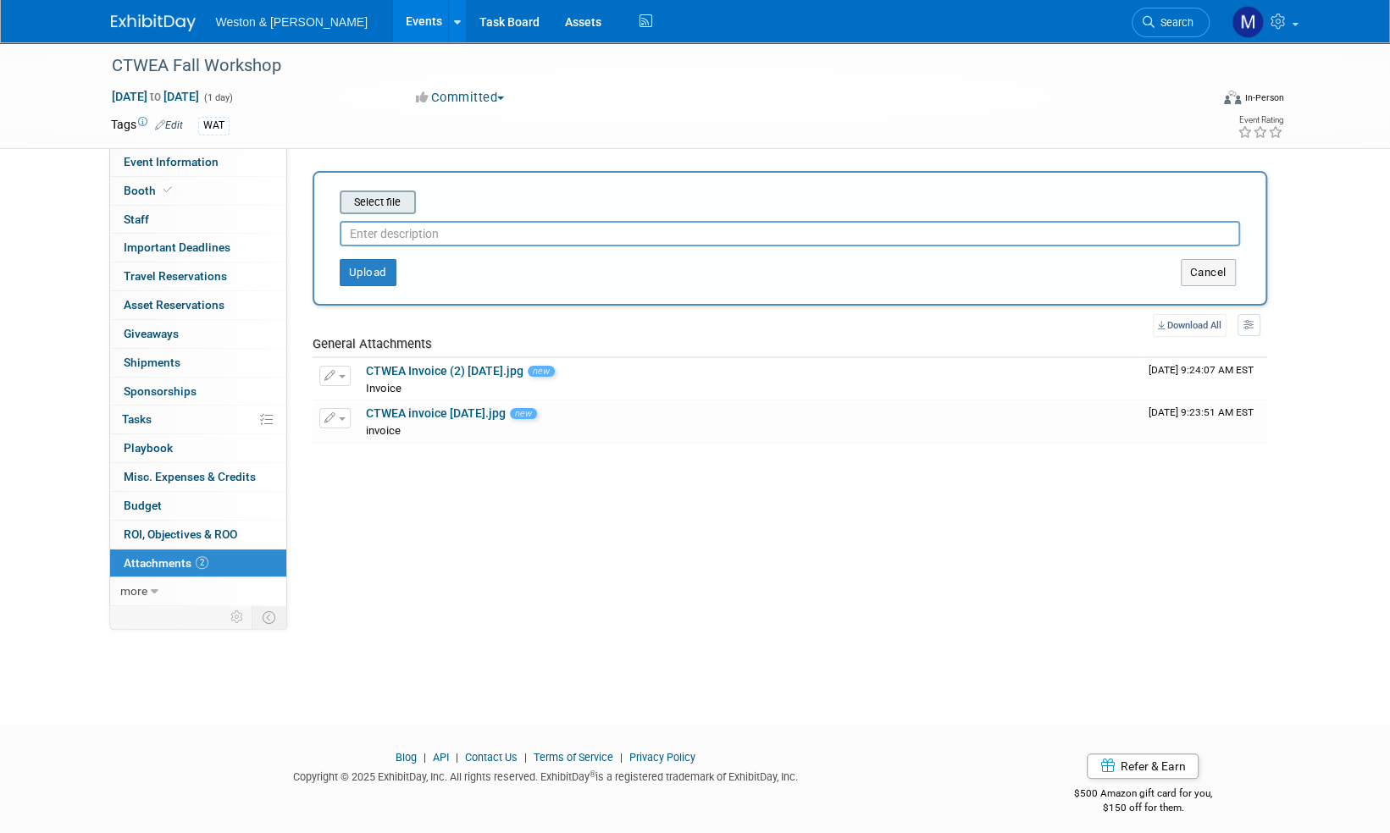
click at [388, 200] on input "file" at bounding box center [314, 202] width 202 height 20
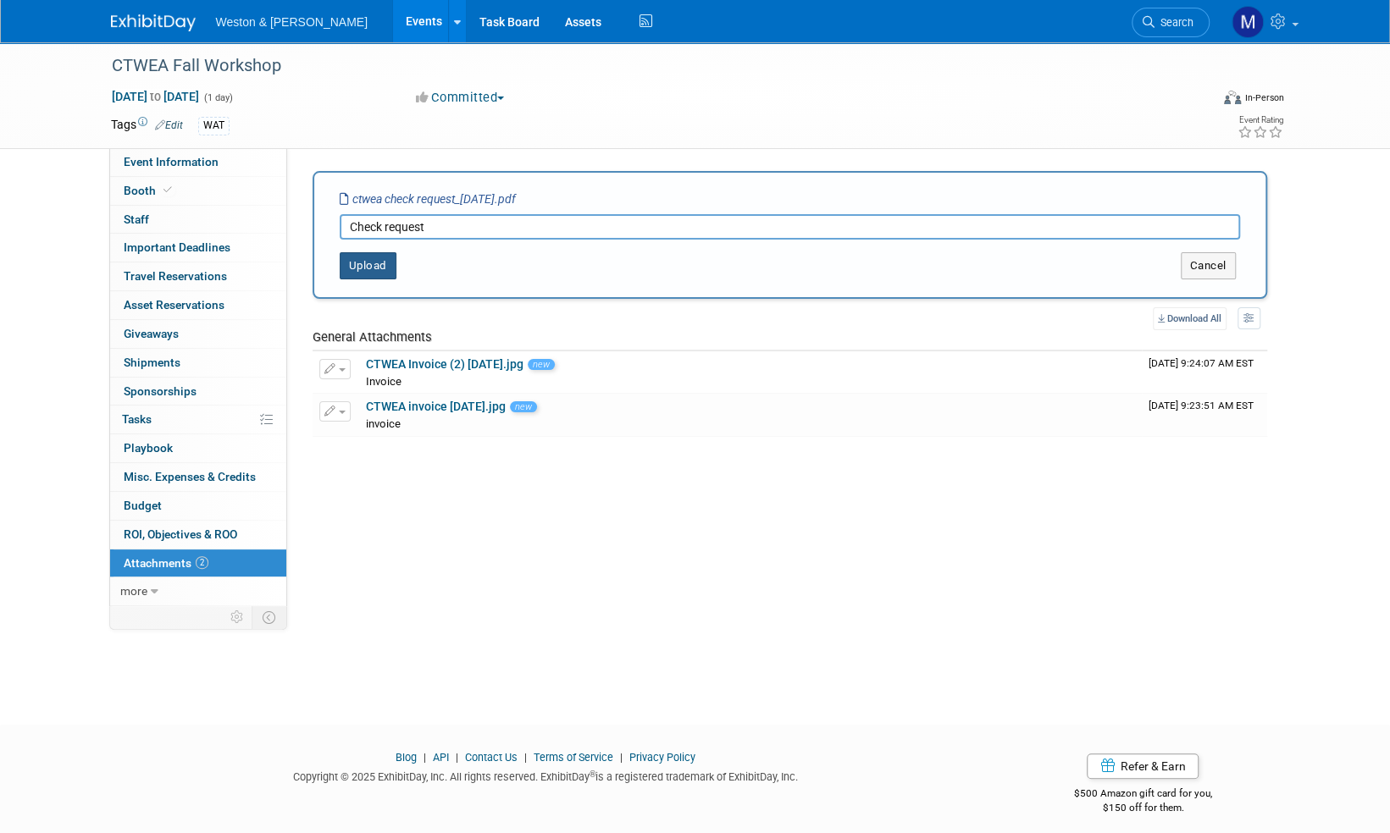
type input "Check request"
click at [360, 257] on button "Upload" at bounding box center [368, 265] width 57 height 27
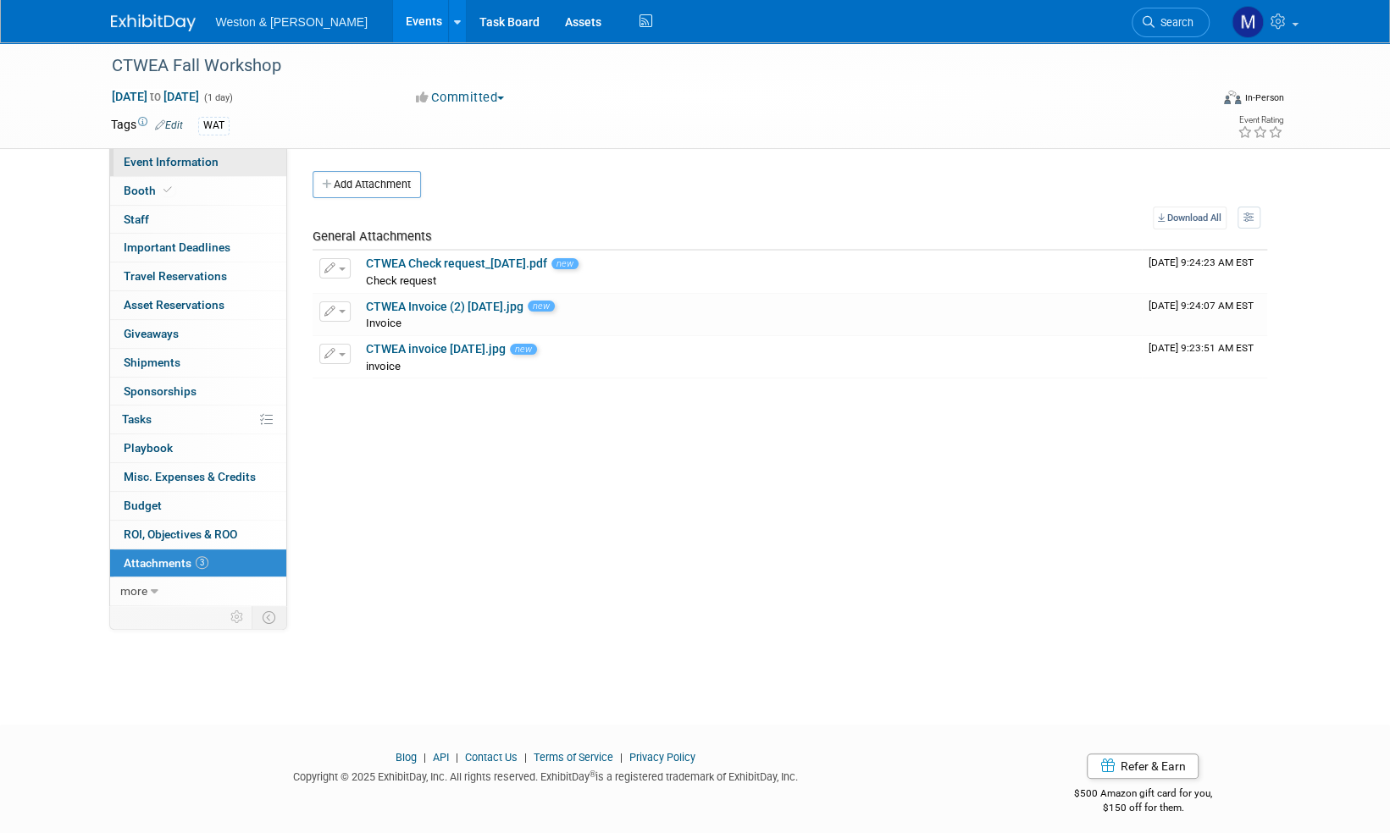
click at [160, 163] on span "Event Information" at bounding box center [171, 162] width 95 height 14
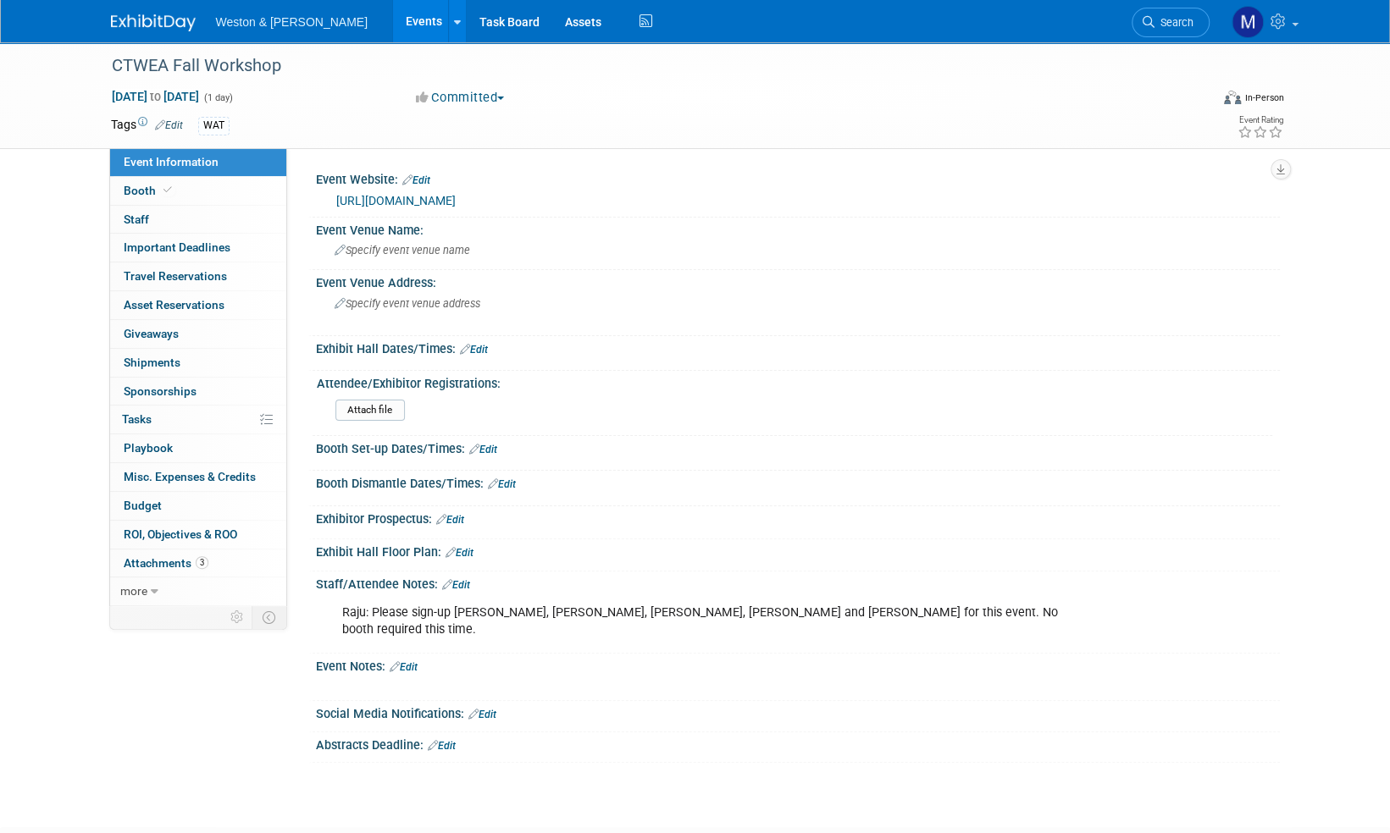
click at [156, 20] on img at bounding box center [153, 22] width 85 height 17
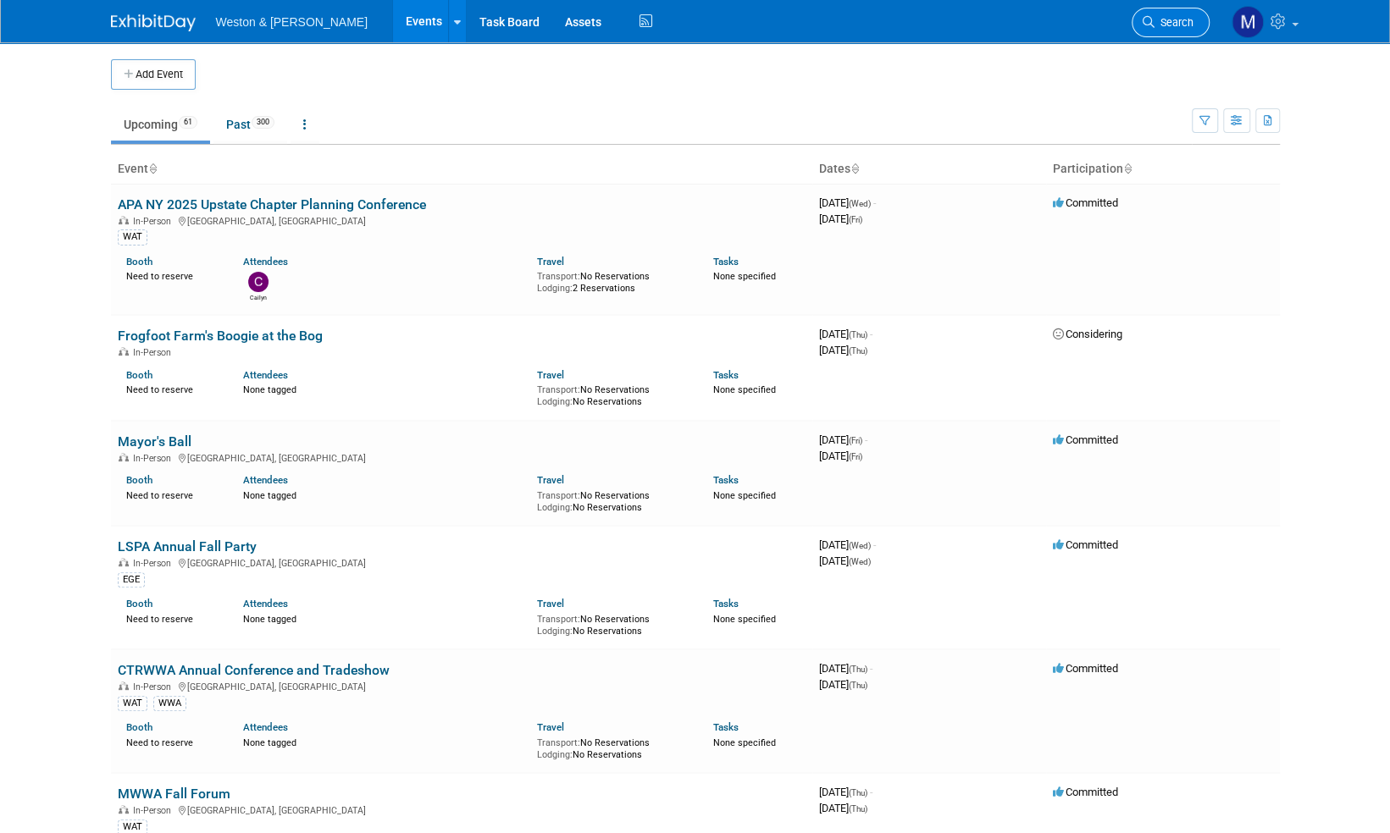
click at [1185, 24] on span "Search" at bounding box center [1173, 22] width 39 height 13
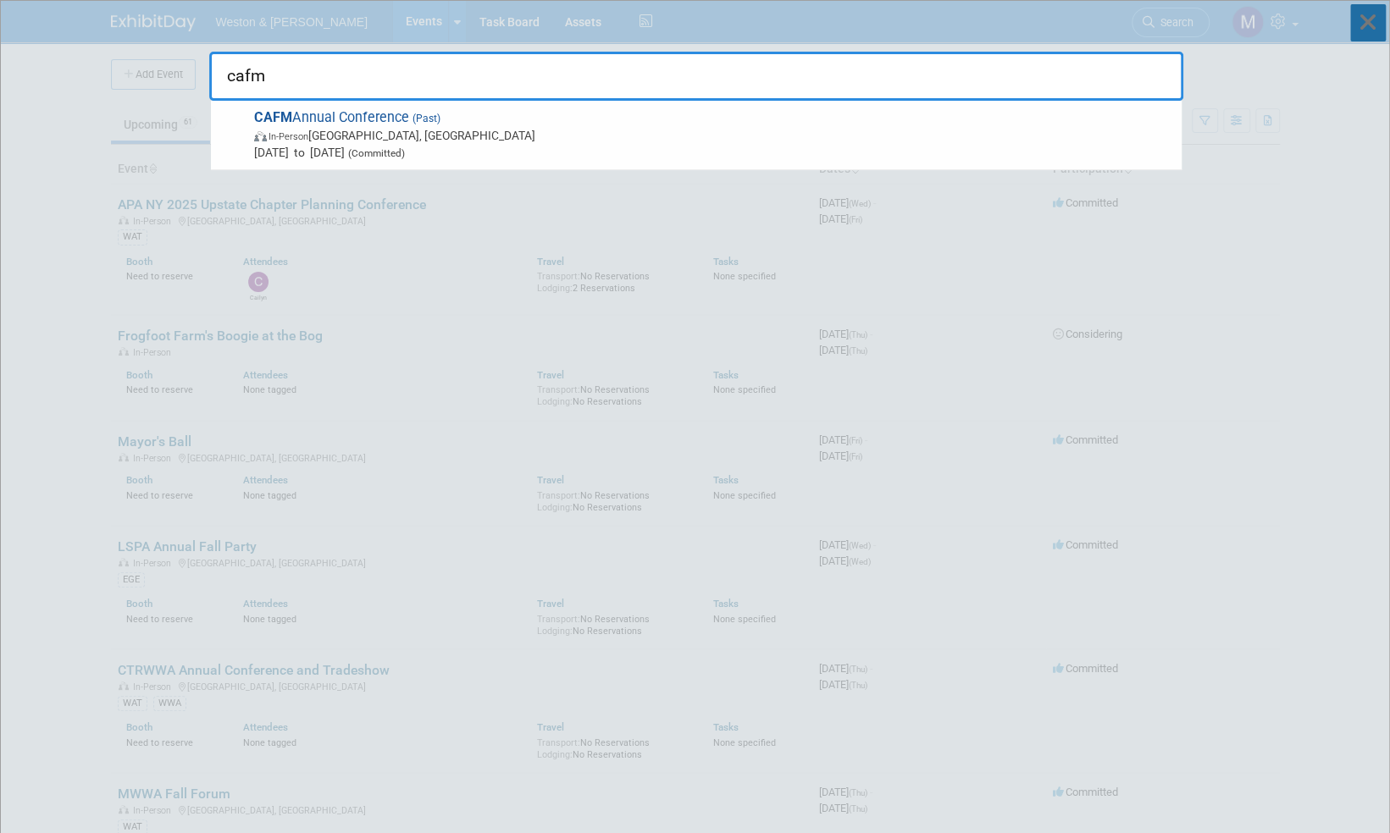
type input "cafm"
click at [1372, 27] on icon at bounding box center [1368, 22] width 36 height 37
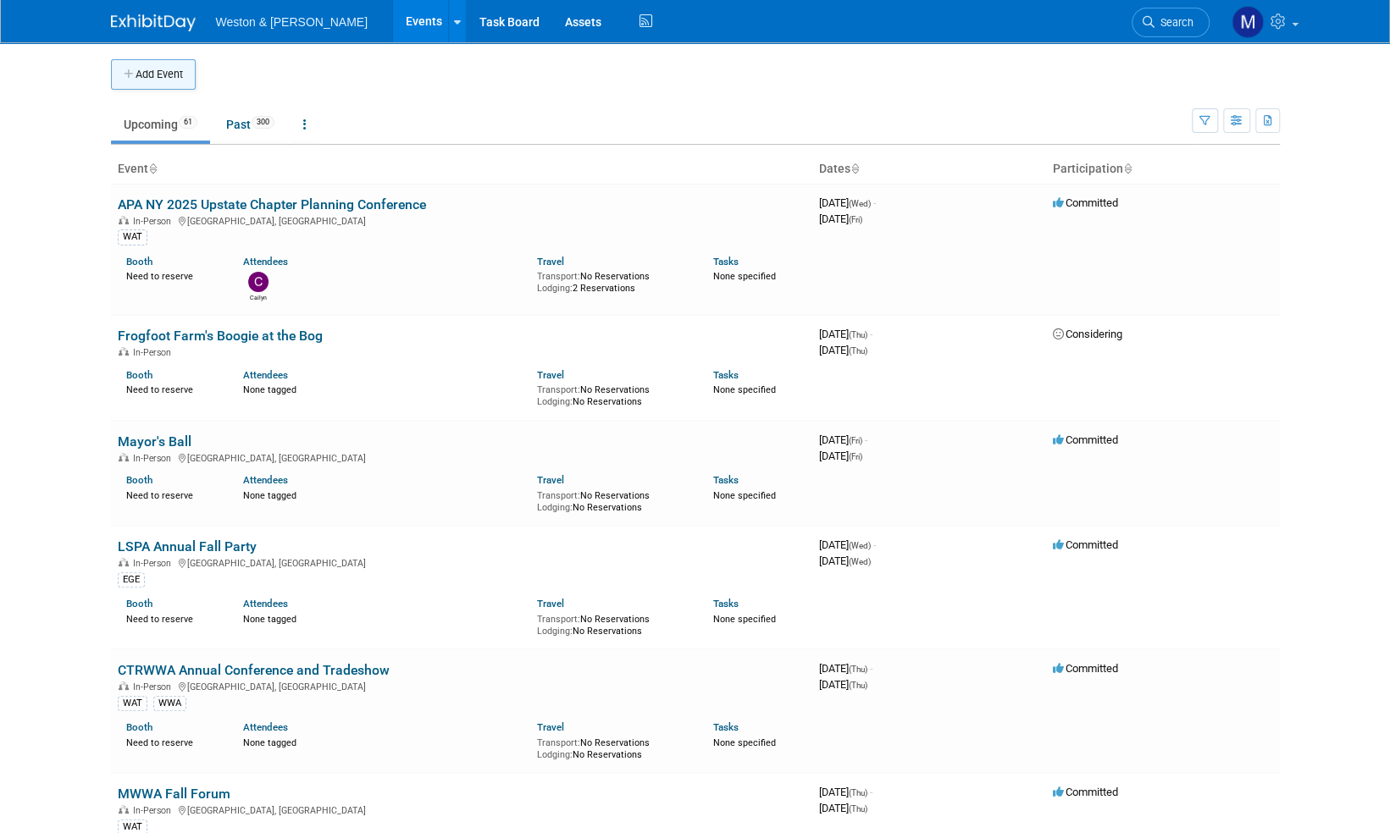
click at [161, 64] on button "Add Event" at bounding box center [153, 74] width 85 height 30
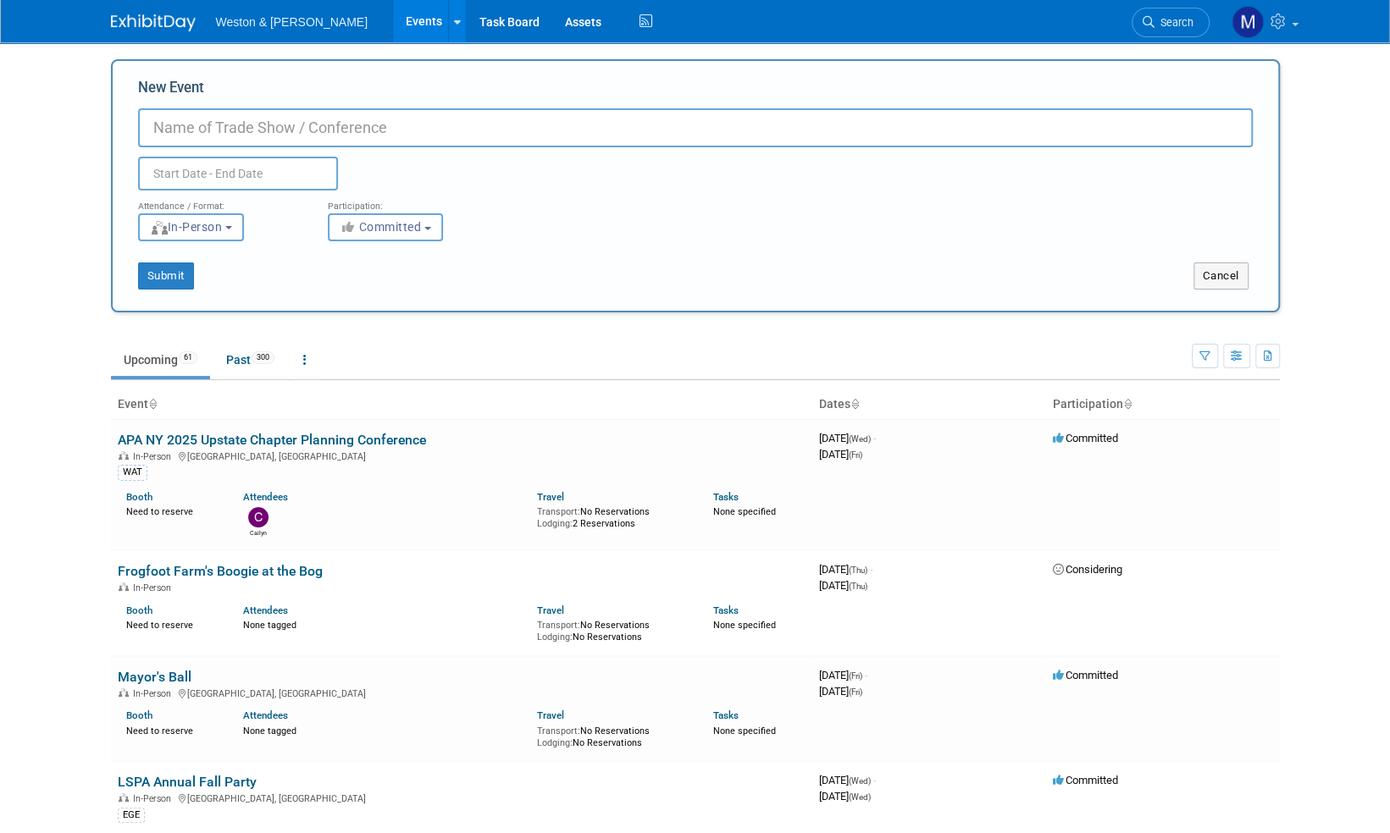
click at [185, 125] on input "New Event" at bounding box center [695, 127] width 1114 height 39
type input "CAFM (CT Association of Flood Managers) Annual Conference"
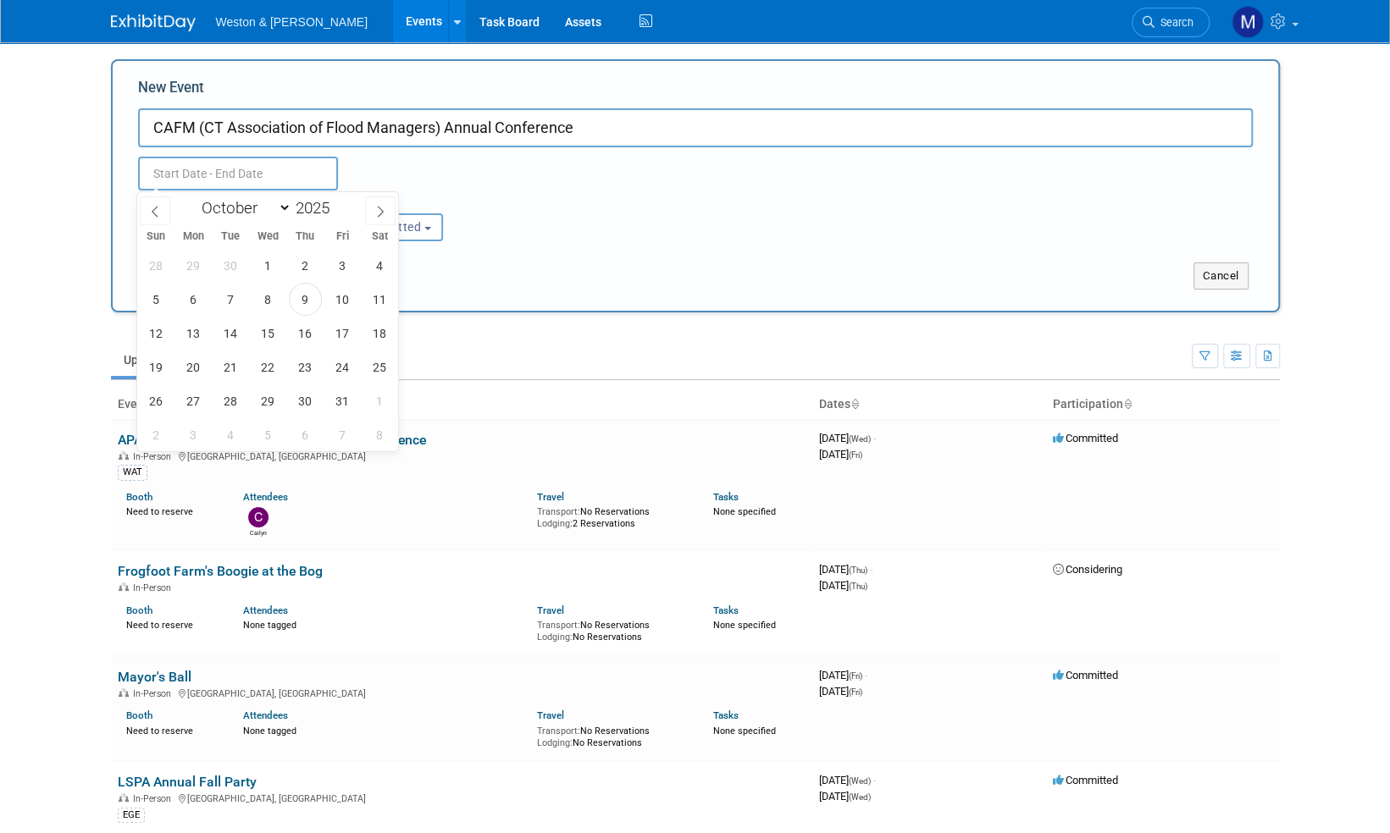
click at [207, 164] on input "text" at bounding box center [238, 174] width 200 height 34
click at [383, 211] on icon at bounding box center [380, 212] width 12 height 12
select select "10"
click at [305, 366] on span "20" at bounding box center [305, 367] width 33 height 33
click at [307, 366] on span "20" at bounding box center [305, 367] width 33 height 33
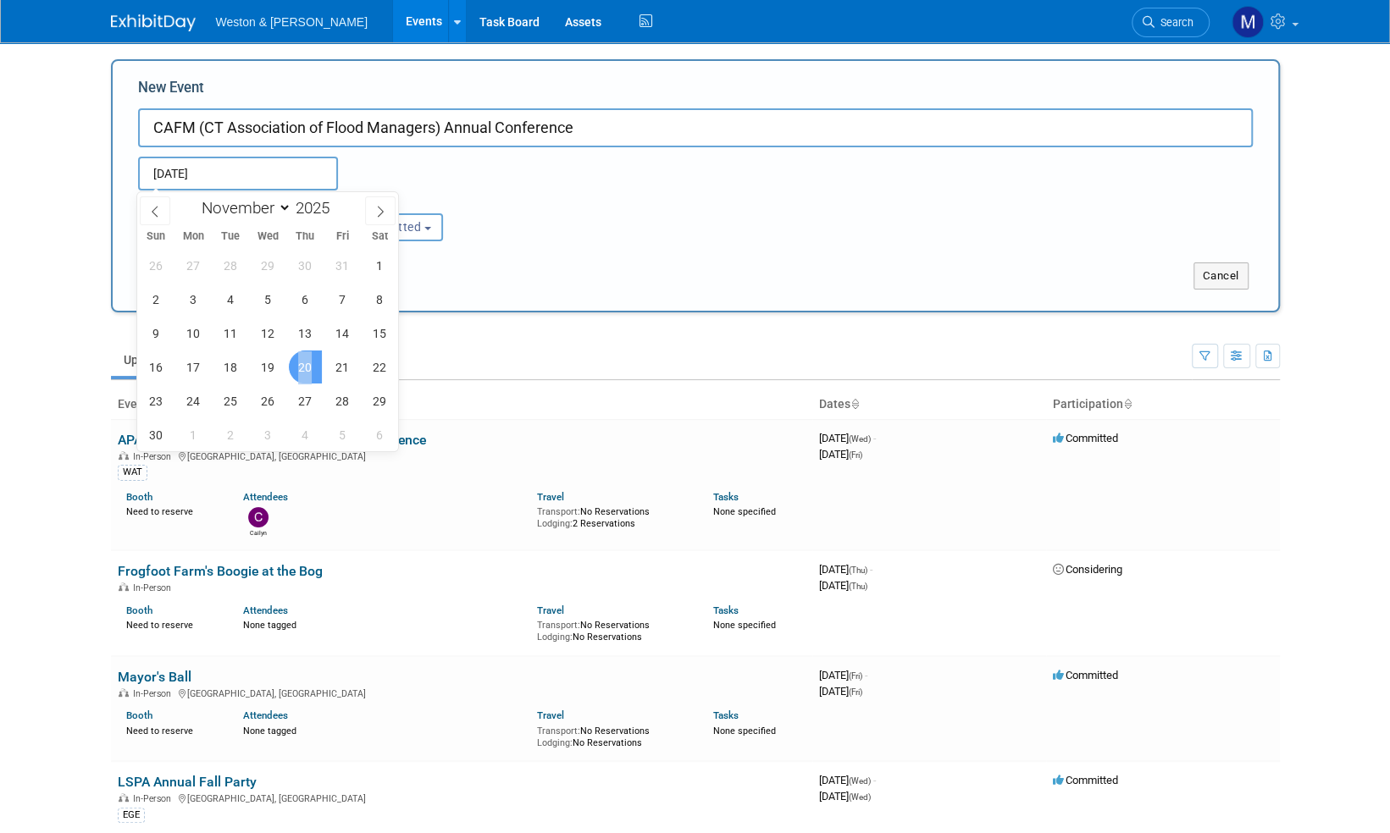
type input "Nov 20, 2025 to Nov 20, 2025"
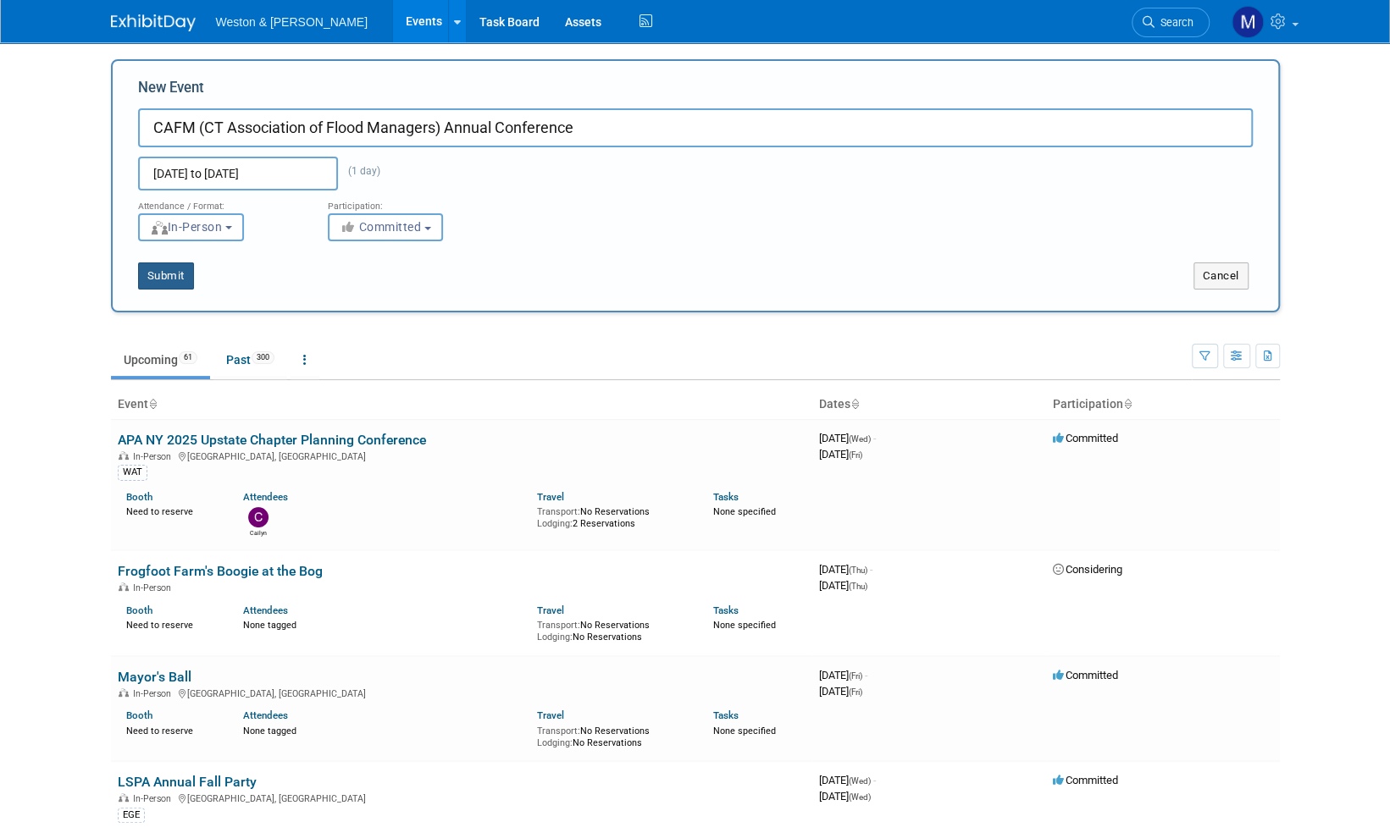
click at [166, 275] on button "Submit" at bounding box center [166, 275] width 56 height 27
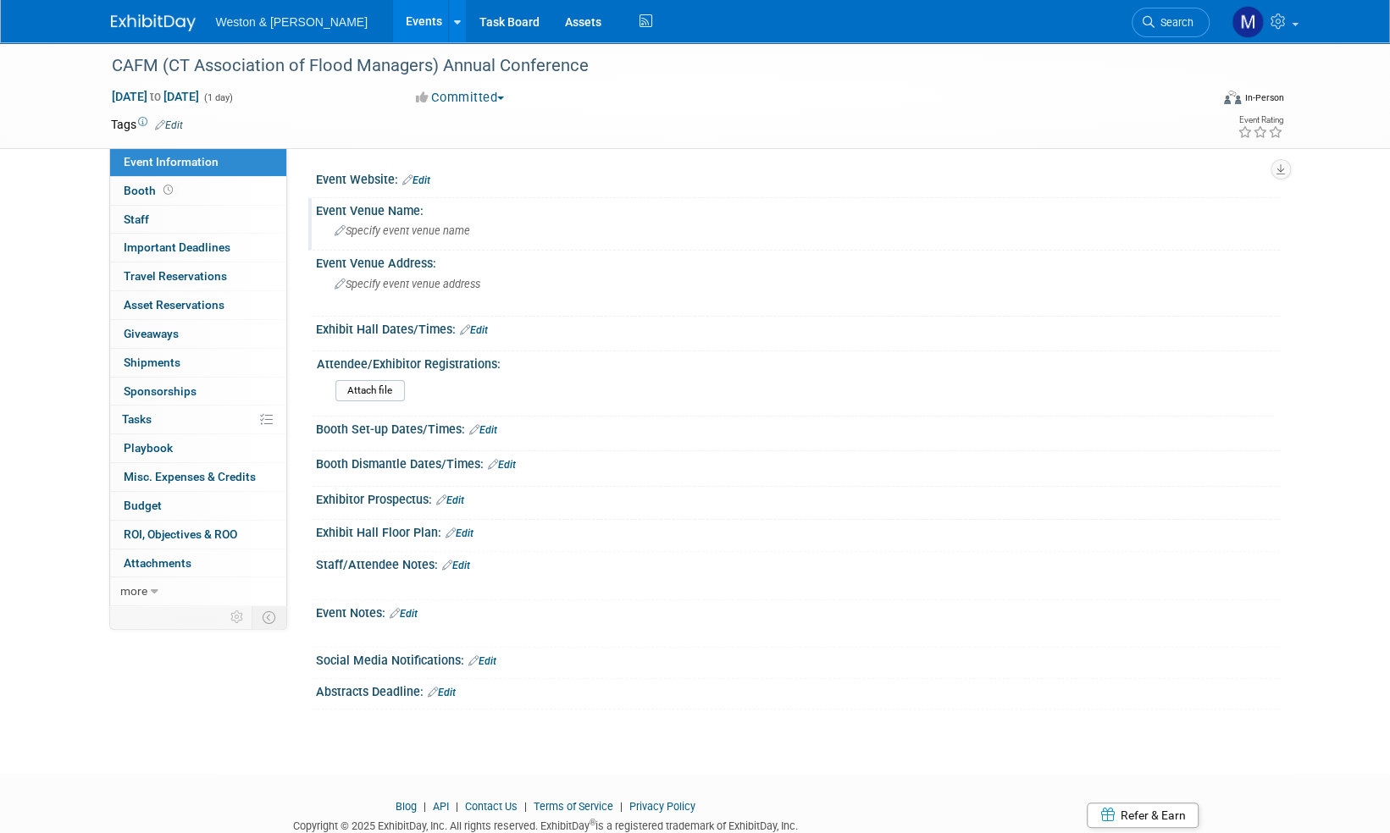
click at [383, 231] on span "Specify event venue name" at bounding box center [401, 230] width 135 height 13
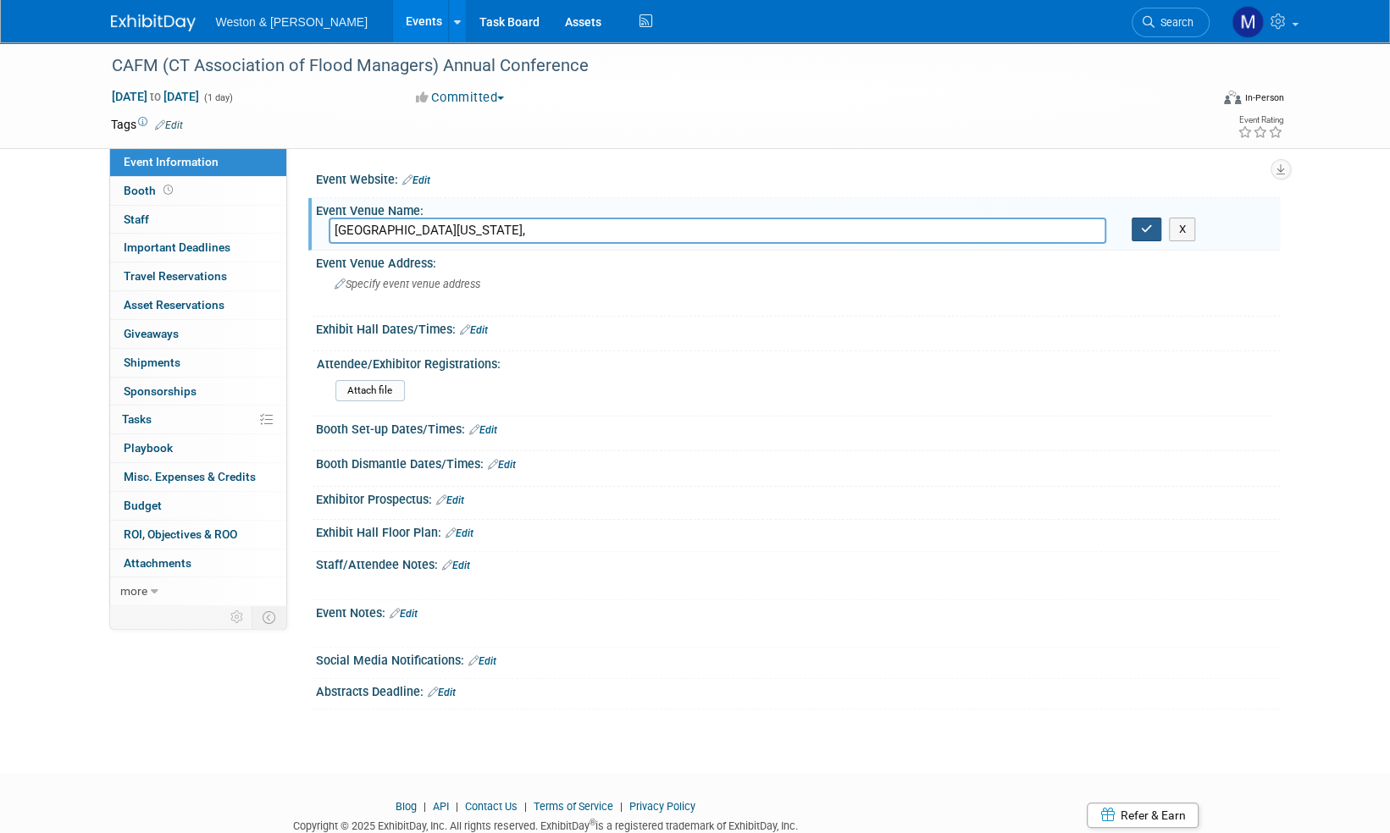
type input "[GEOGRAPHIC_DATA][US_STATE],"
click at [1148, 229] on icon "button" at bounding box center [1147, 229] width 12 height 11
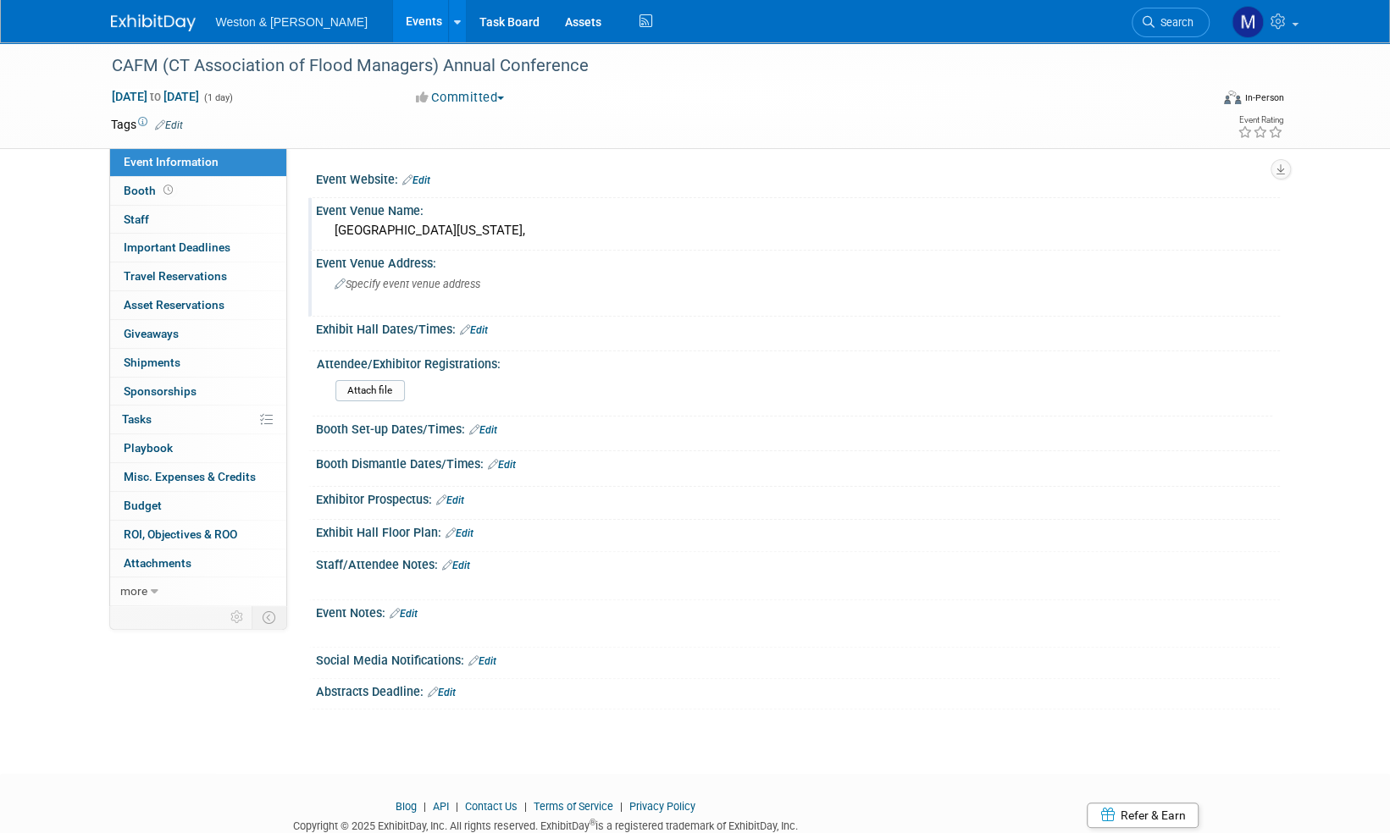
click at [405, 285] on span "Specify event venue address" at bounding box center [407, 284] width 146 height 13
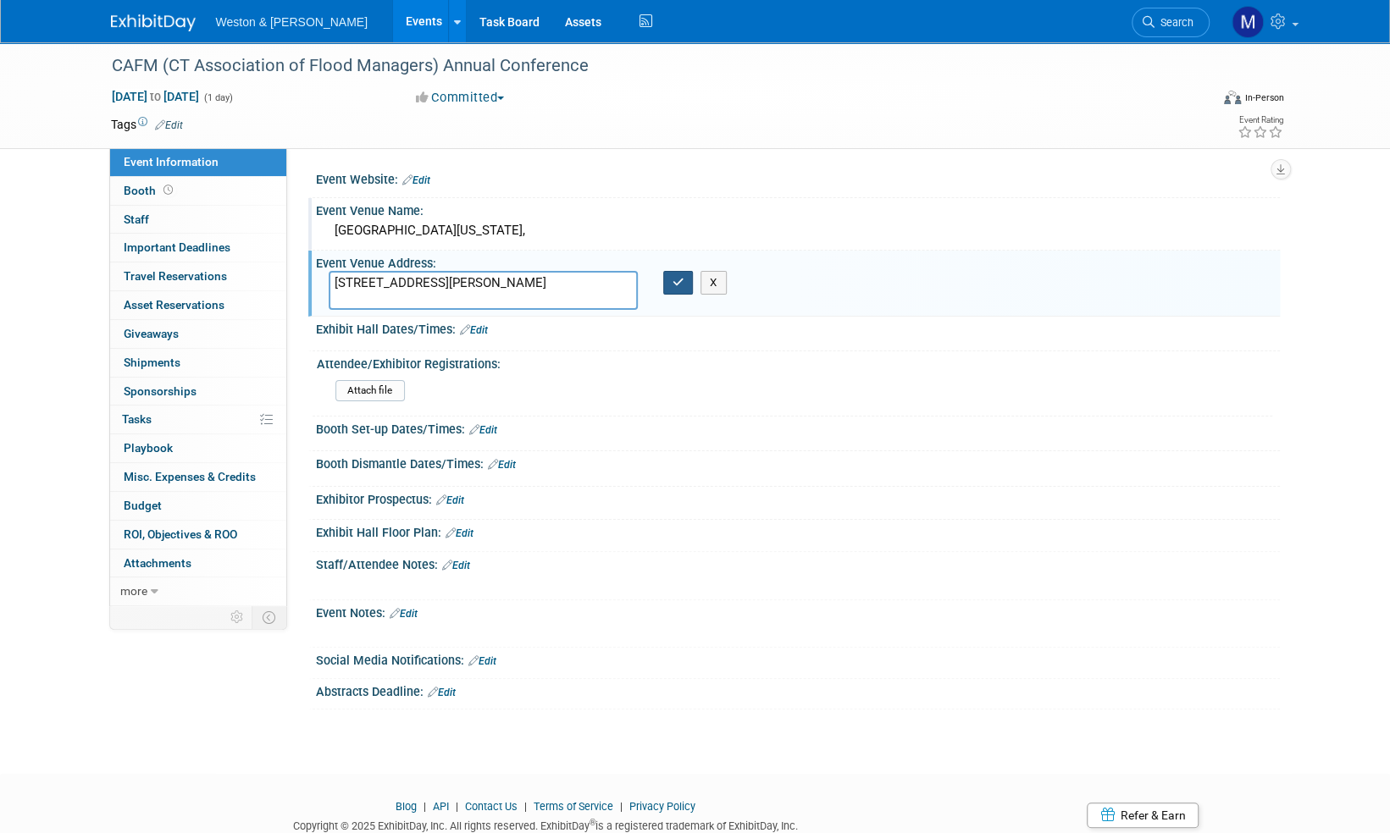
type textarea "[STREET_ADDRESS][PERSON_NAME]"
click at [682, 285] on icon "button" at bounding box center [678, 282] width 12 height 11
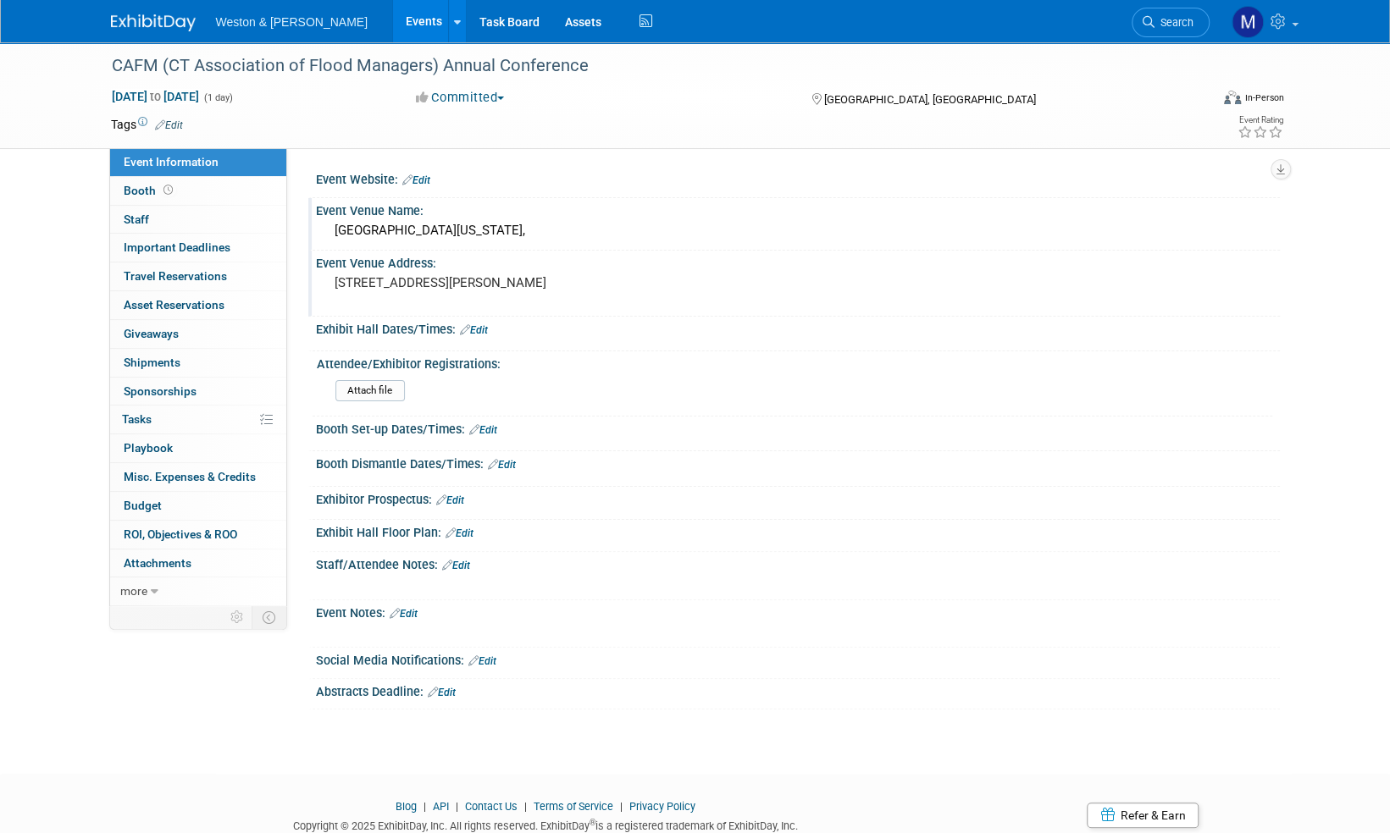
click at [417, 608] on link "Edit" at bounding box center [404, 614] width 28 height 12
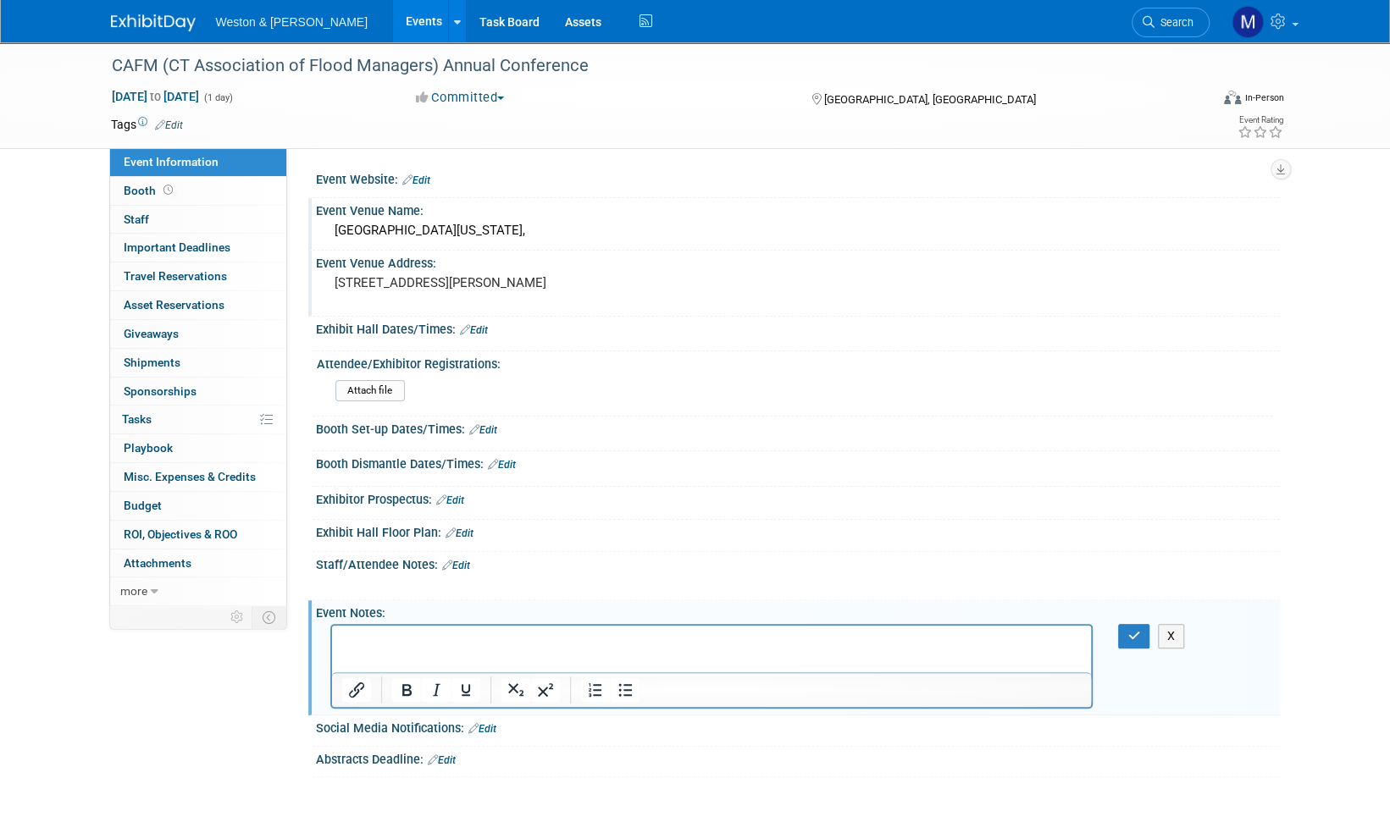
drag, startPoint x: 366, startPoint y: 639, endPoint x: 346, endPoint y: 642, distance: 19.6
click at [362, 641] on p "Rich Text Area. Press ALT-0 for help." at bounding box center [711, 641] width 740 height 17
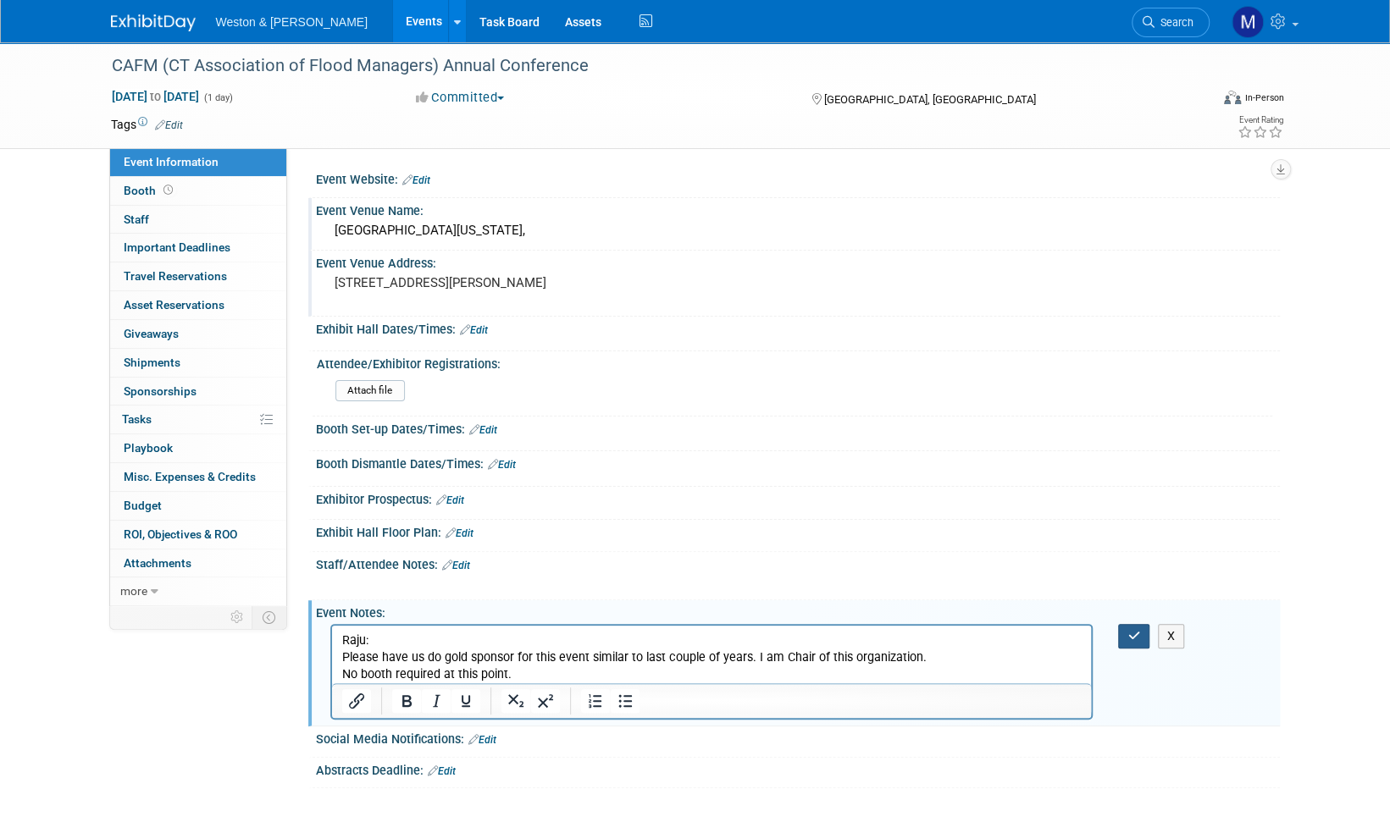
click at [1139, 638] on icon "button" at bounding box center [1133, 636] width 13 height 12
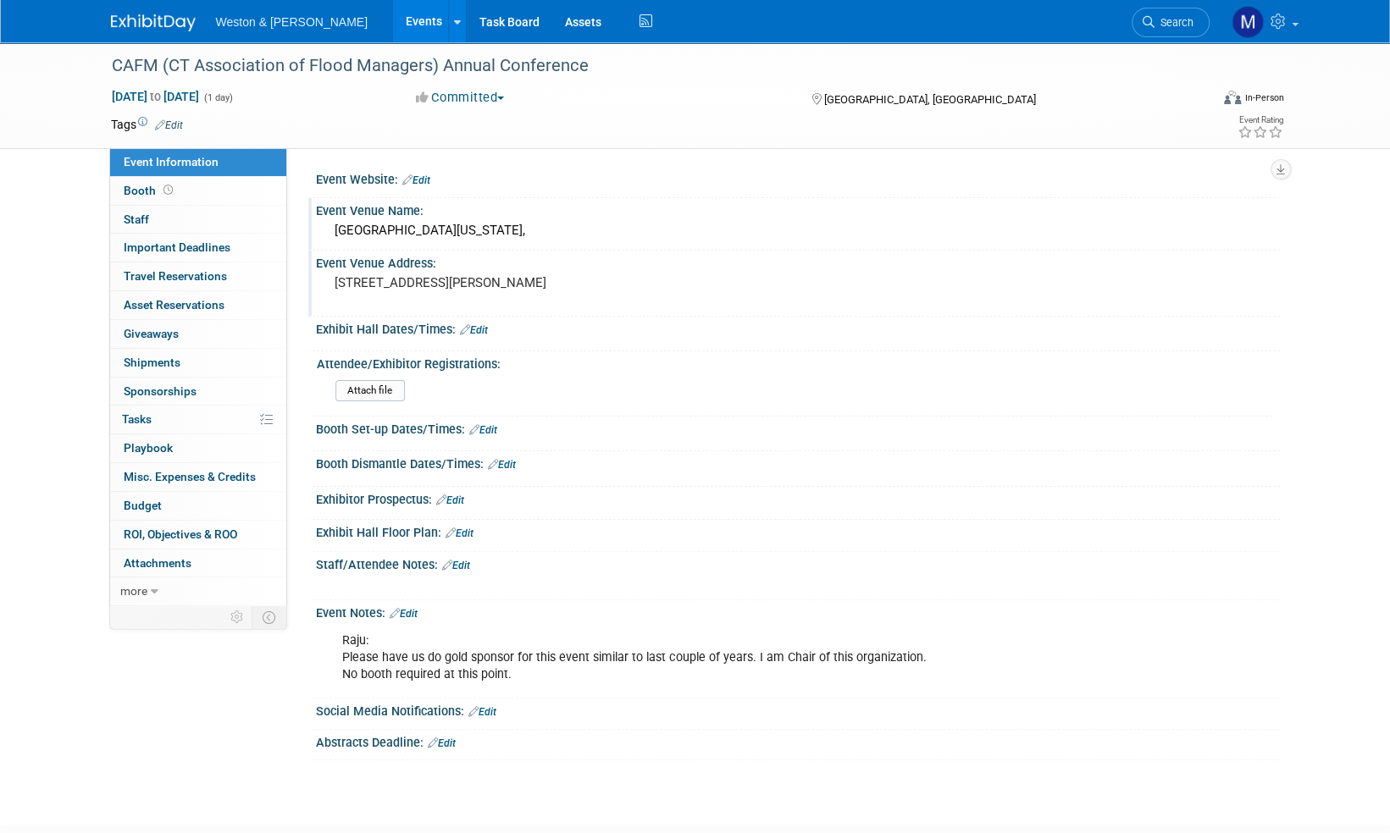
click at [426, 177] on link "Edit" at bounding box center [416, 180] width 28 height 12
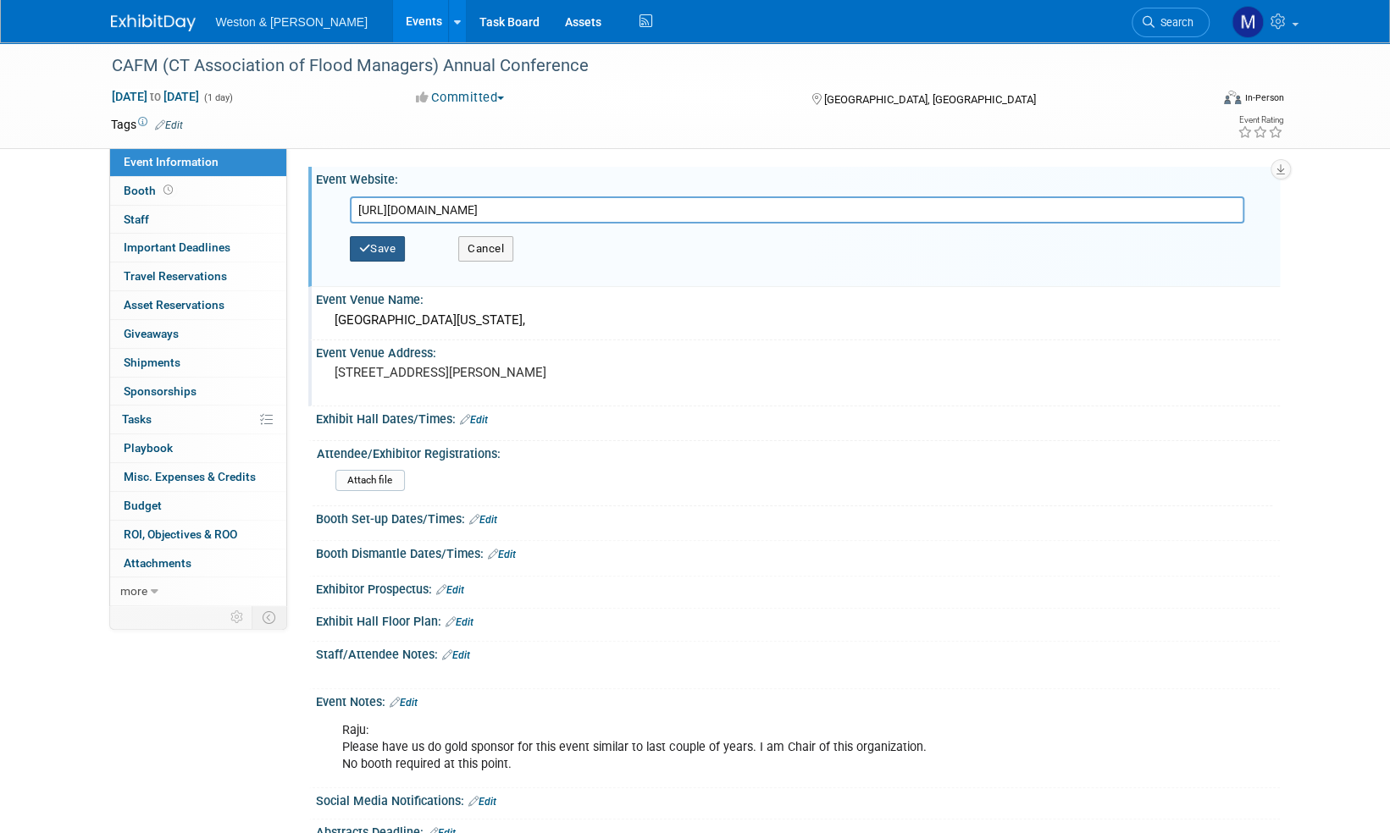
type input "[URL][DOMAIN_NAME]"
click at [388, 245] on button "Save" at bounding box center [378, 248] width 56 height 25
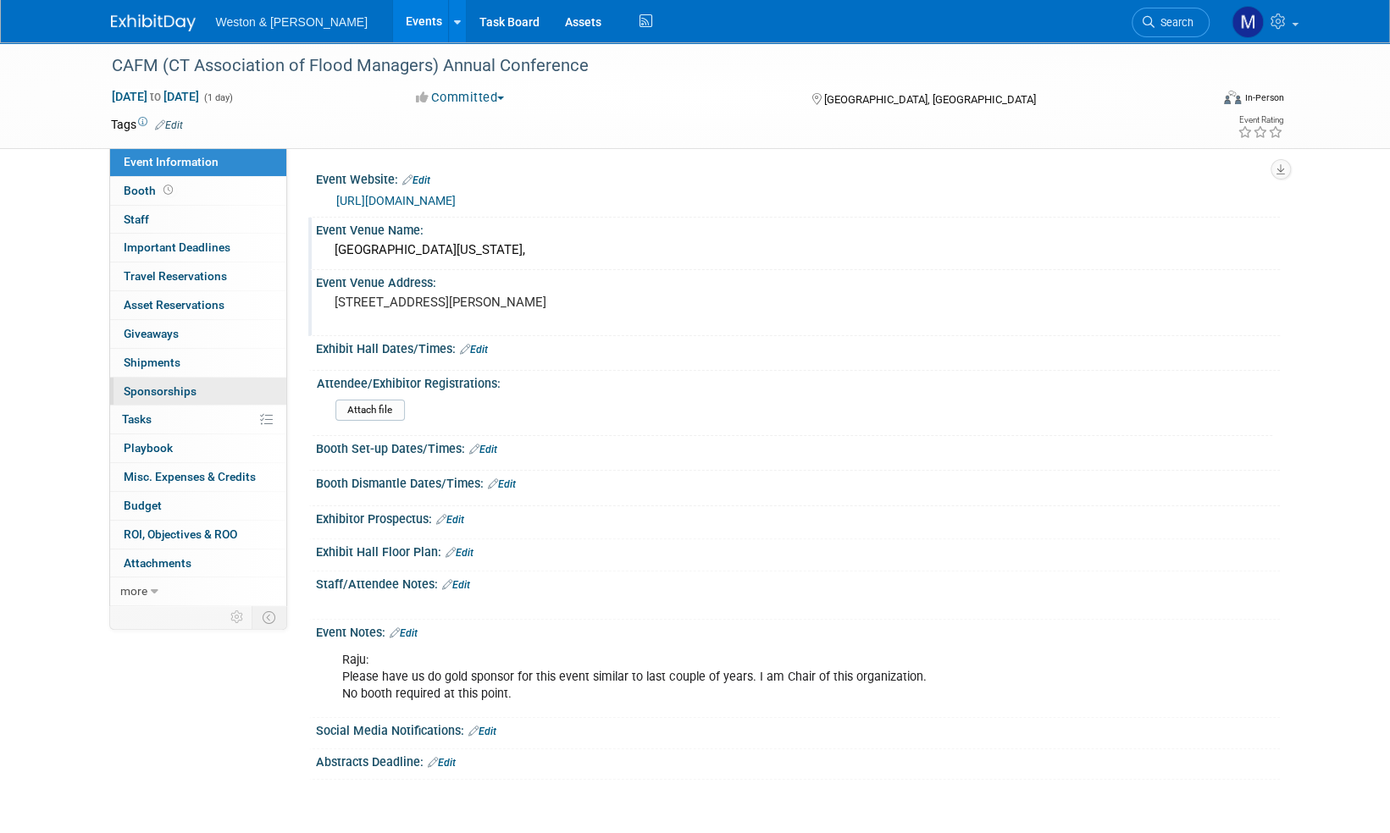
click at [168, 386] on span "Sponsorships 0" at bounding box center [160, 391] width 73 height 14
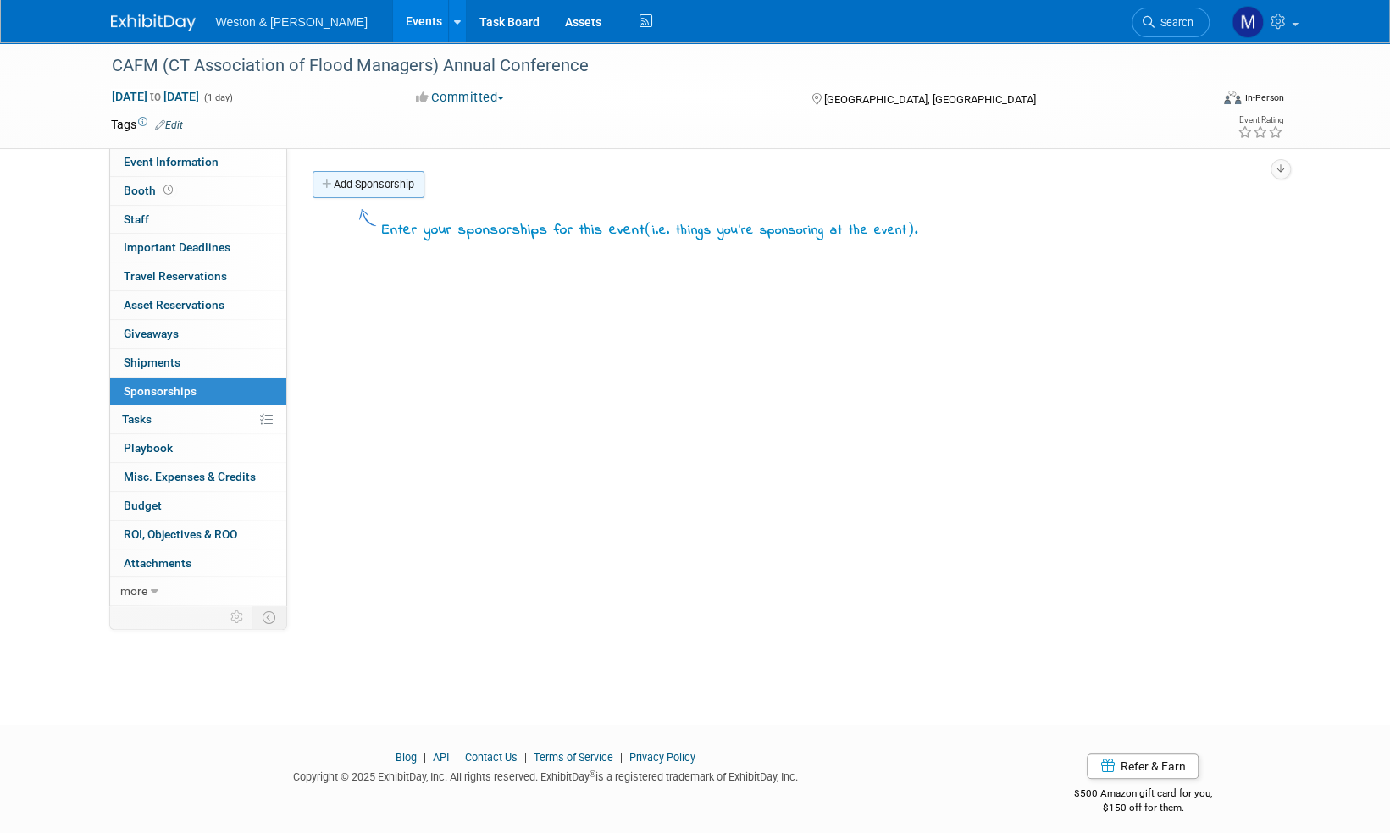
click at [383, 184] on link "Add Sponsorship" at bounding box center [368, 184] width 112 height 27
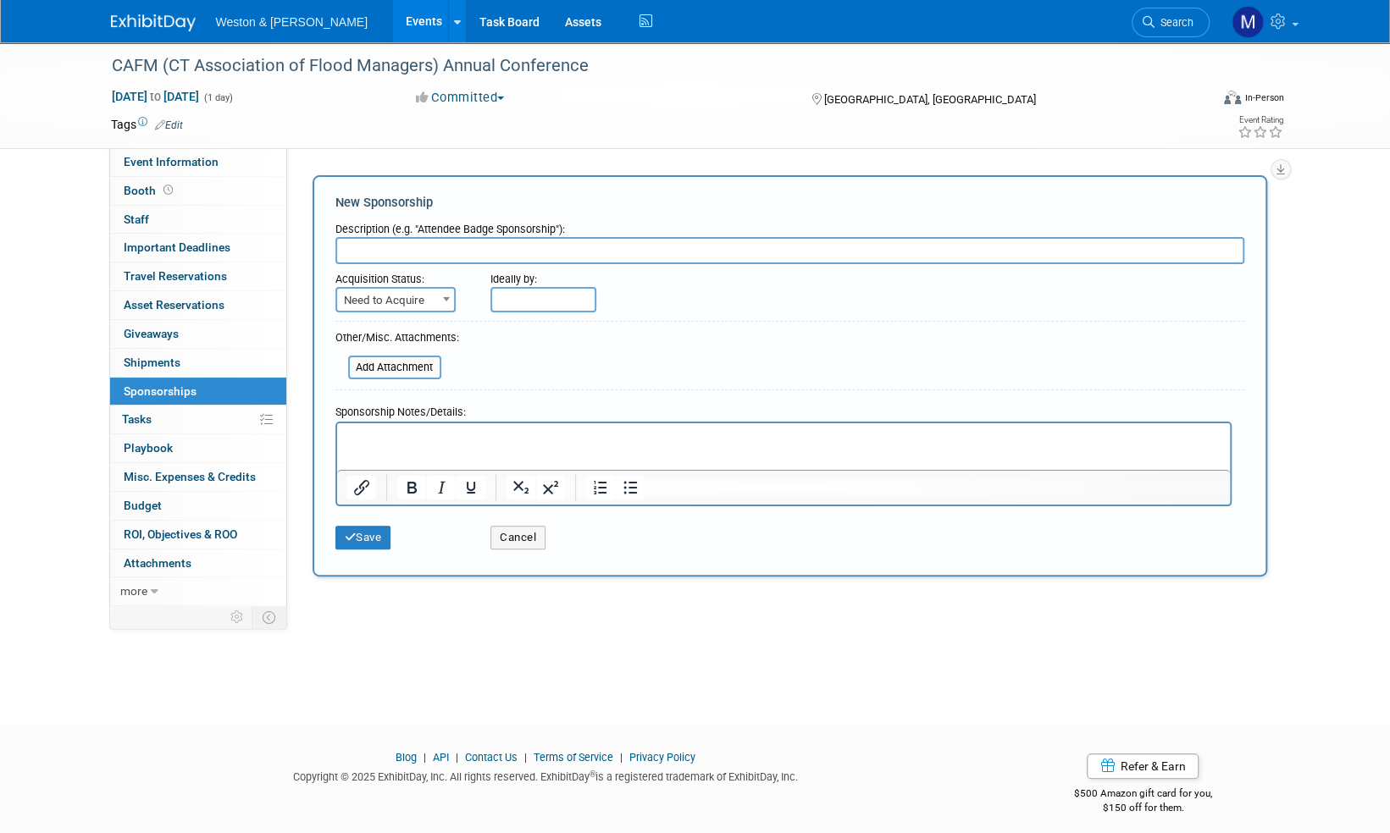
click at [390, 246] on input "text" at bounding box center [789, 250] width 909 height 27
type input "Gold Sponsorship"
click at [440, 297] on span at bounding box center [446, 299] width 17 height 22
select select "2"
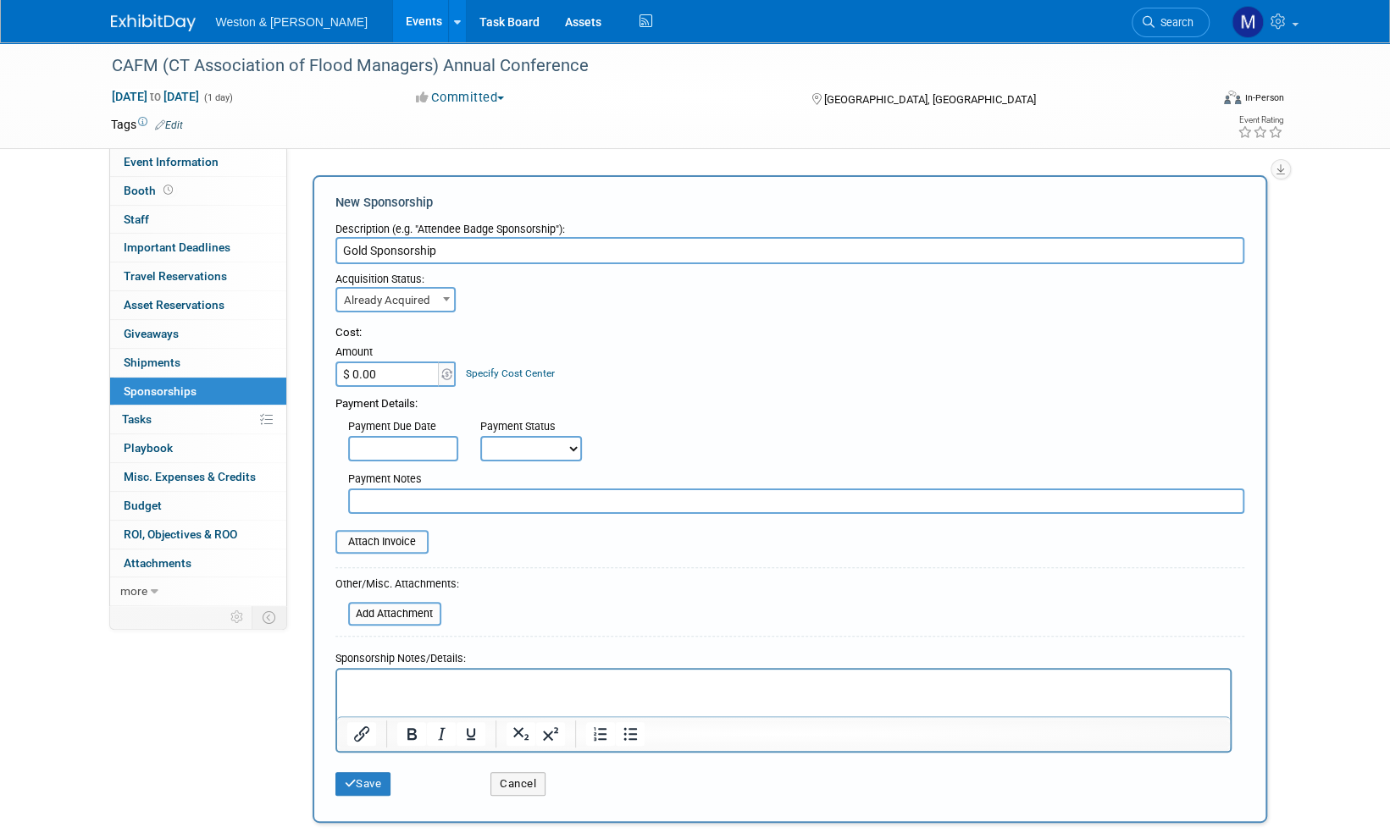
click at [406, 373] on input "$ 0.00" at bounding box center [388, 374] width 106 height 25
type input "$ 500.00"
click at [661, 427] on div "Payment Due Date Payment Status Not Paid Yet Partially Paid Paid in Full Next P…" at bounding box center [790, 436] width 934 height 49
click at [572, 442] on select "Not Paid Yet Partially Paid Paid in Full" at bounding box center [531, 448] width 102 height 25
select select "1"
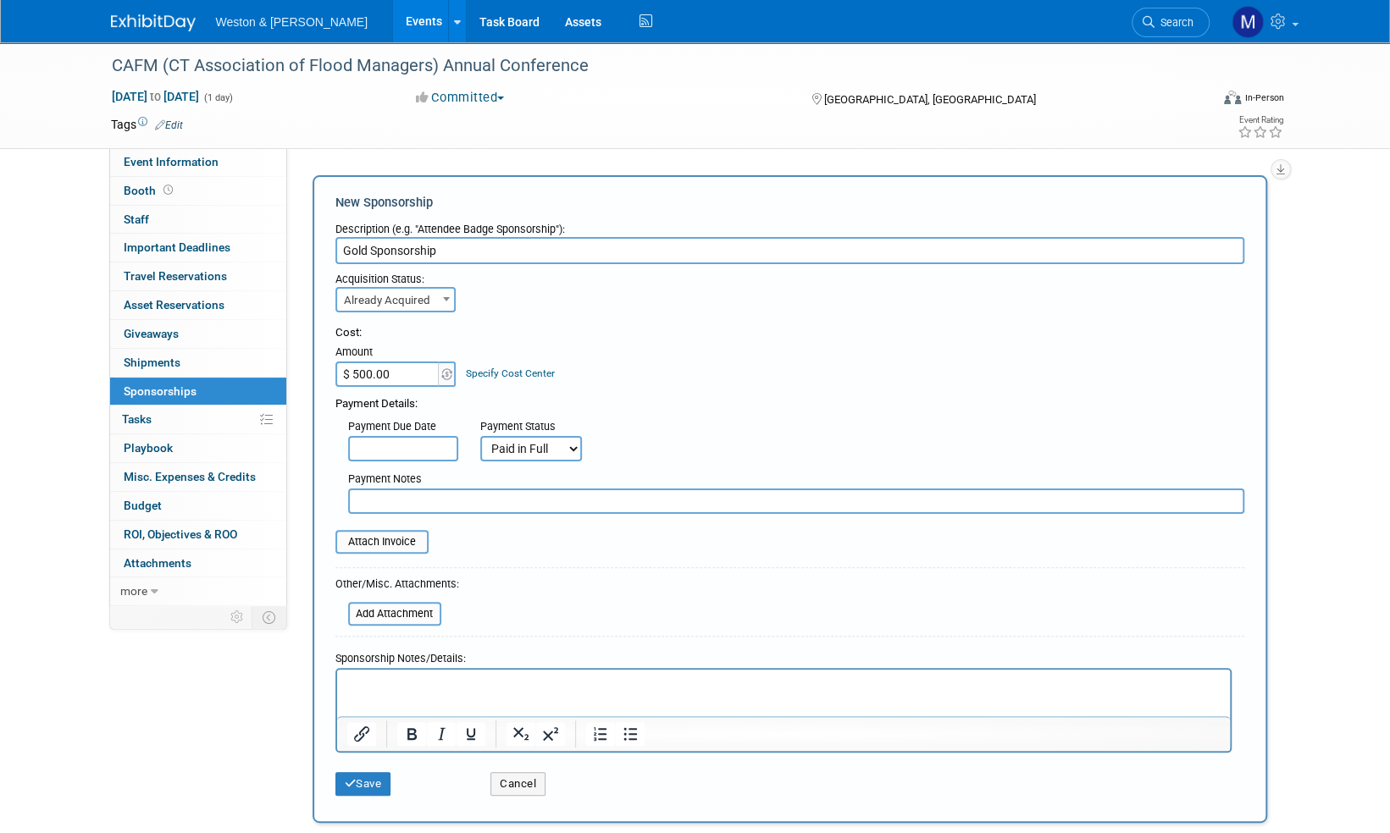
click at [480, 436] on select "Not Paid Yet Partially Paid Paid in Full" at bounding box center [531, 448] width 102 height 25
click at [378, 501] on input "text" at bounding box center [796, 501] width 896 height 25
type input "submitted check request to AP on 10.9"
click at [392, 538] on input "file" at bounding box center [326, 542] width 202 height 20
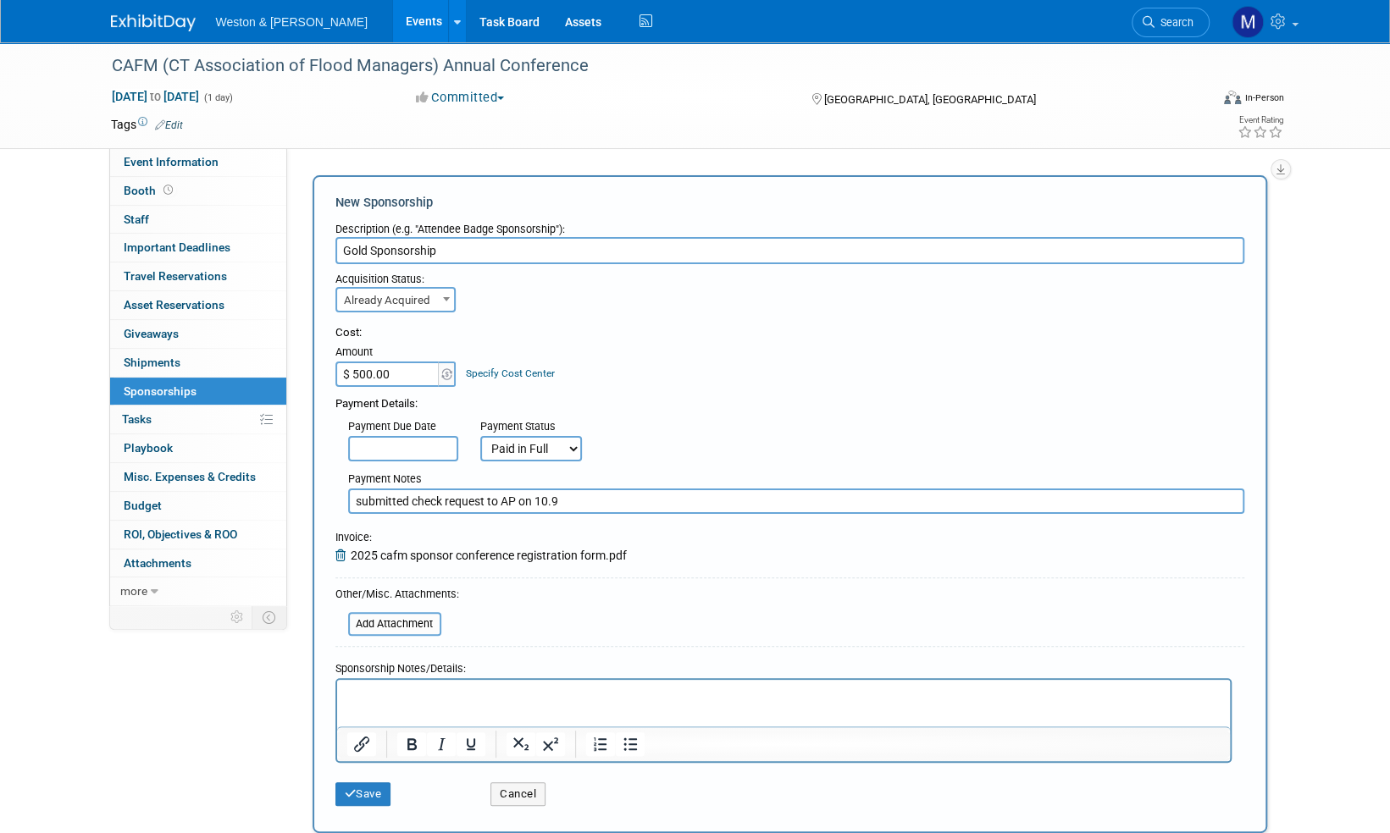
scroll to position [85, 0]
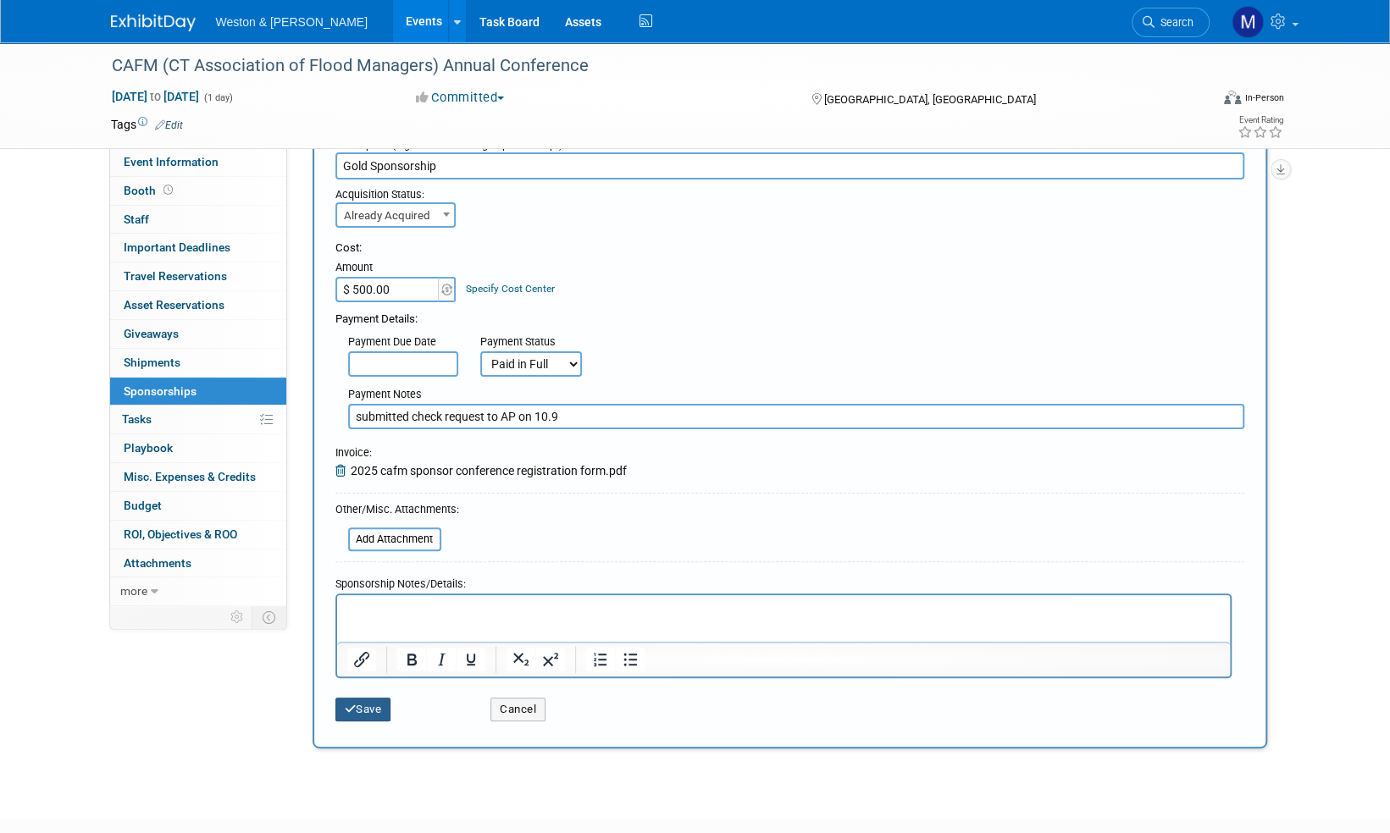
click at [370, 706] on button "Save" at bounding box center [363, 710] width 56 height 24
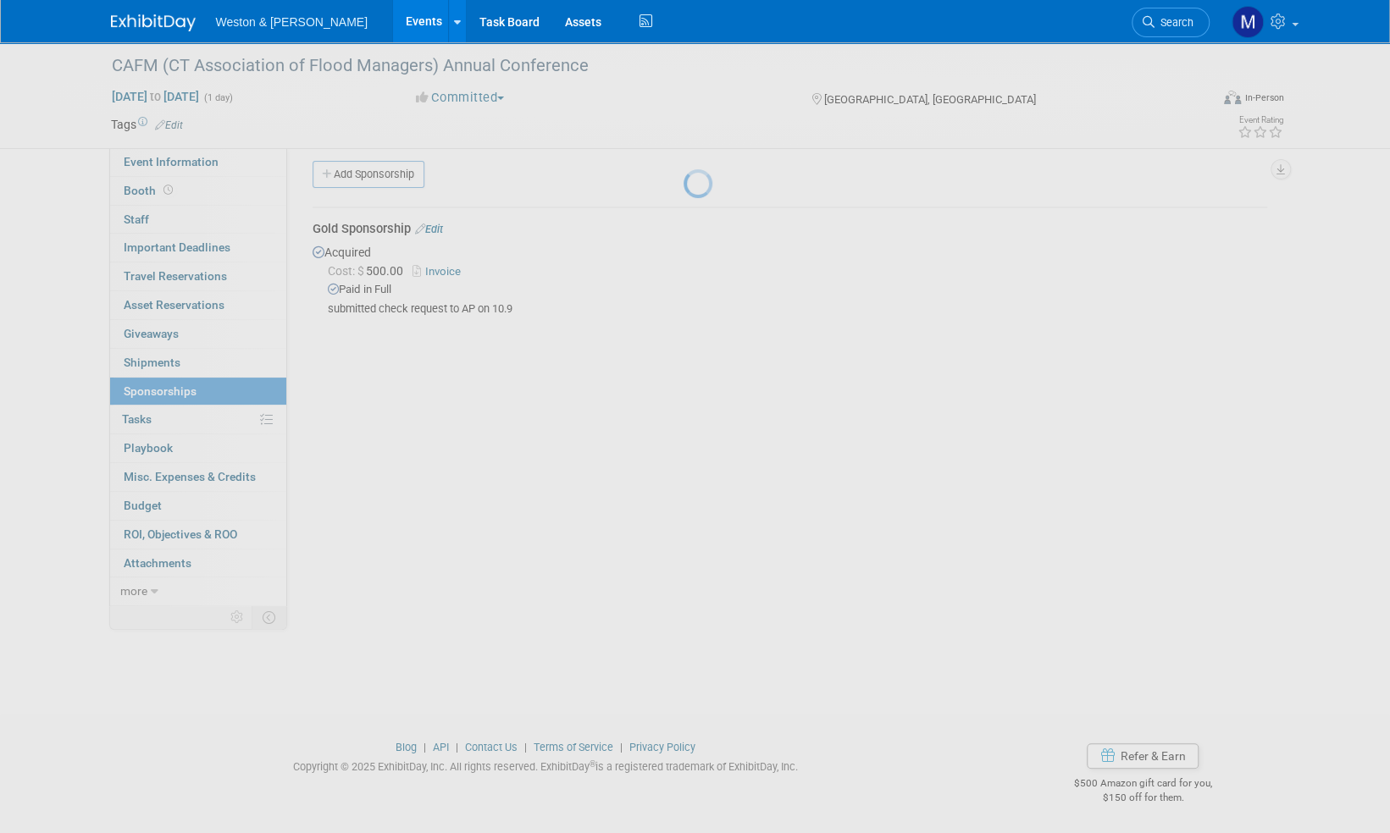
scroll to position [10, 0]
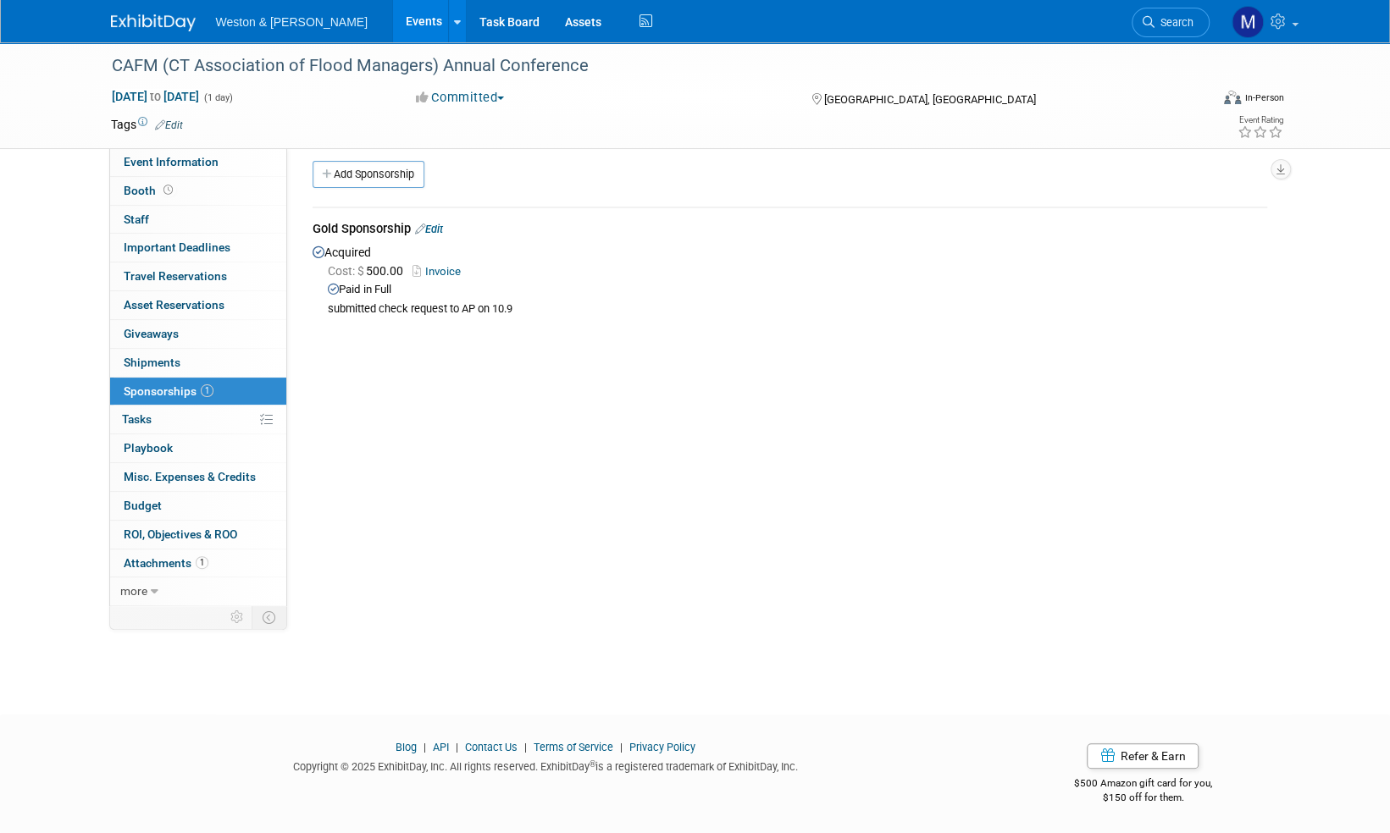
click at [442, 227] on link "Edit" at bounding box center [429, 229] width 28 height 13
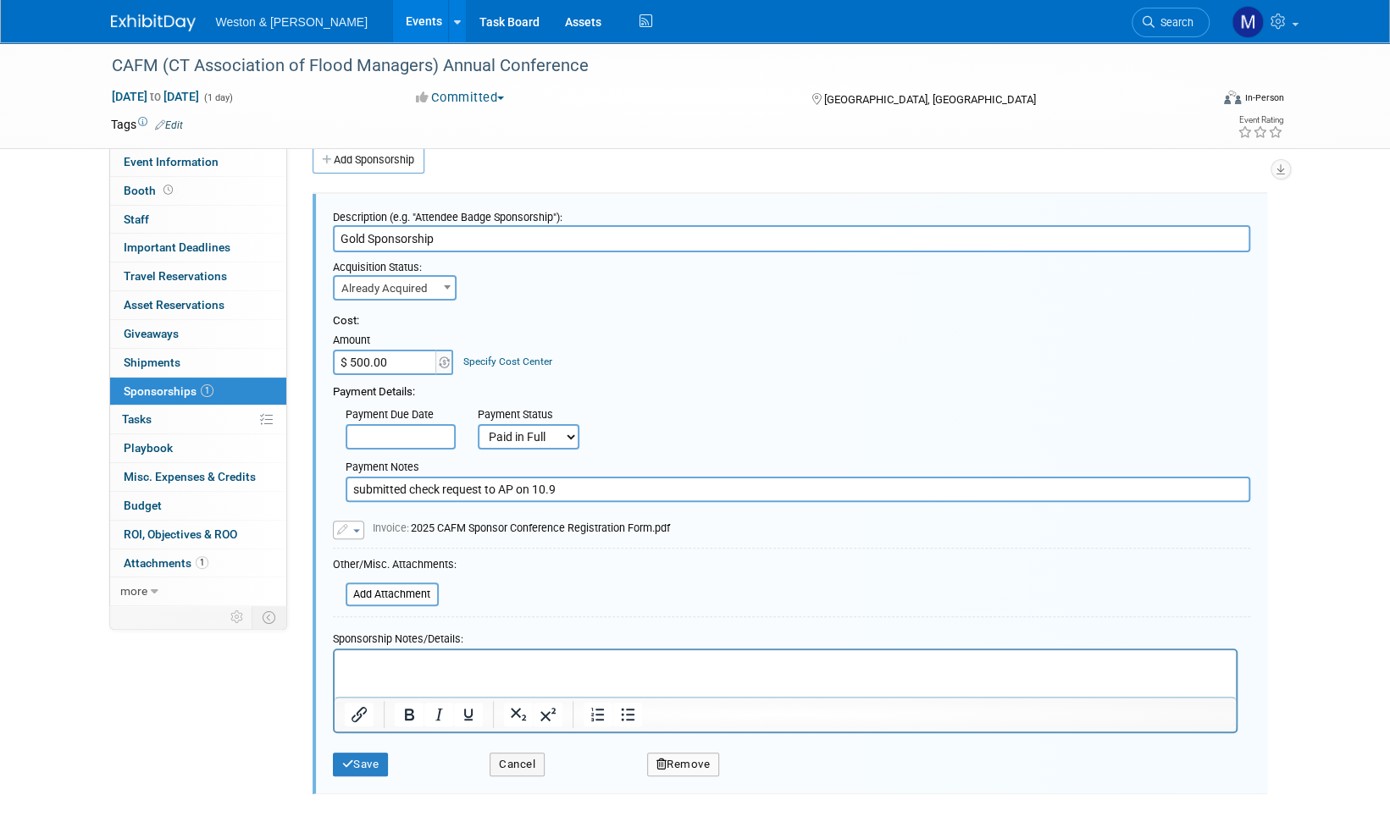
scroll to position [0, 0]
click at [401, 594] on input "file" at bounding box center [336, 594] width 202 height 20
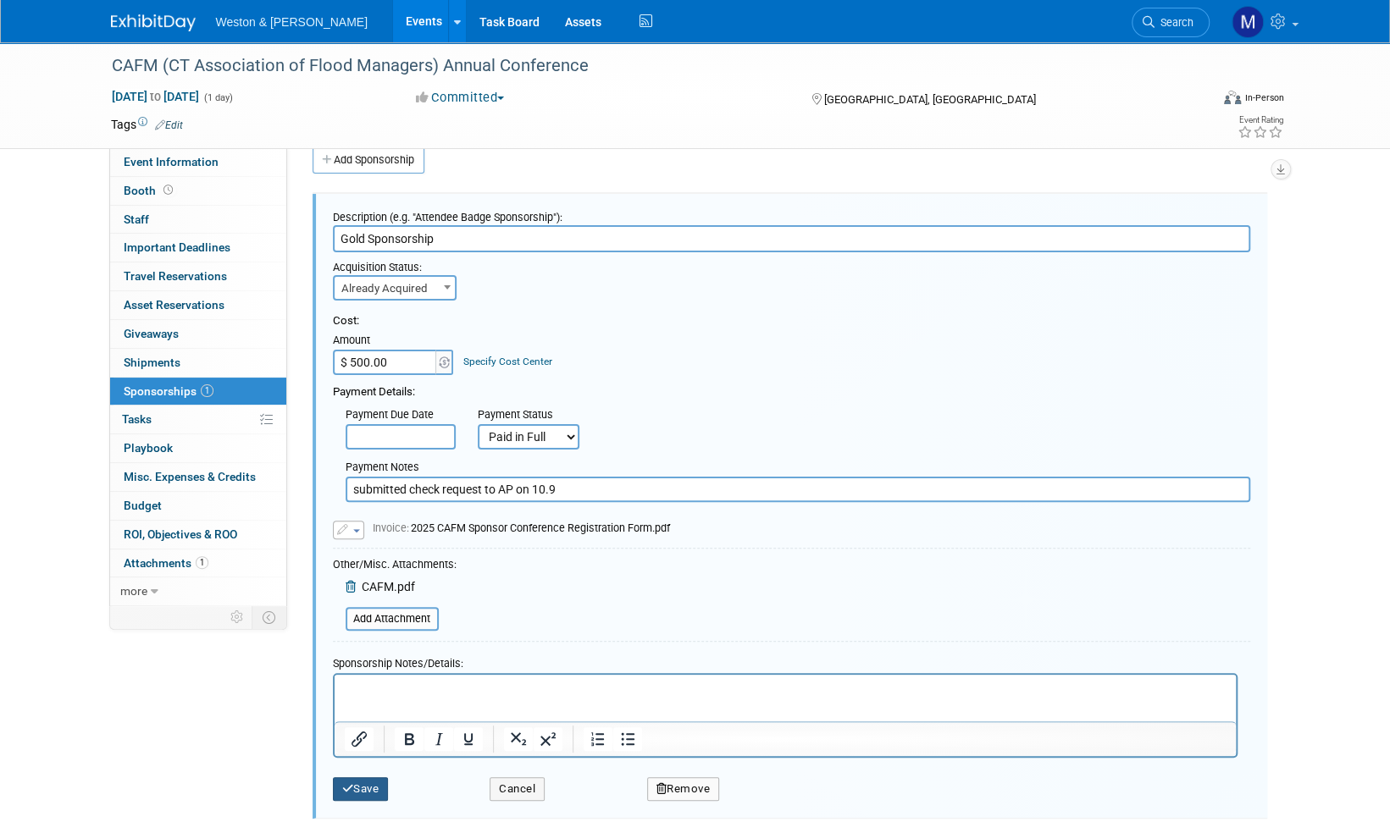
click at [367, 790] on button "Save" at bounding box center [361, 789] width 56 height 24
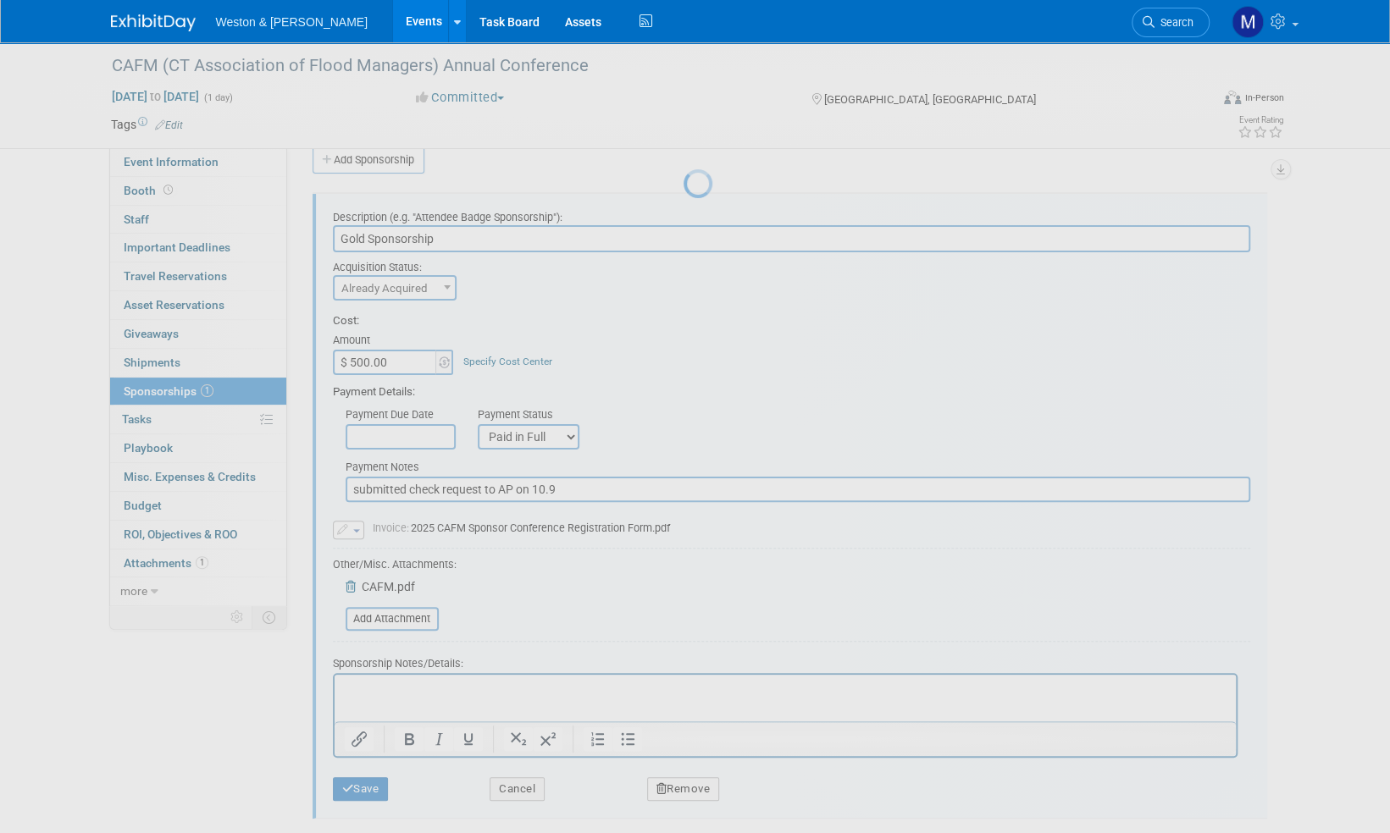
scroll to position [10, 0]
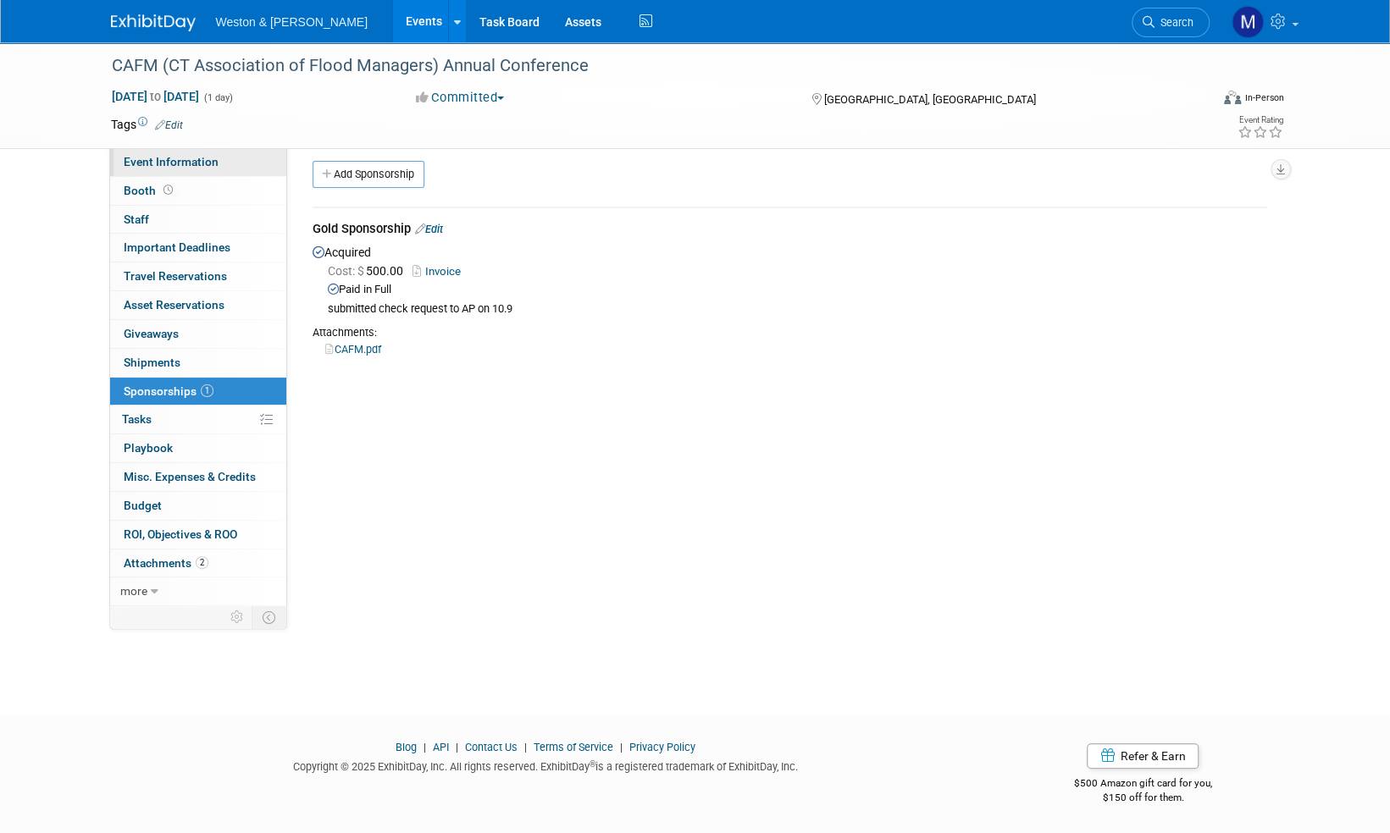
click at [174, 164] on span "Event Information" at bounding box center [171, 162] width 95 height 14
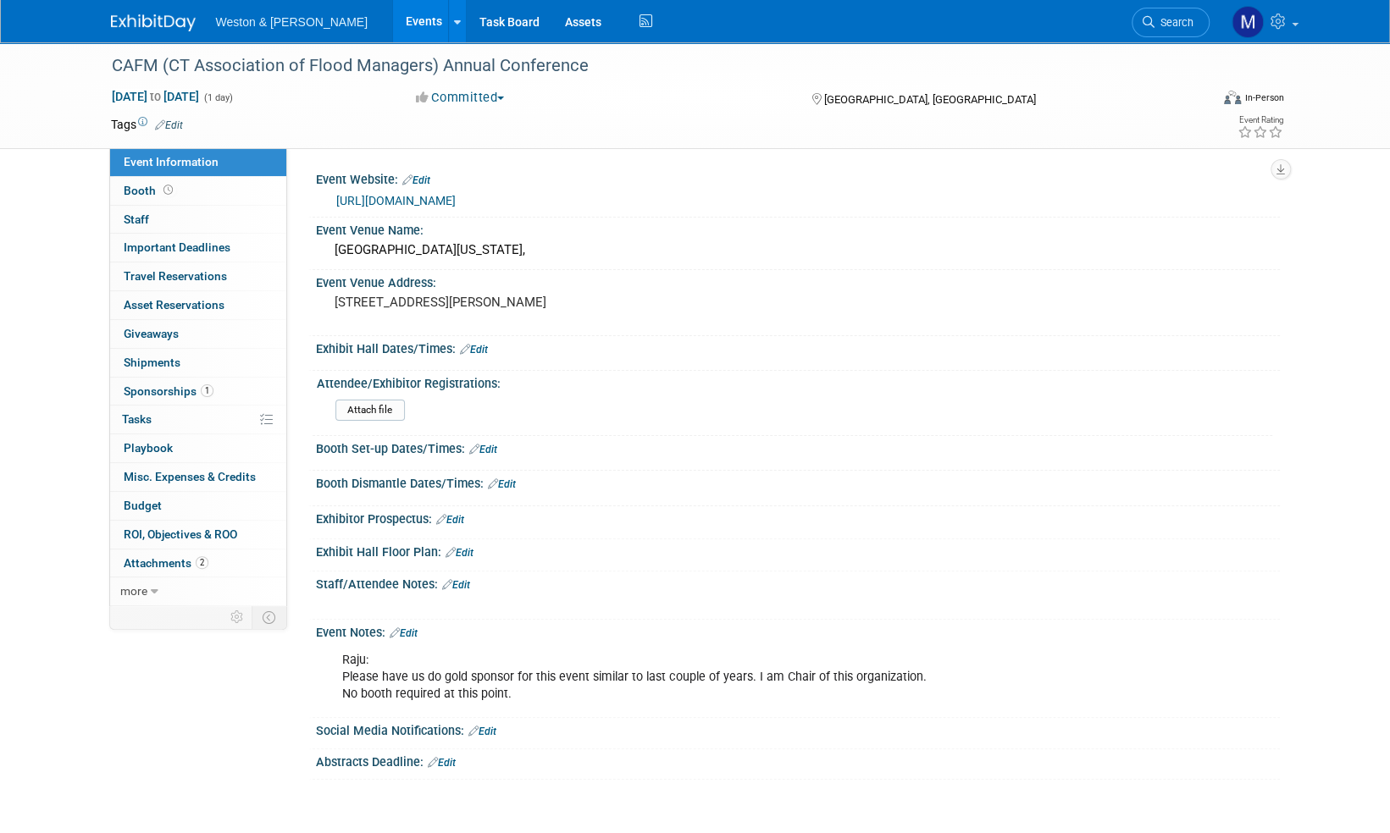
click at [159, 20] on img at bounding box center [153, 22] width 85 height 17
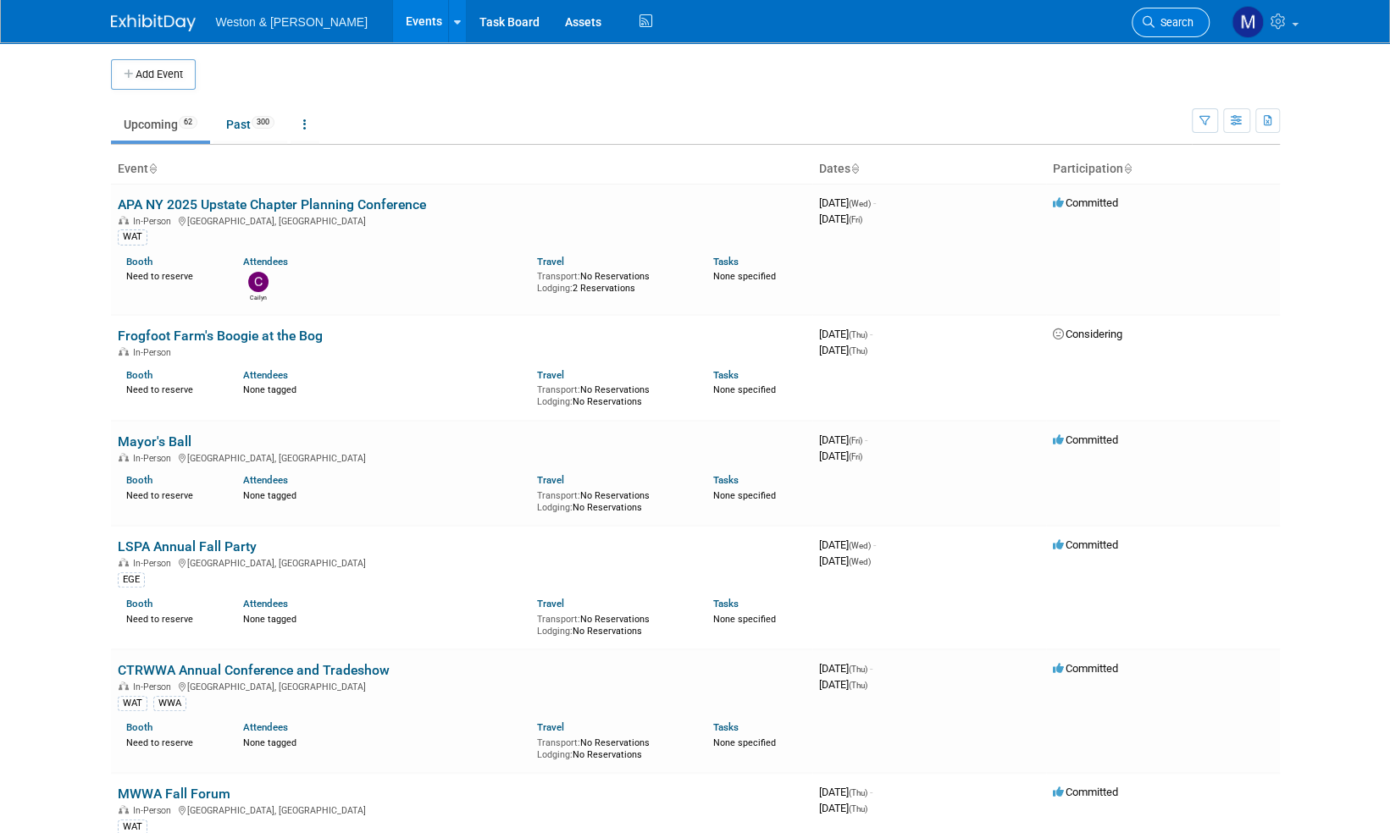
click at [1170, 23] on span "Search" at bounding box center [1173, 22] width 39 height 13
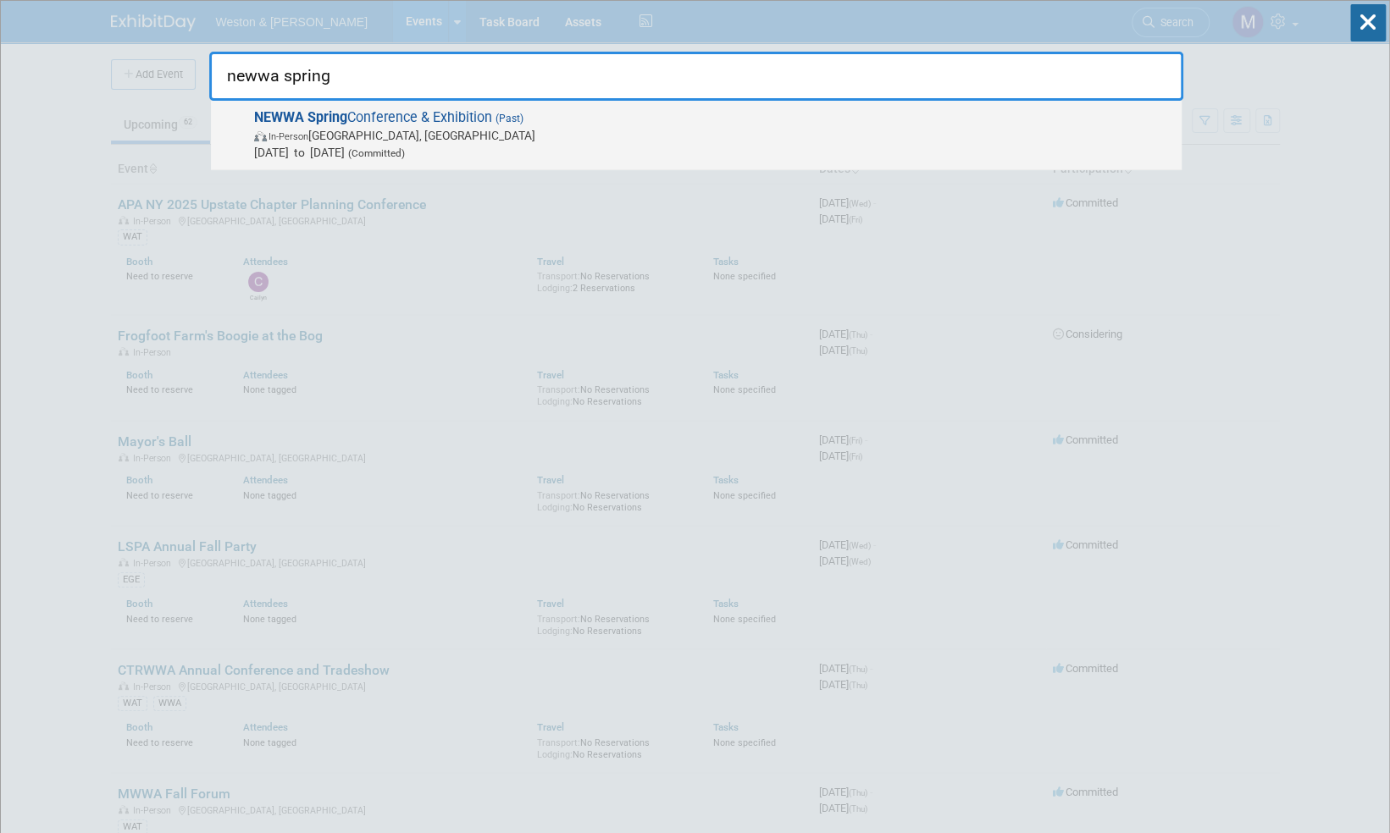
type input "newwa spring"
click at [413, 120] on span "NEWWA Spring Conference & Exhibition (Past) In-Person [GEOGRAPHIC_DATA], [GEOGR…" at bounding box center [711, 135] width 924 height 52
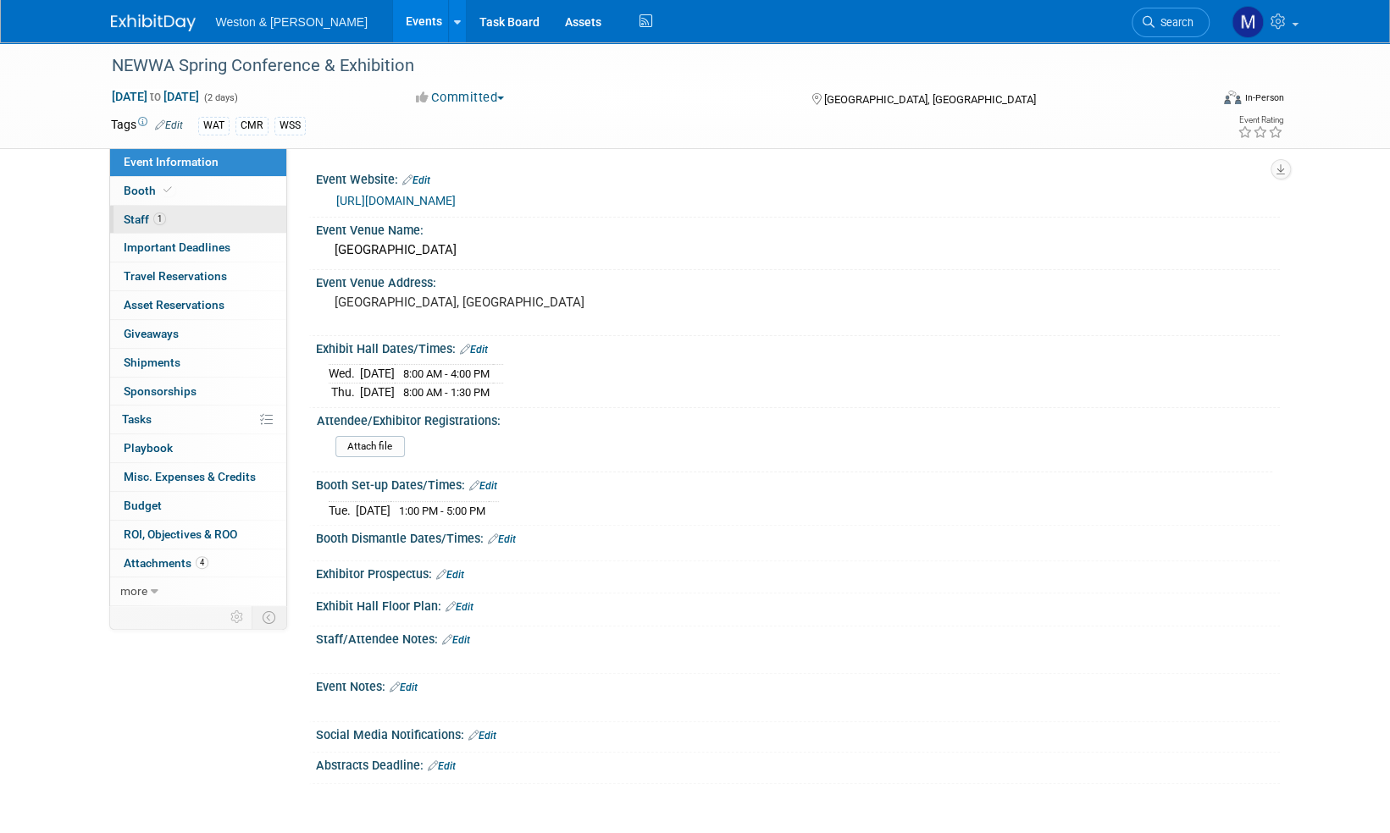
click at [135, 218] on span "Staff 1" at bounding box center [145, 220] width 42 height 14
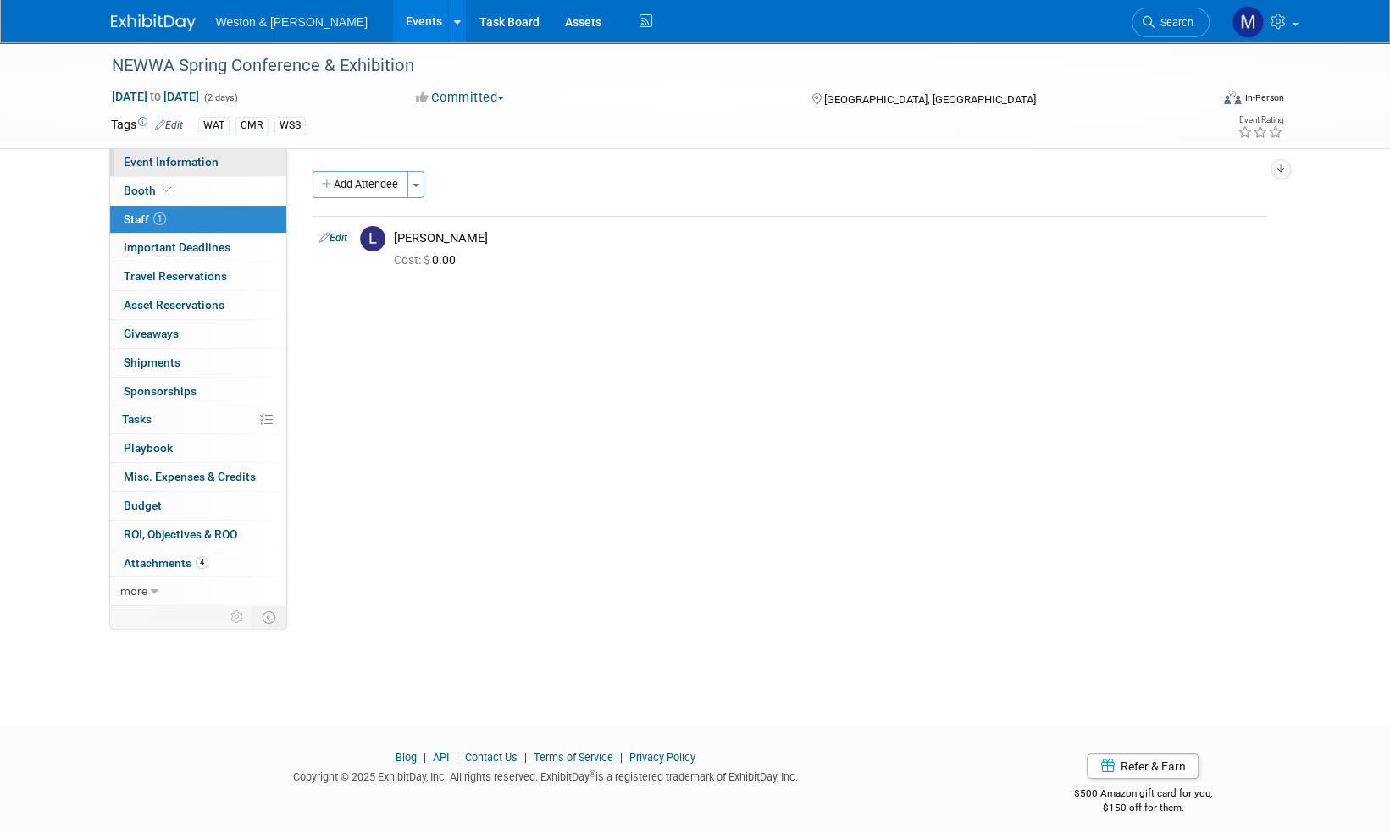
click at [185, 157] on span "Event Information" at bounding box center [171, 162] width 95 height 14
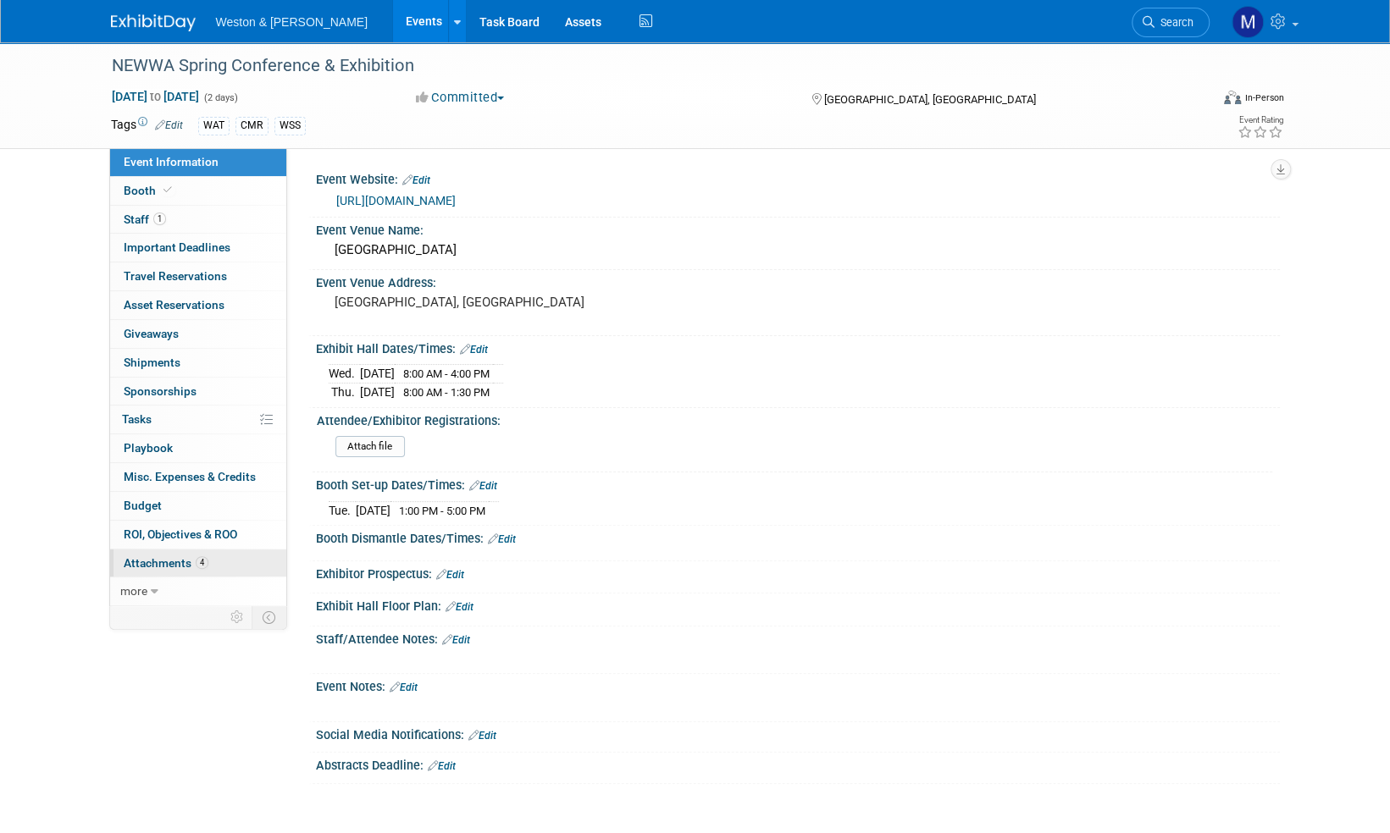
click at [157, 561] on span "Attachments 4" at bounding box center [166, 563] width 85 height 14
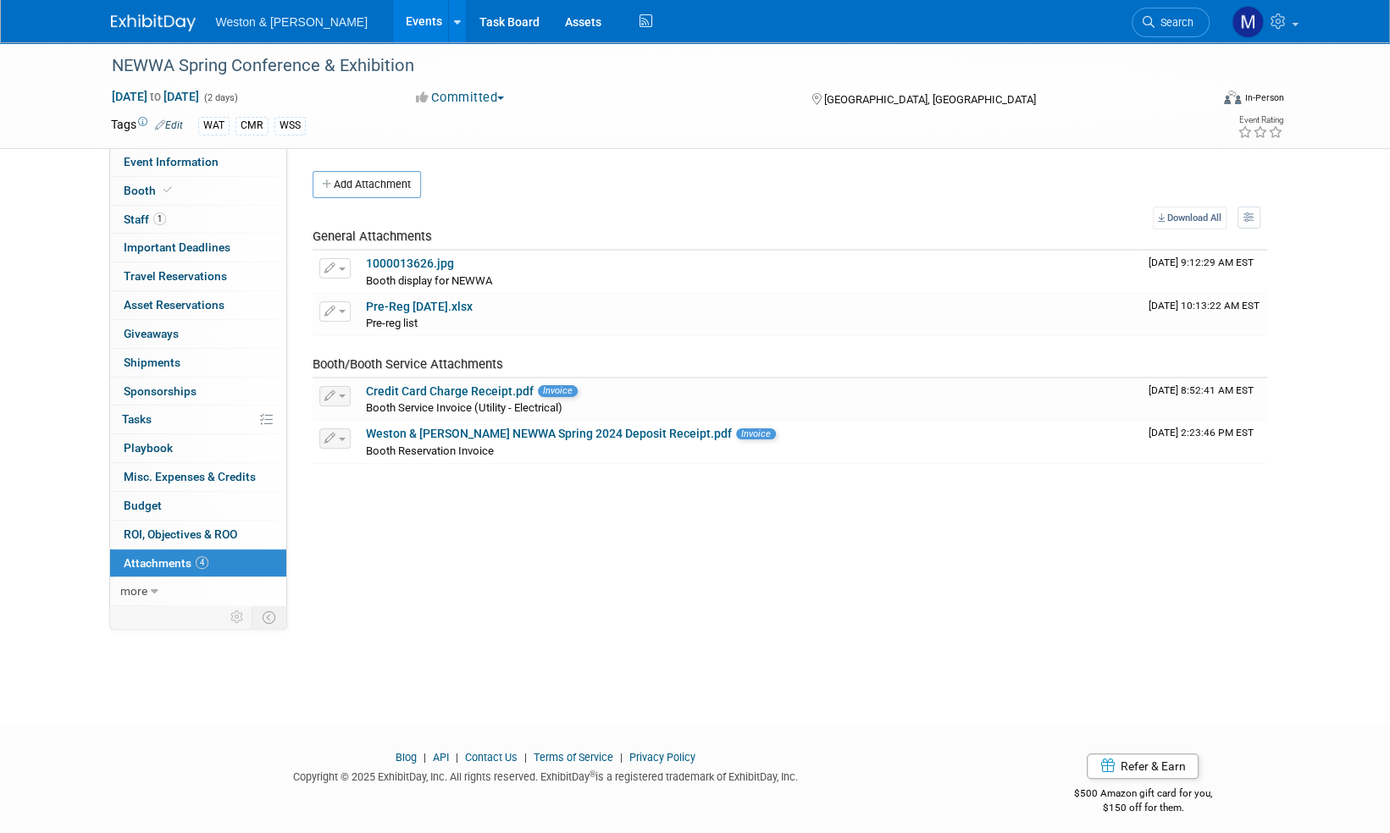
click at [170, 24] on img at bounding box center [153, 22] width 85 height 17
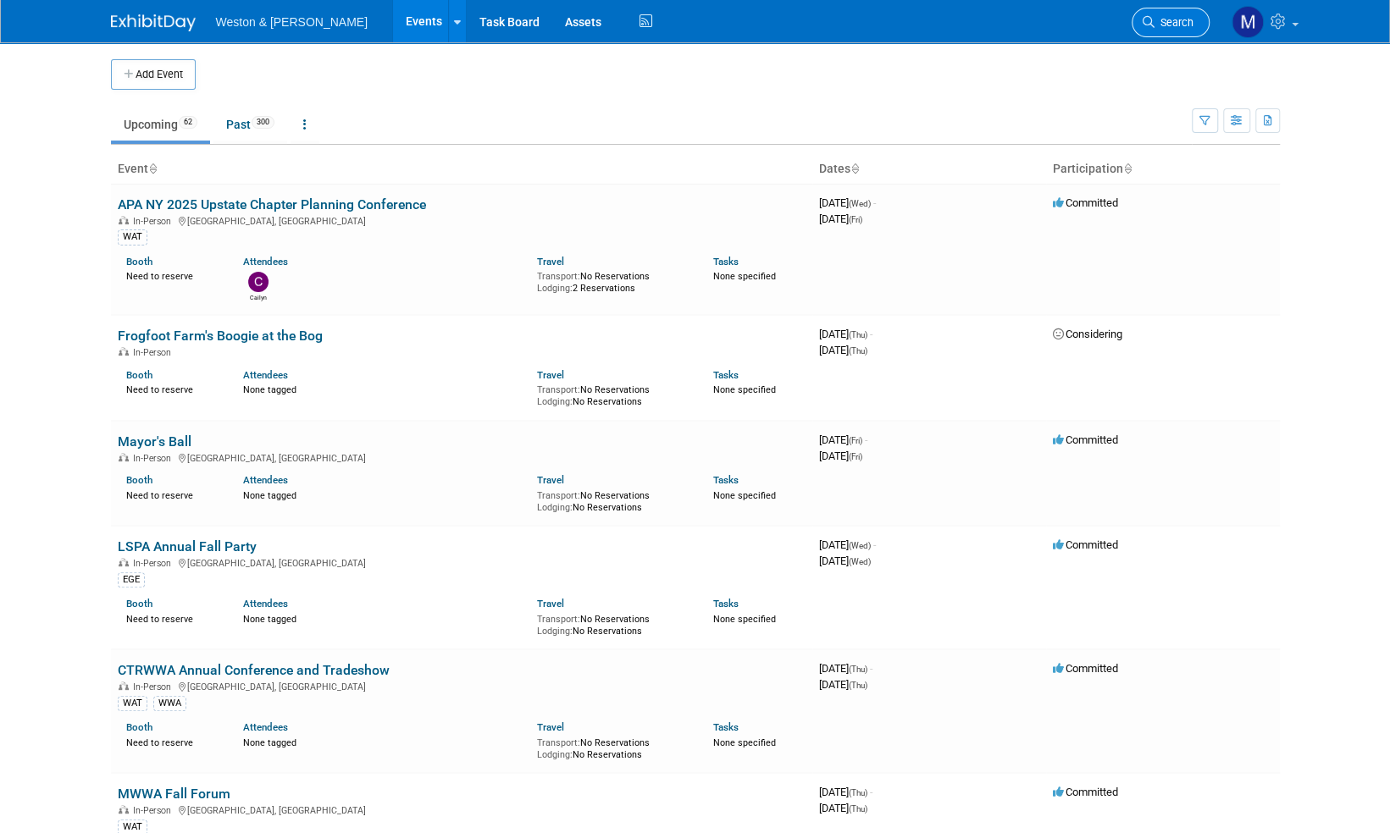
click at [1187, 24] on span "Search" at bounding box center [1173, 22] width 39 height 13
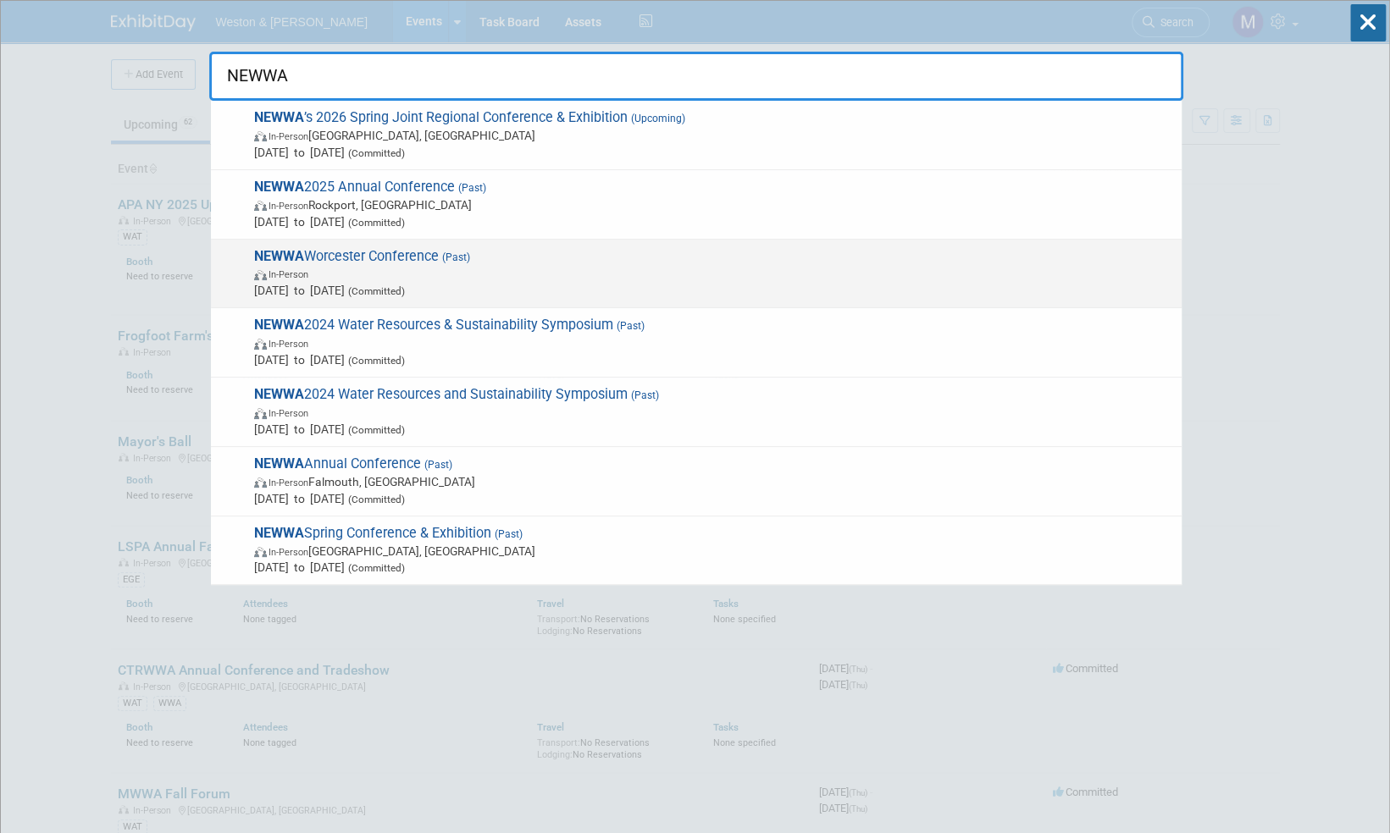
type input "NEWWA"
click at [375, 252] on span "NEWWA Worcester Conference (Past) In-Person Apr 2, 2025 to Apr 3, 2025 (Committ…" at bounding box center [711, 274] width 924 height 52
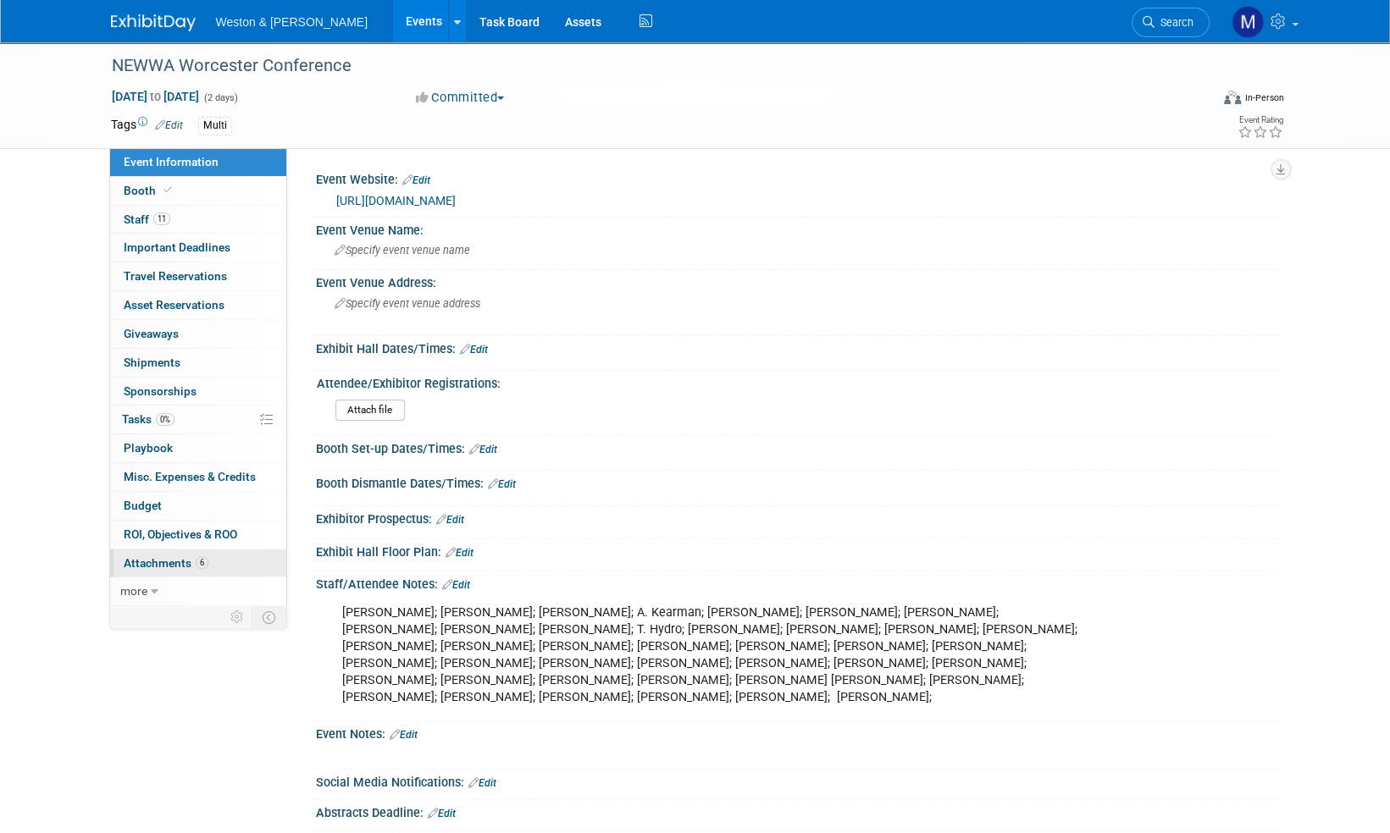
click at [175, 562] on span "Attachments 6" at bounding box center [166, 563] width 85 height 14
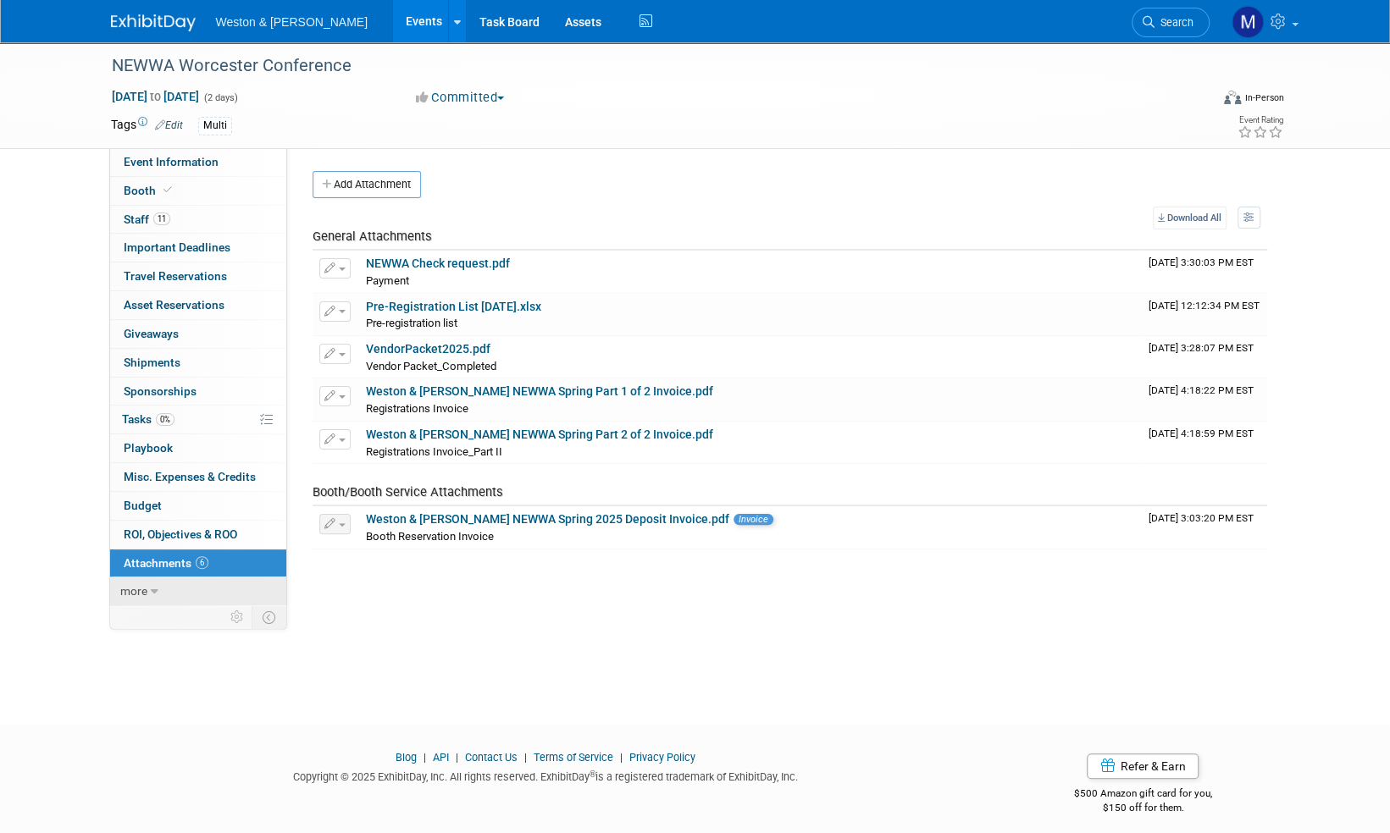
click at [135, 588] on span "more" at bounding box center [133, 591] width 27 height 14
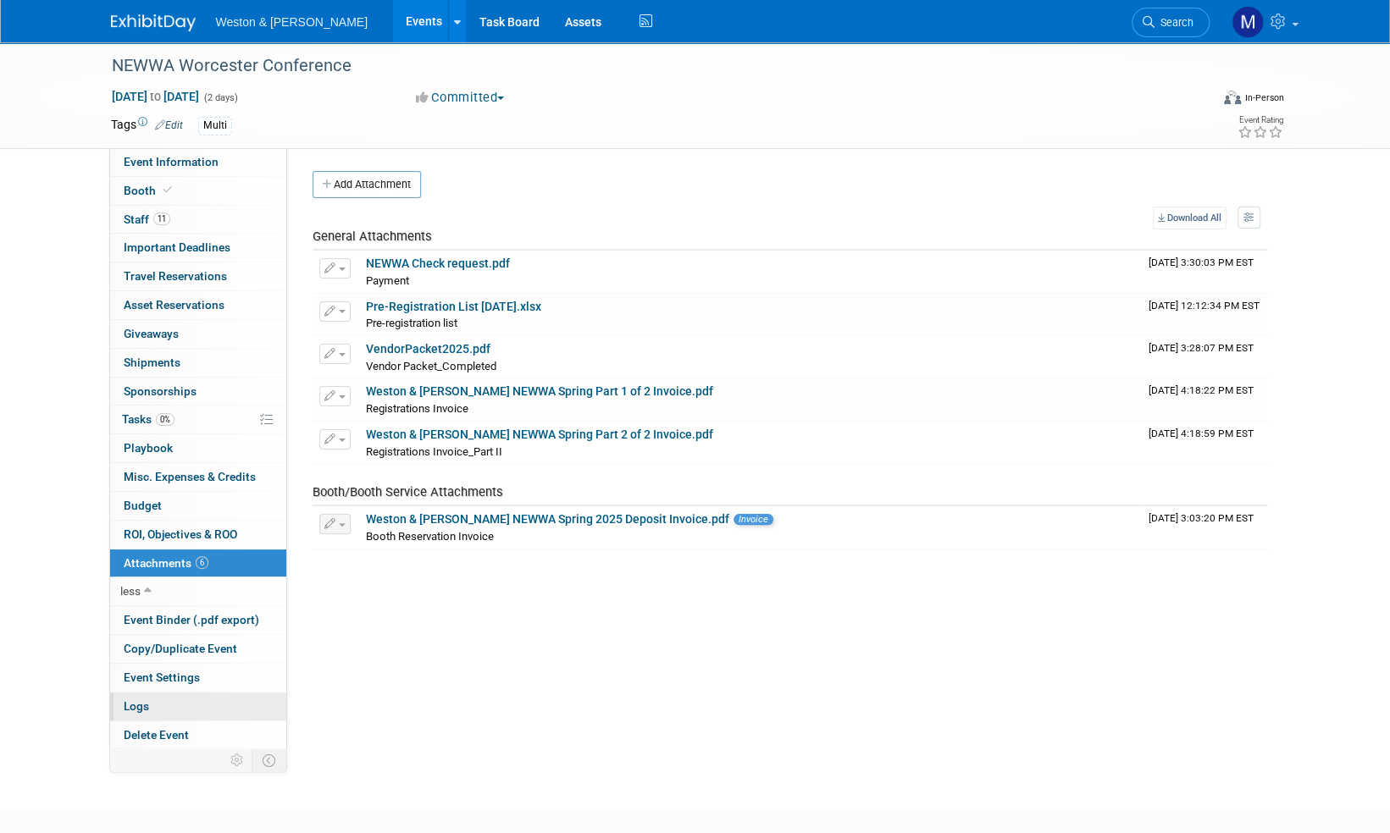
click at [140, 705] on span "Logs" at bounding box center [136, 706] width 25 height 14
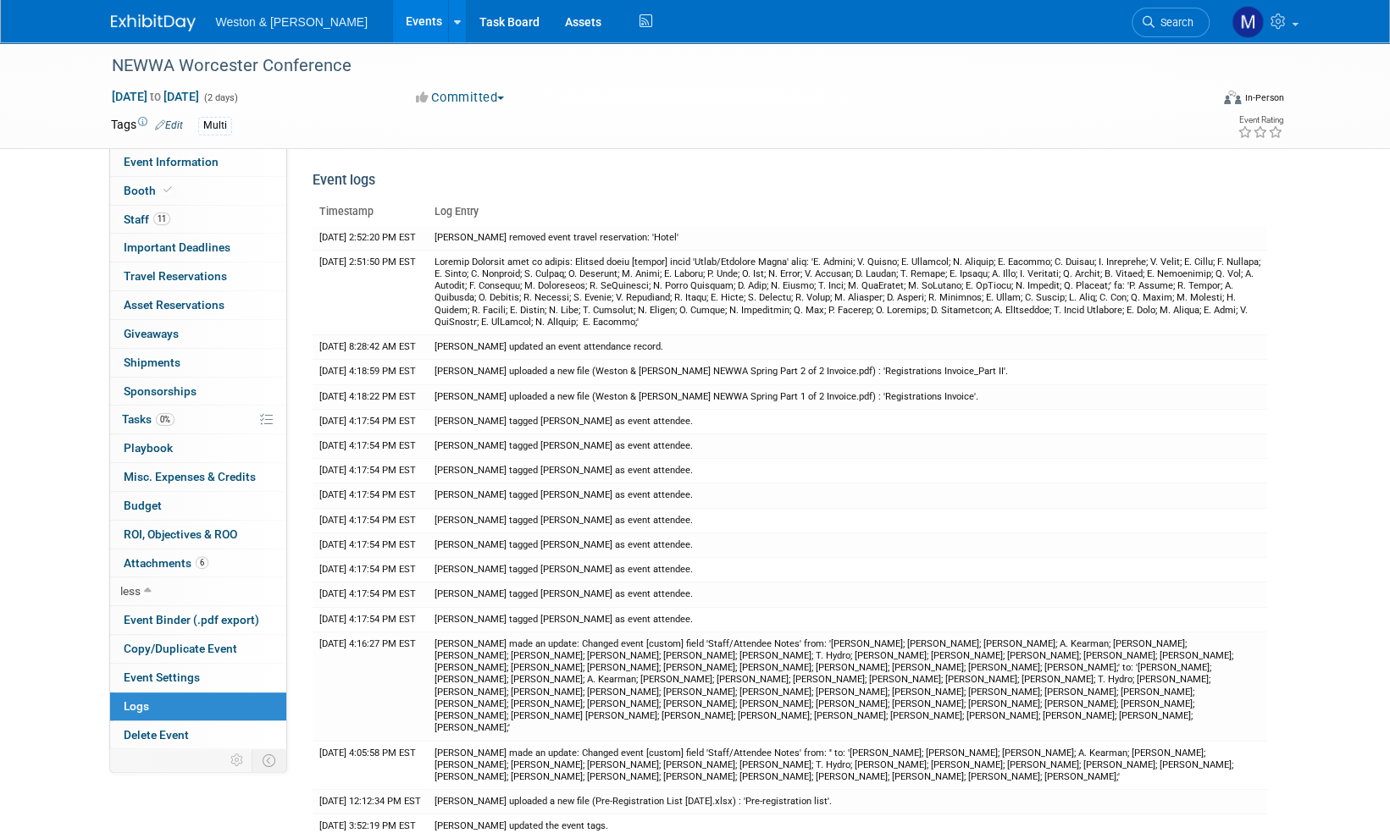
click at [157, 19] on img at bounding box center [153, 22] width 85 height 17
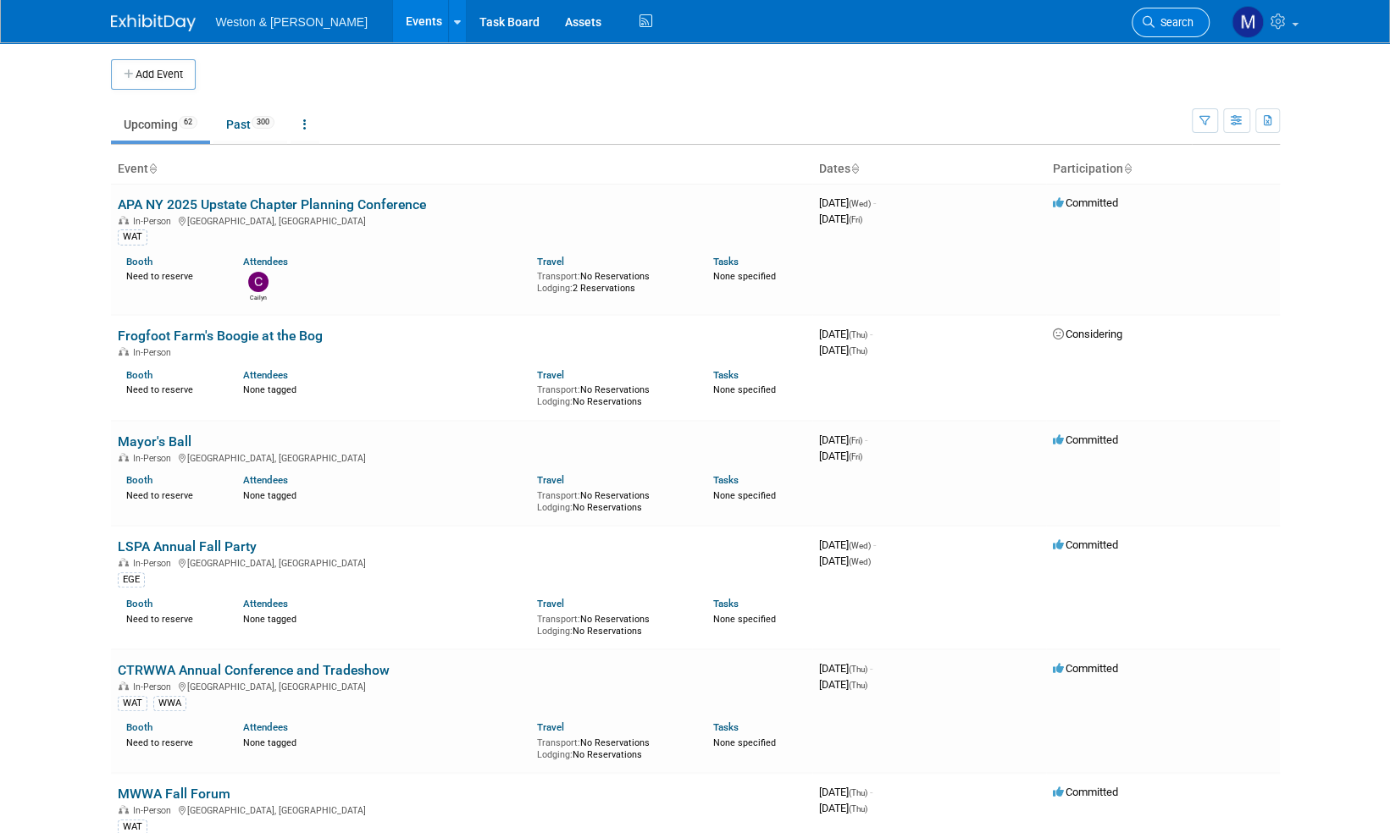
click at [1180, 25] on span "Search" at bounding box center [1173, 22] width 39 height 13
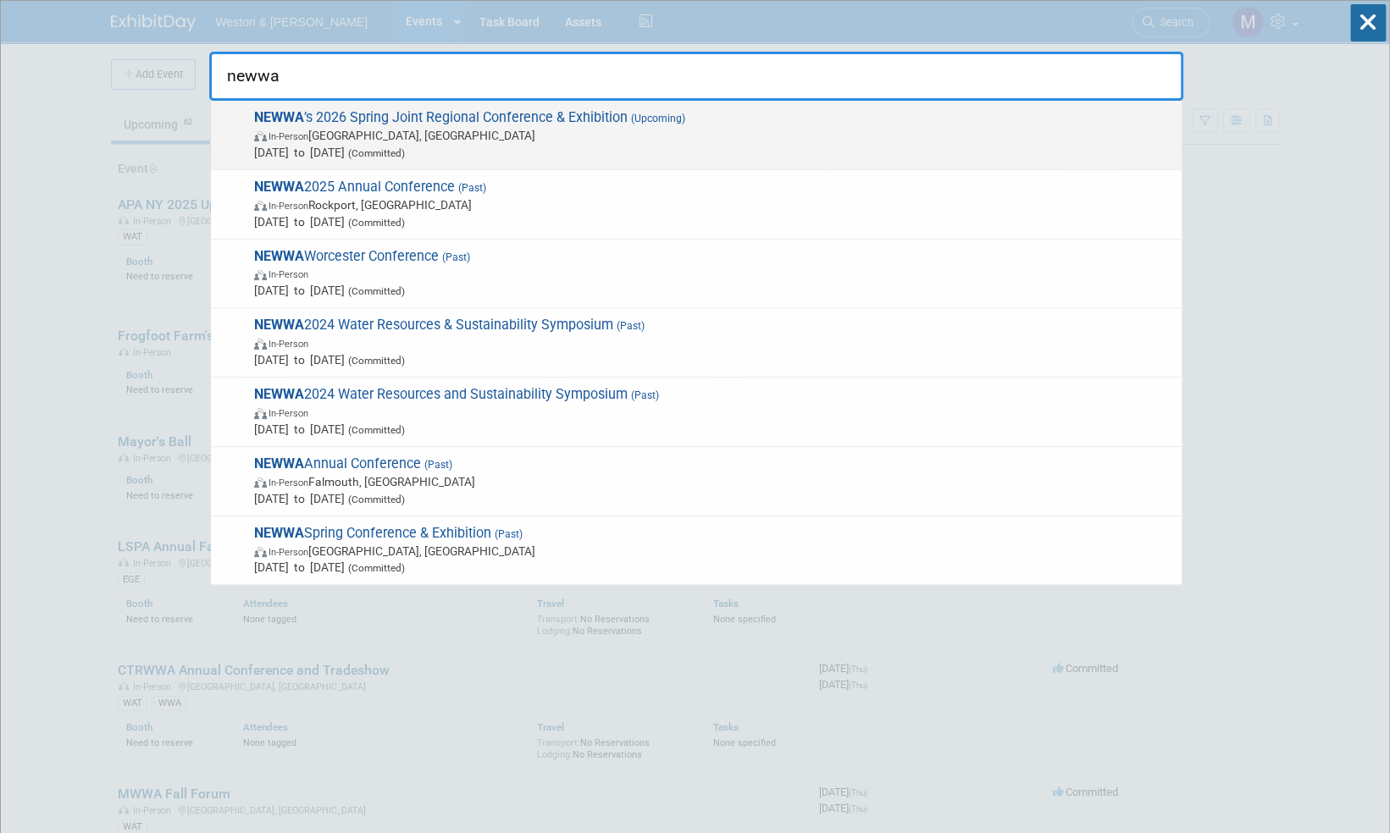
type input "newwa"
click at [557, 119] on span "NEWWA ’s 2026 Spring Joint Regional Conference & Exhibition (Upcoming) In-Perso…" at bounding box center [711, 135] width 924 height 52
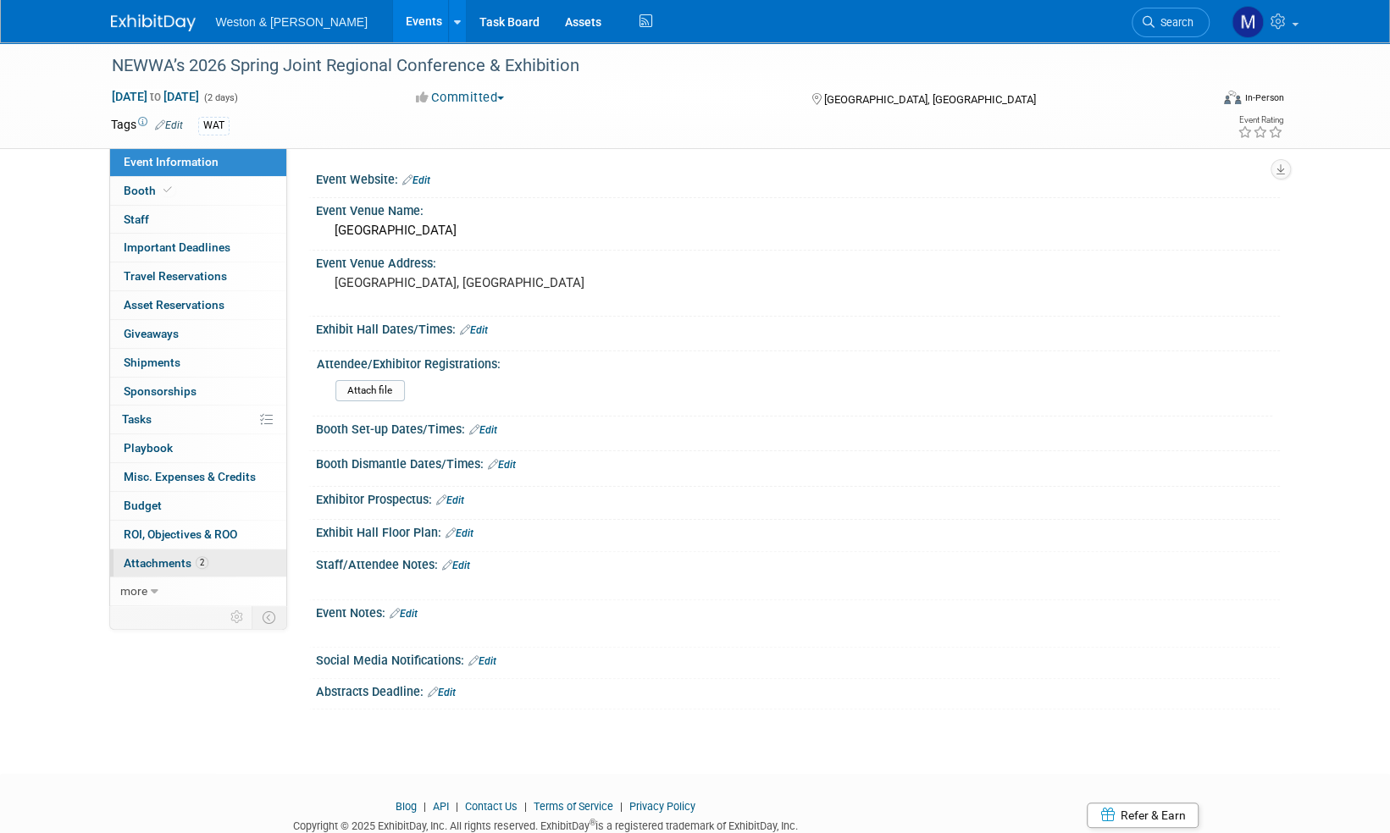
click at [169, 550] on link "2 Attachments 2" at bounding box center [198, 564] width 176 height 28
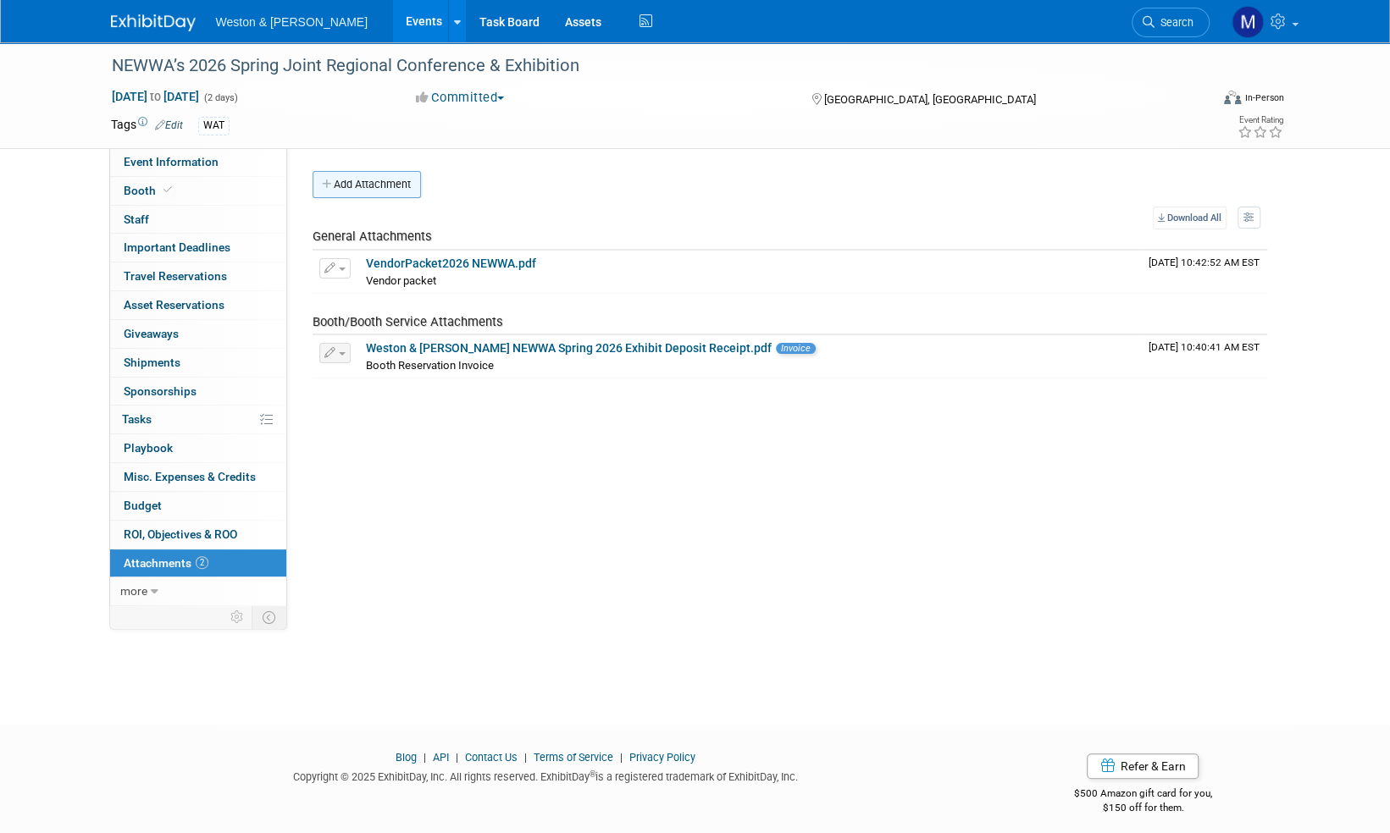
click at [390, 180] on button "Add Attachment" at bounding box center [366, 184] width 108 height 27
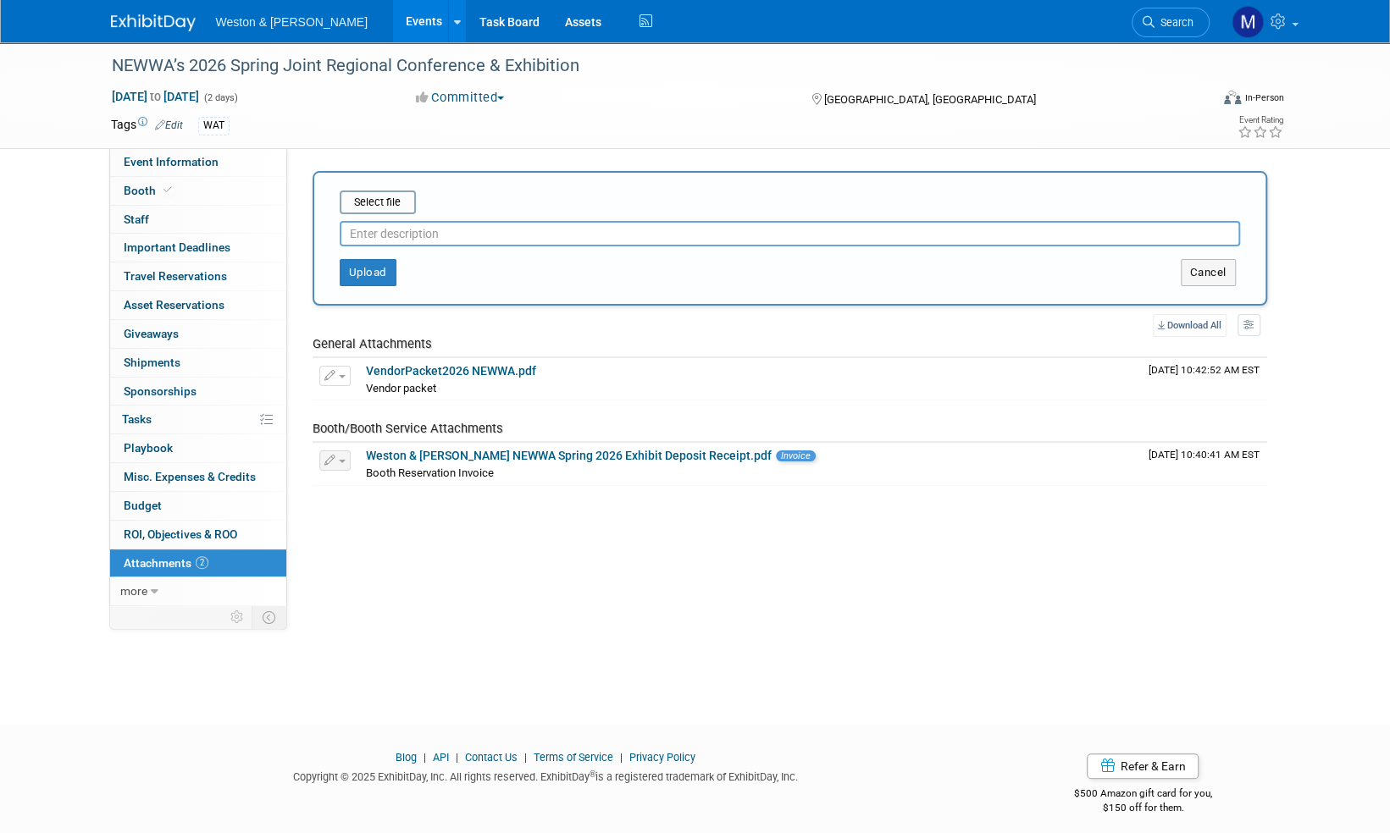
click at [391, 234] on input "text" at bounding box center [790, 233] width 900 height 25
click at [396, 203] on input "file" at bounding box center [314, 202] width 202 height 20
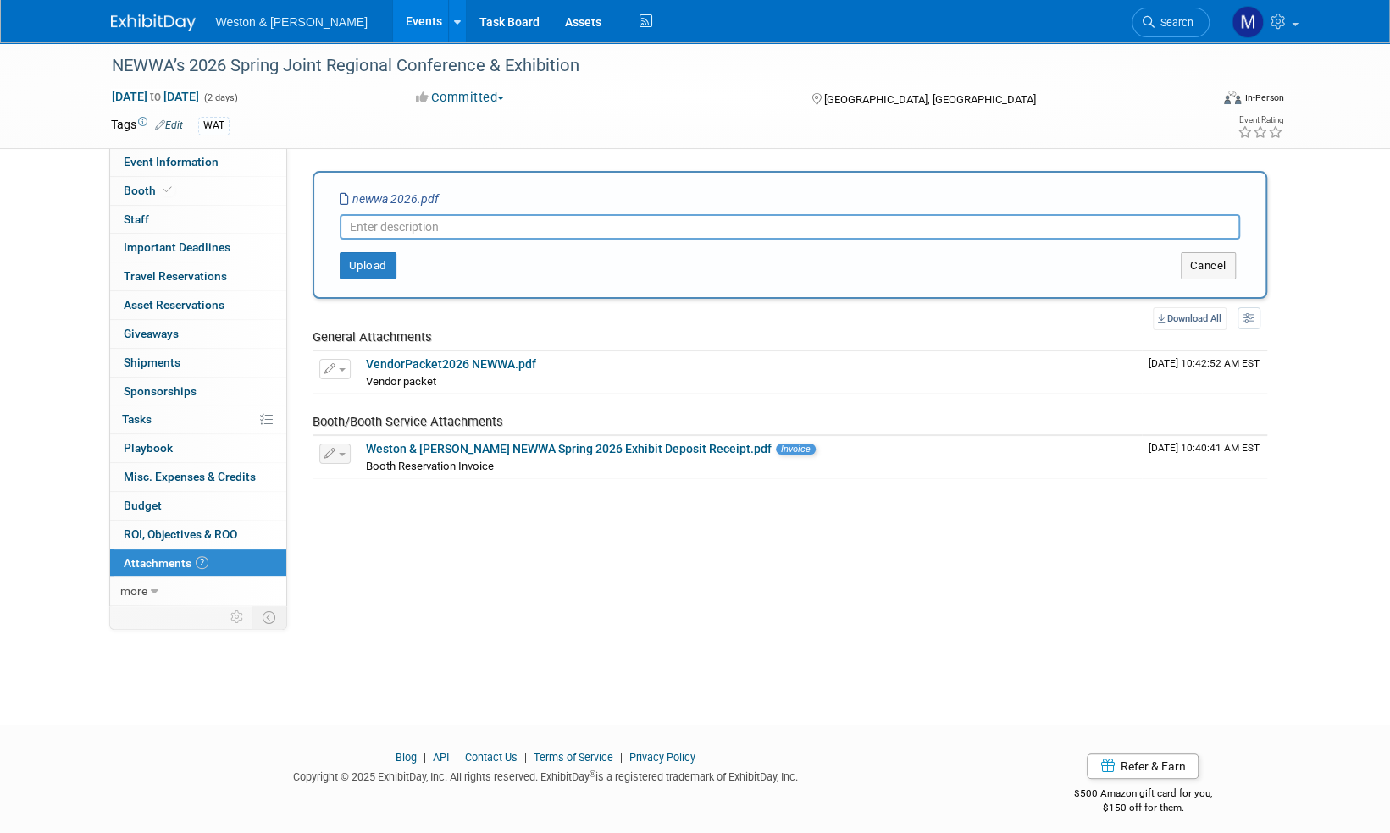
click at [382, 222] on input "text" at bounding box center [790, 226] width 900 height 25
type input "Check request"
click at [378, 264] on button "Upload" at bounding box center [368, 265] width 57 height 27
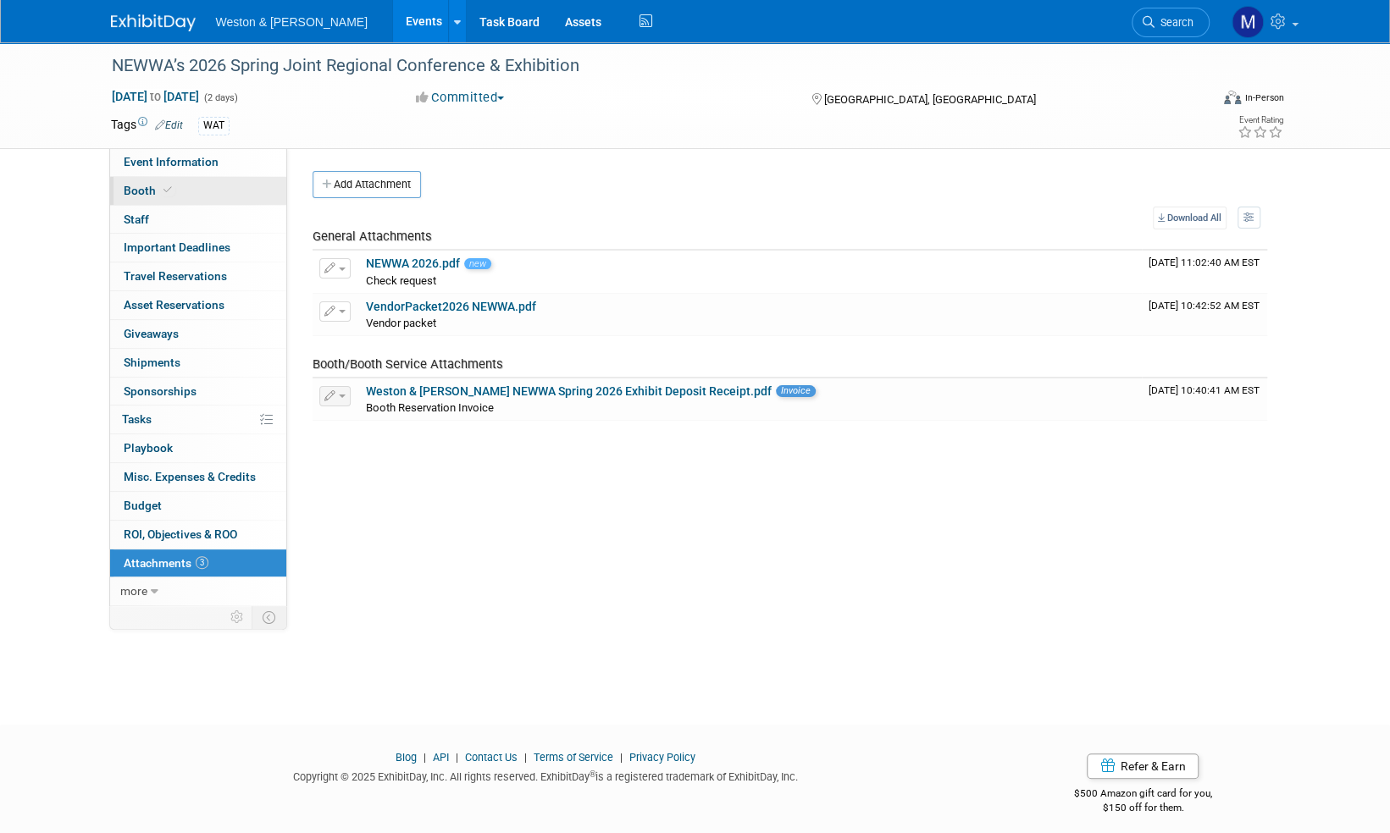
click at [139, 190] on span "Booth" at bounding box center [150, 191] width 52 height 14
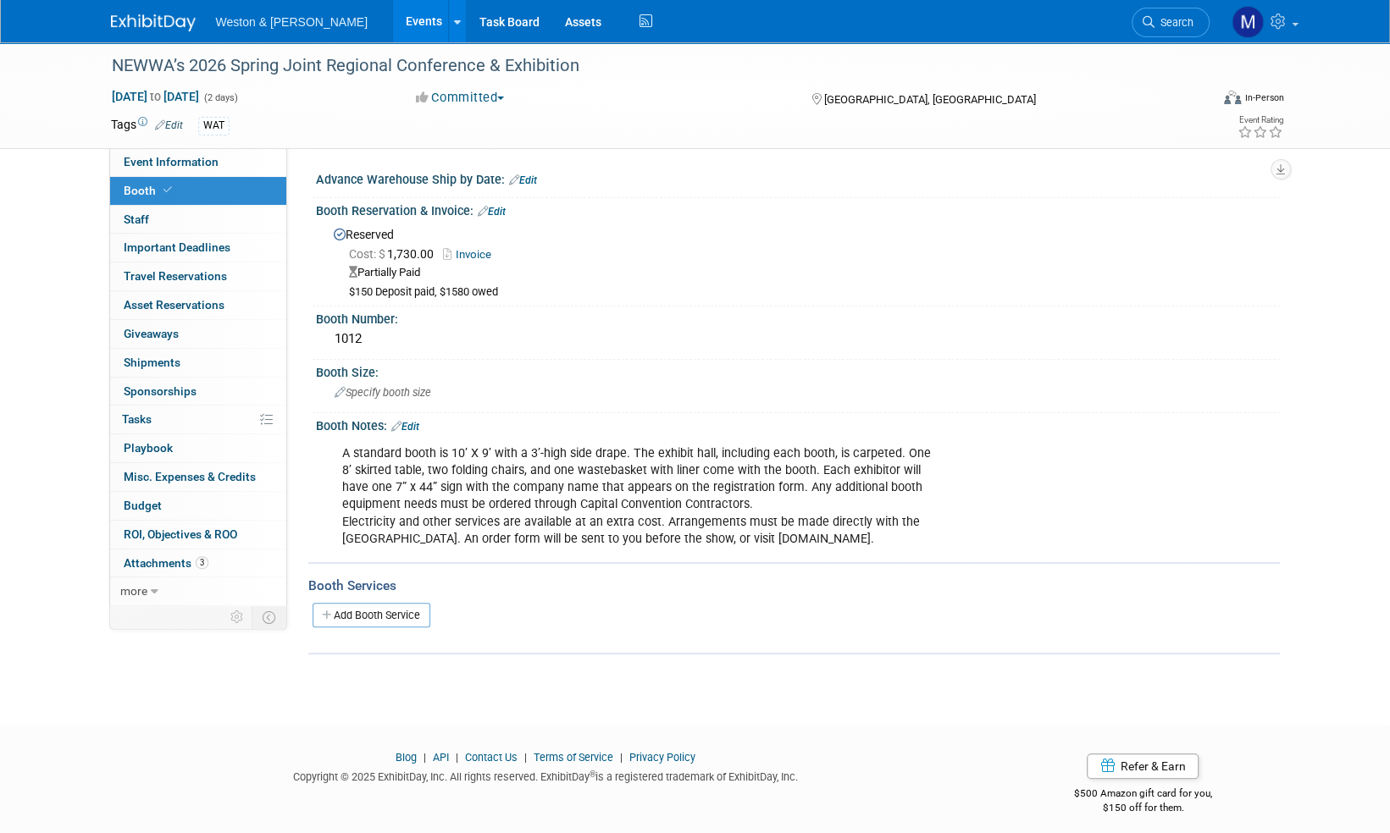
click at [483, 254] on link "Invoice" at bounding box center [471, 254] width 57 height 13
click at [500, 210] on link "Edit" at bounding box center [492, 212] width 28 height 12
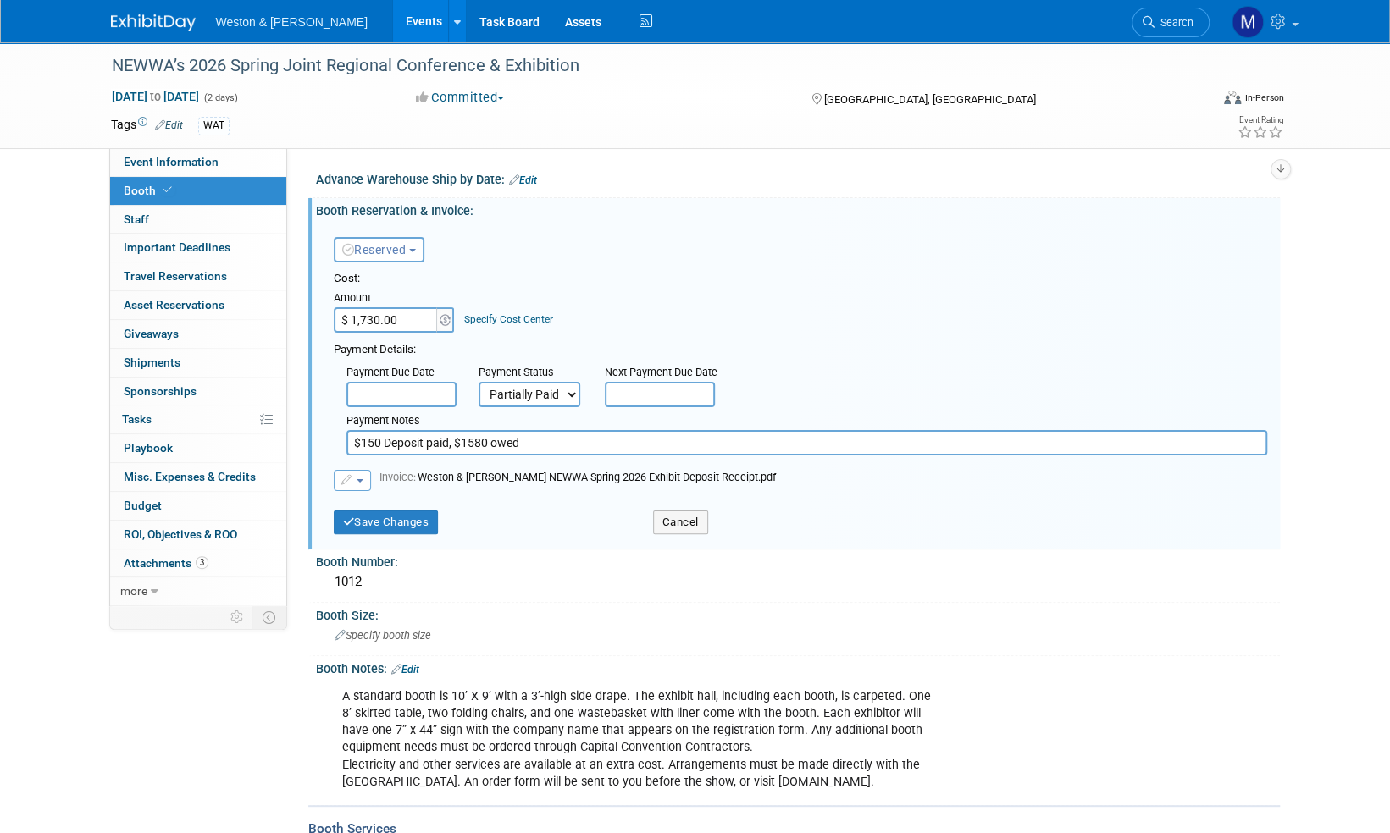
click at [572, 390] on select "Not Paid Yet Partially Paid Paid in Full" at bounding box center [529, 394] width 102 height 25
select select "1"
click at [478, 382] on select "Not Paid Yet Partially Paid Paid in Full" at bounding box center [529, 394] width 102 height 25
drag, startPoint x: 535, startPoint y: 439, endPoint x: 307, endPoint y: 444, distance: 228.7
click at [317, 442] on div "Reserved Need to Reserve Reserved No Reservation Required Ideally by:" at bounding box center [798, 381] width 964 height 327
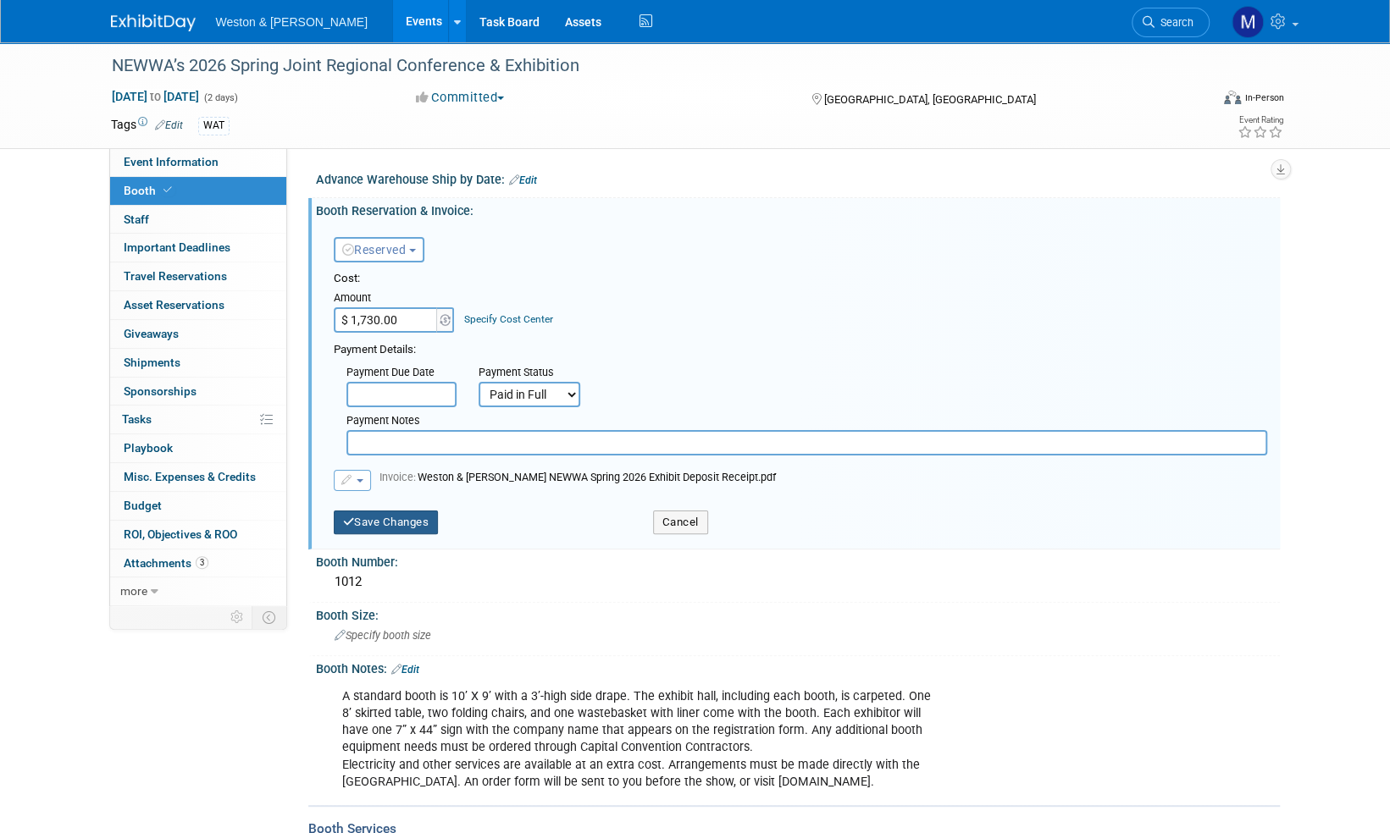
click at [400, 522] on button "Save Changes" at bounding box center [386, 523] width 105 height 24
